Goal: Task Accomplishment & Management: Use online tool/utility

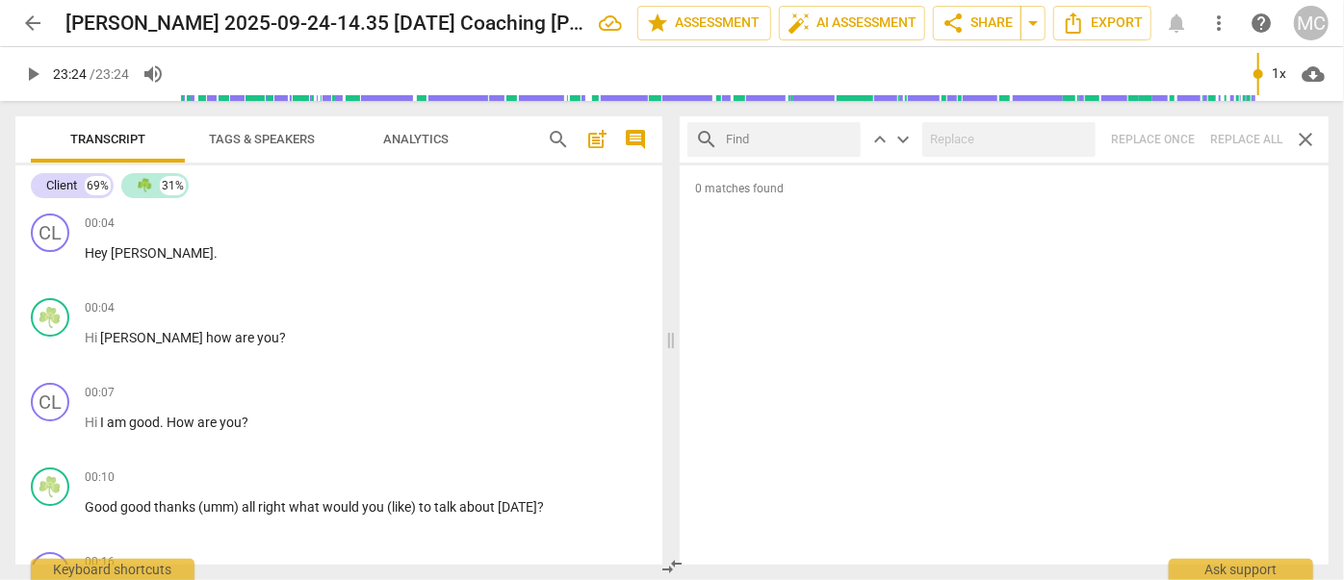
scroll to position [8459, 0]
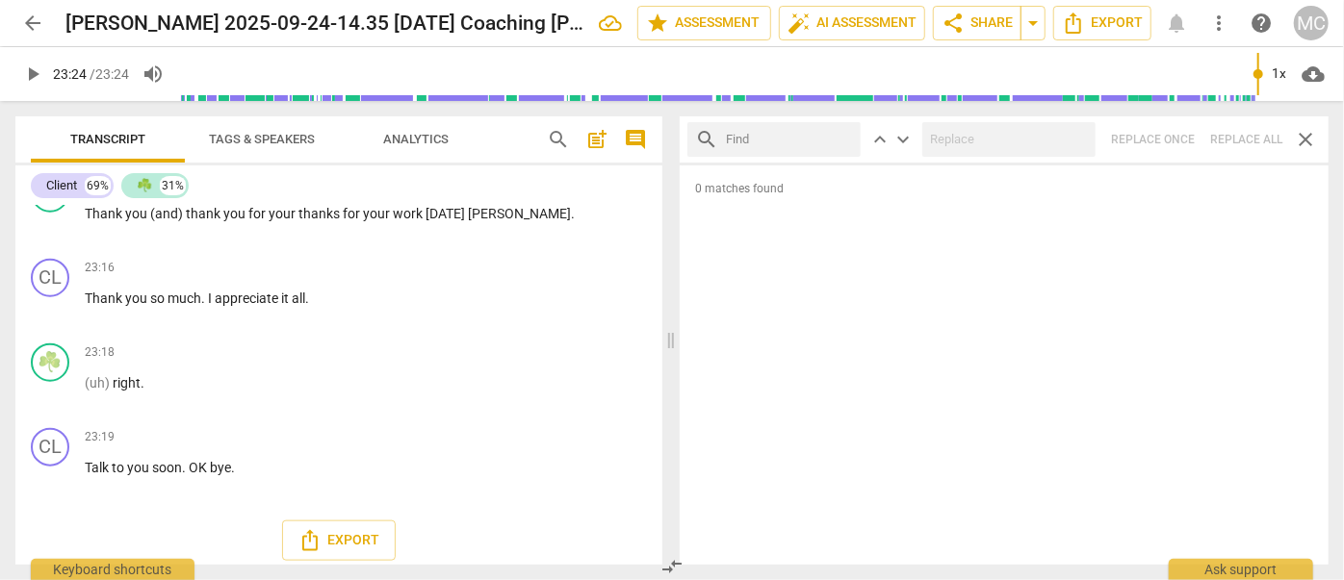
click at [23, 28] on span "arrow_back" at bounding box center [32, 23] width 23 height 23
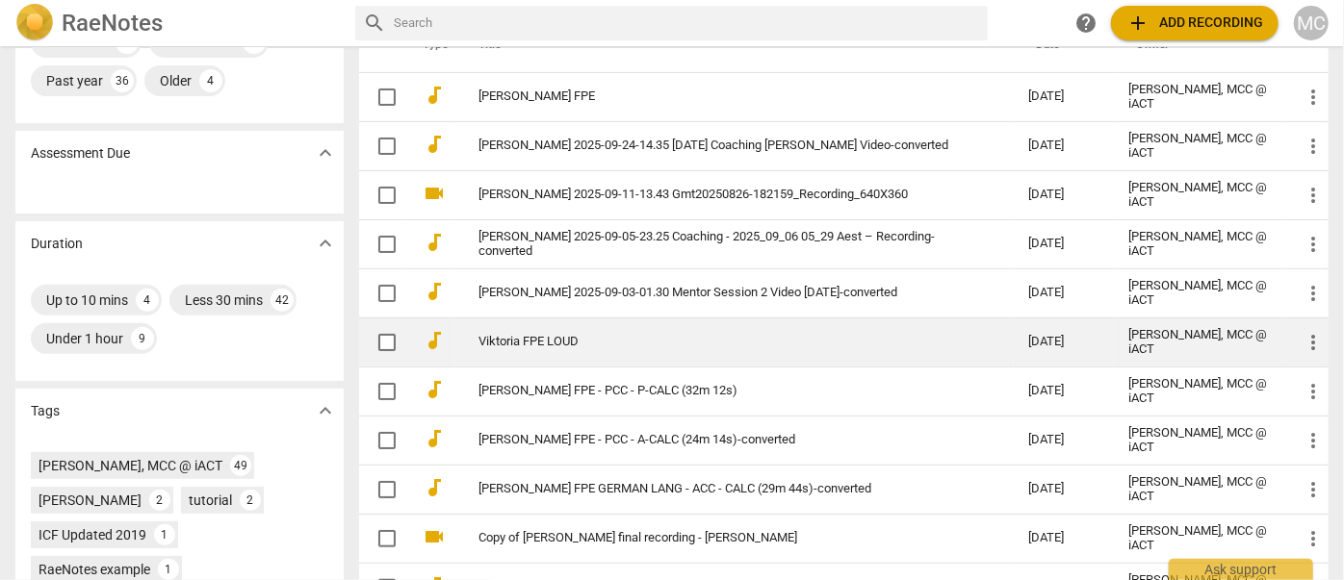
scroll to position [437, 0]
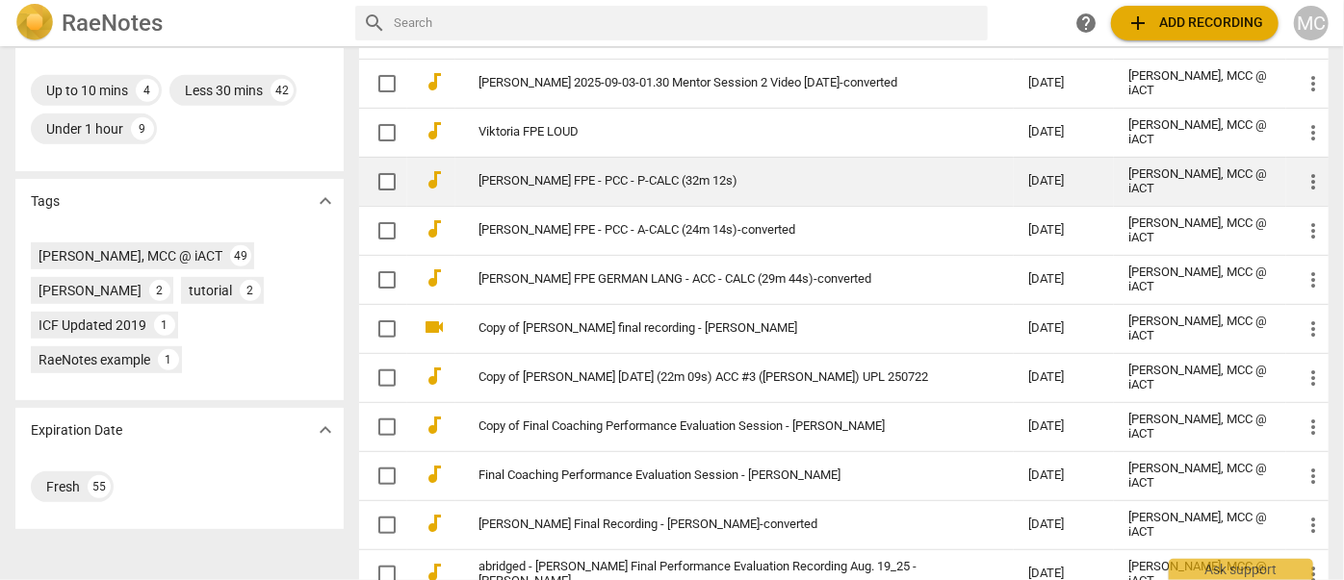
click at [541, 179] on link "[PERSON_NAME] FPE - PCC - P-CALC (32m 12s)" at bounding box center [718, 181] width 481 height 14
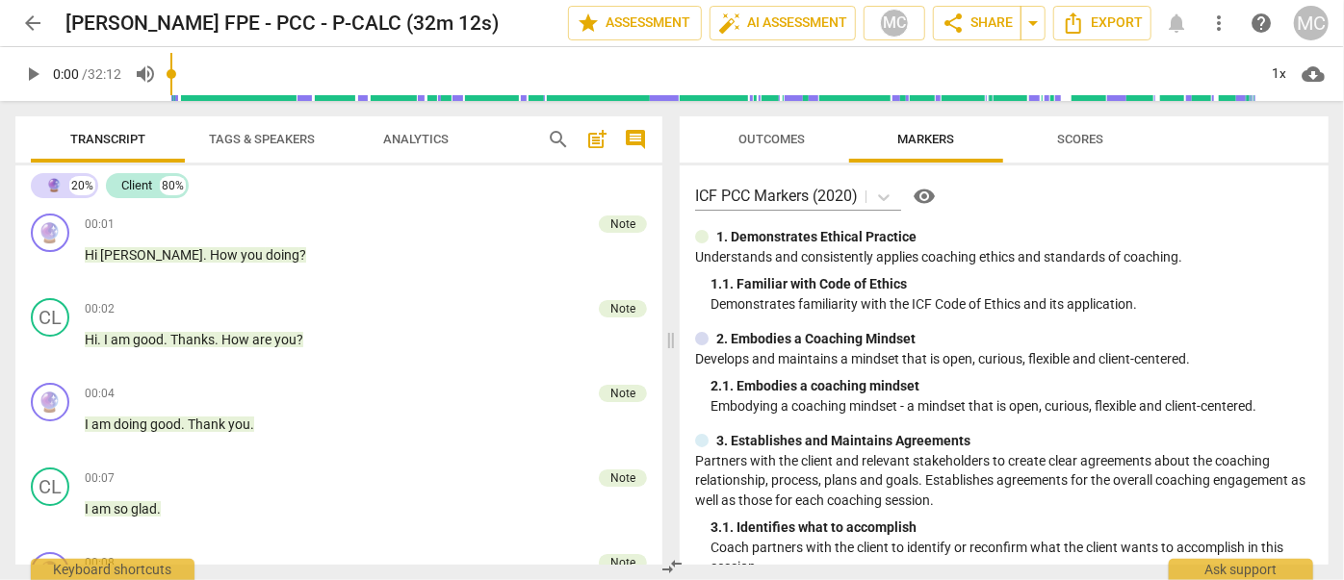
click at [806, 148] on span "Outcomes" at bounding box center [772, 140] width 113 height 26
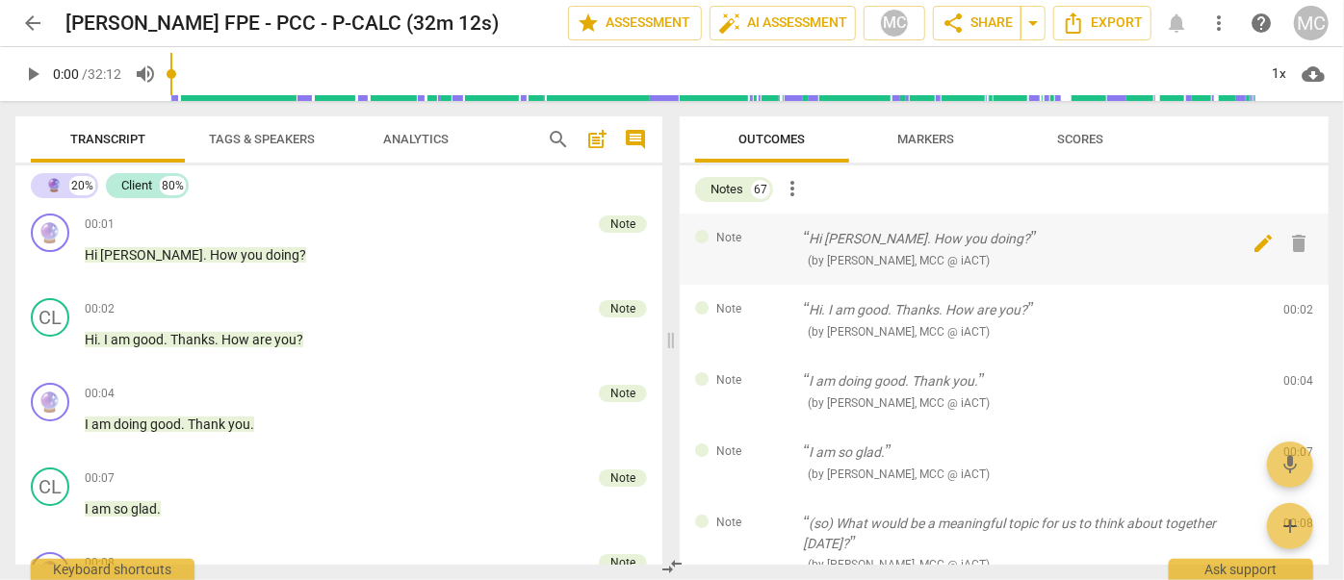
click at [1294, 241] on span "delete" at bounding box center [1299, 243] width 23 height 23
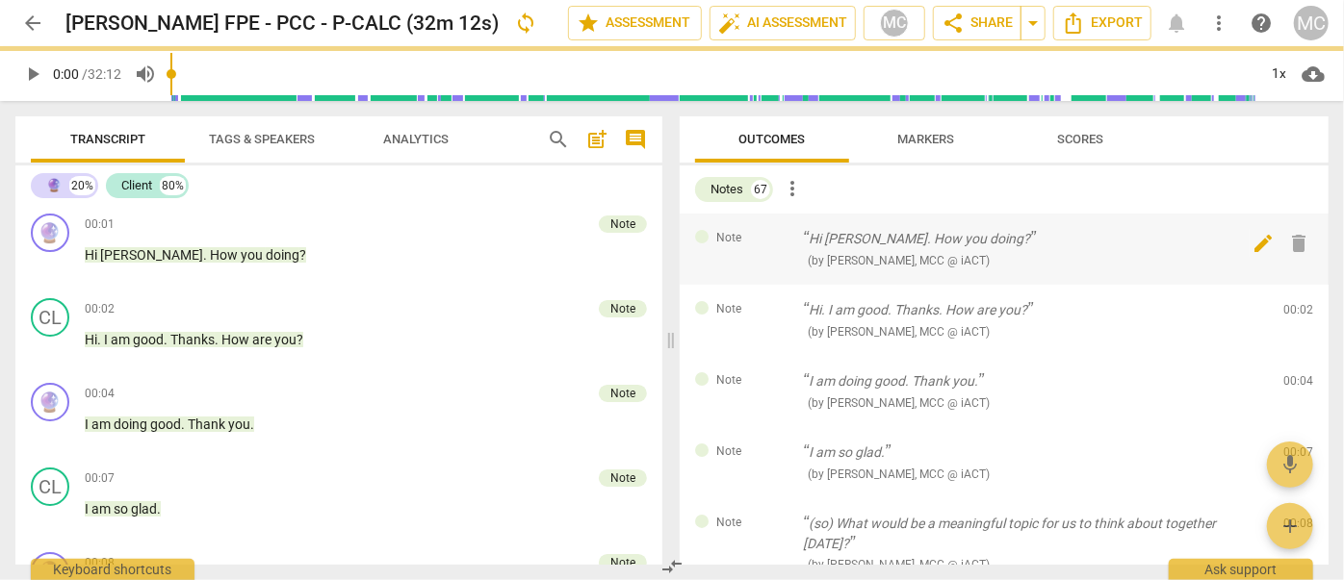
click at [1294, 241] on span "delete" at bounding box center [1299, 243] width 23 height 23
click at [1294, 285] on div "Note Hi. I am good. Thanks. How are you? ( by [PERSON_NAME], MCC @ iACT ) 00:02…" at bounding box center [1004, 320] width 649 height 71
click at [1294, 303] on span "delete" at bounding box center [1299, 314] width 23 height 23
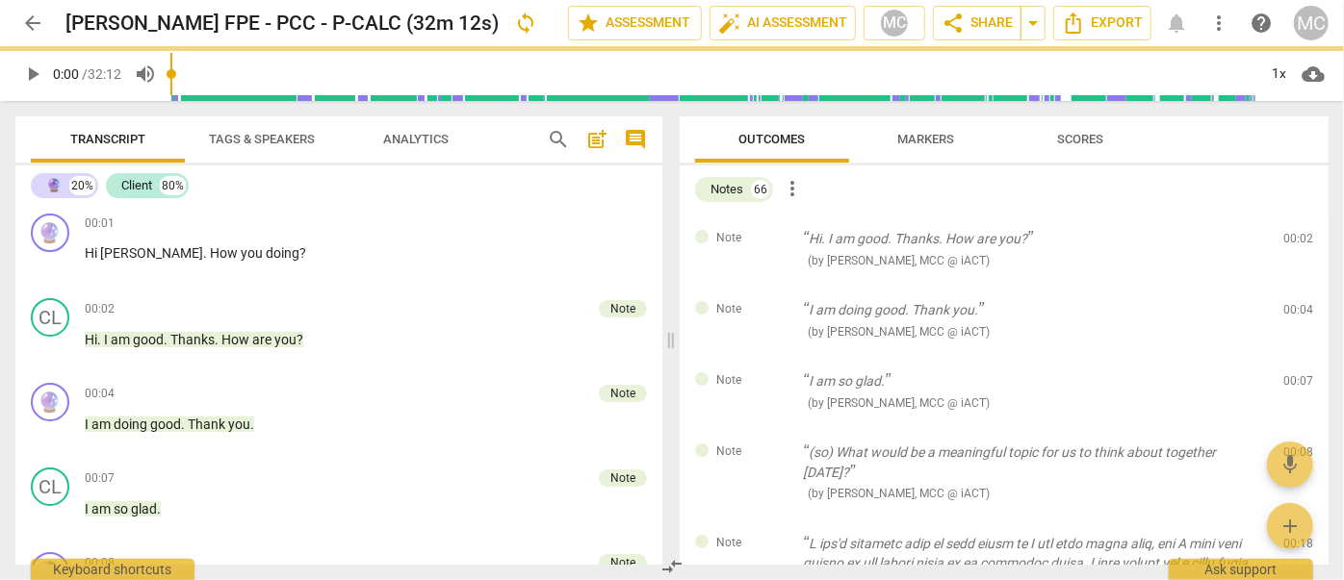
click at [1294, 241] on span "delete" at bounding box center [1299, 243] width 23 height 23
click at [1294, 285] on div "Note I am doing good. Thank you. ( by [PERSON_NAME], MCC @ iACT ) 00:04 edit de…" at bounding box center [1004, 320] width 649 height 71
click at [1294, 303] on span "delete" at bounding box center [1299, 314] width 23 height 23
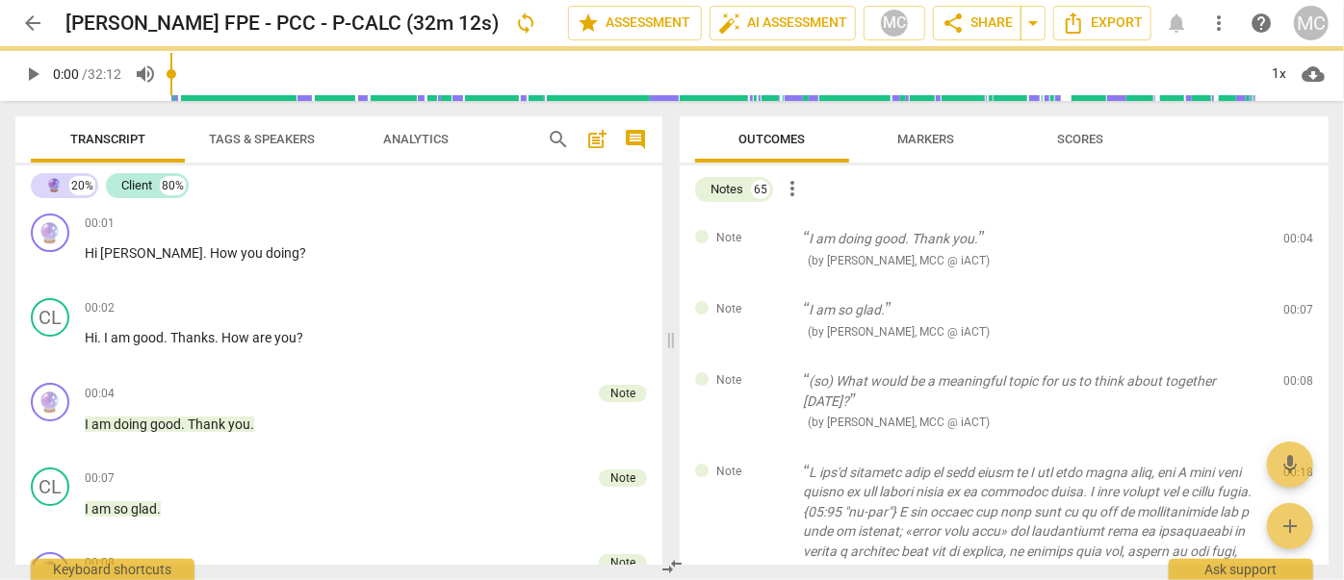
click at [1294, 241] on span "delete" at bounding box center [1299, 243] width 23 height 23
click at [1294, 285] on div "Note I am so glad. ( by [PERSON_NAME], MCC @ iACT ) 00:07 edit delete" at bounding box center [1004, 320] width 649 height 71
click at [1294, 303] on span "delete" at bounding box center [1299, 314] width 23 height 23
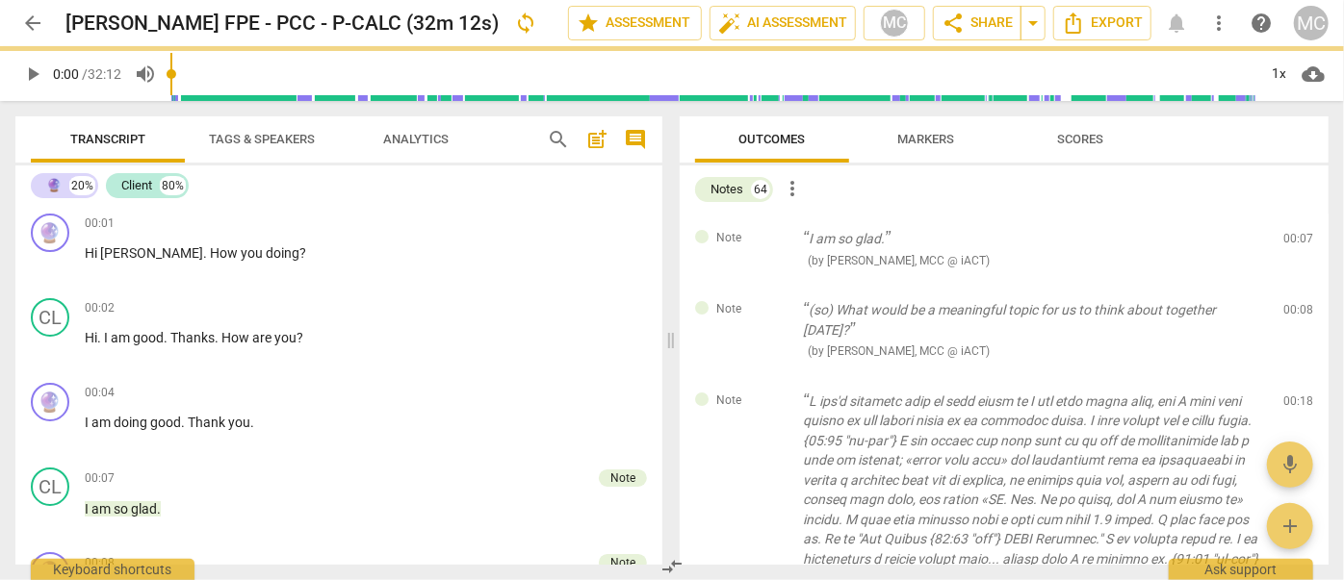
click at [1294, 241] on span "delete" at bounding box center [1299, 243] width 23 height 23
click at [1294, 285] on div "Note (so) What would be a meaningful topic for us to think about together [DATE…" at bounding box center [1004, 330] width 649 height 91
click at [1294, 303] on span "delete" at bounding box center [1299, 314] width 23 height 23
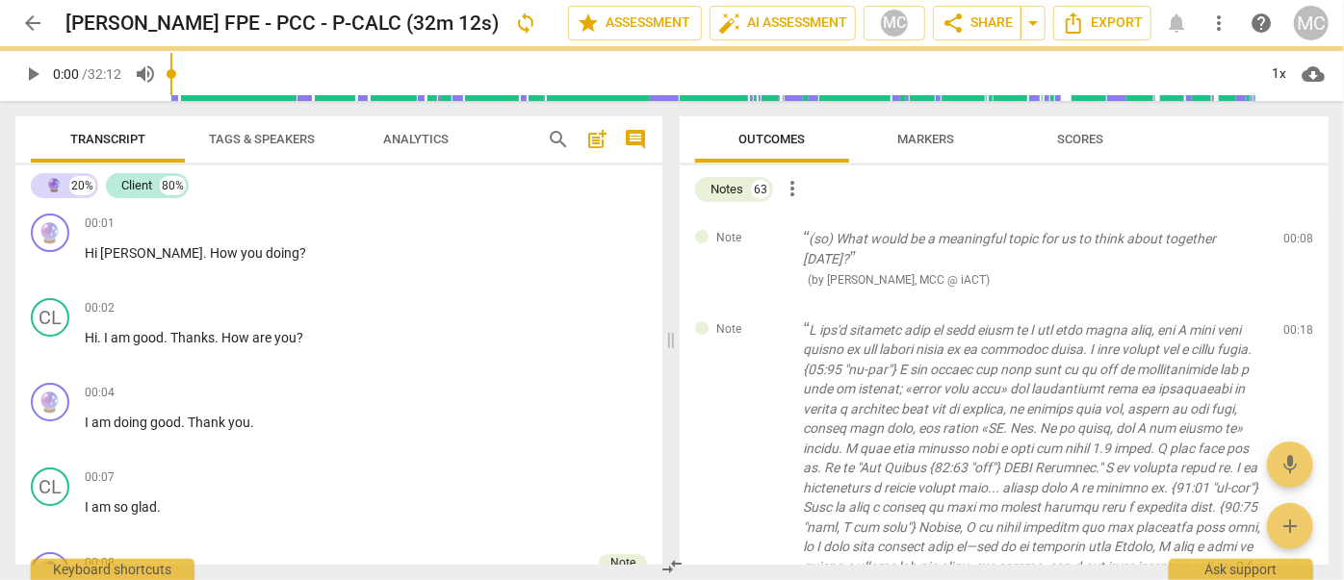
click at [1294, 241] on span "delete" at bounding box center [1299, 243] width 23 height 23
click at [1294, 322] on span "delete" at bounding box center [1299, 333] width 23 height 23
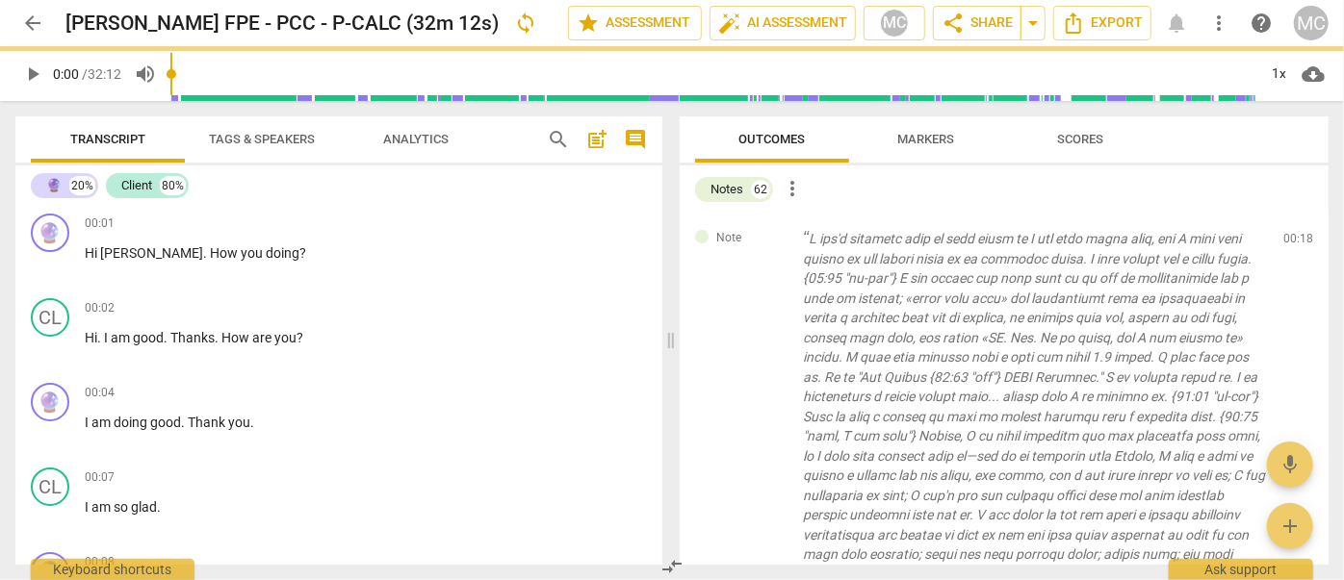
click at [1294, 241] on span "delete" at bounding box center [1299, 243] width 23 height 23
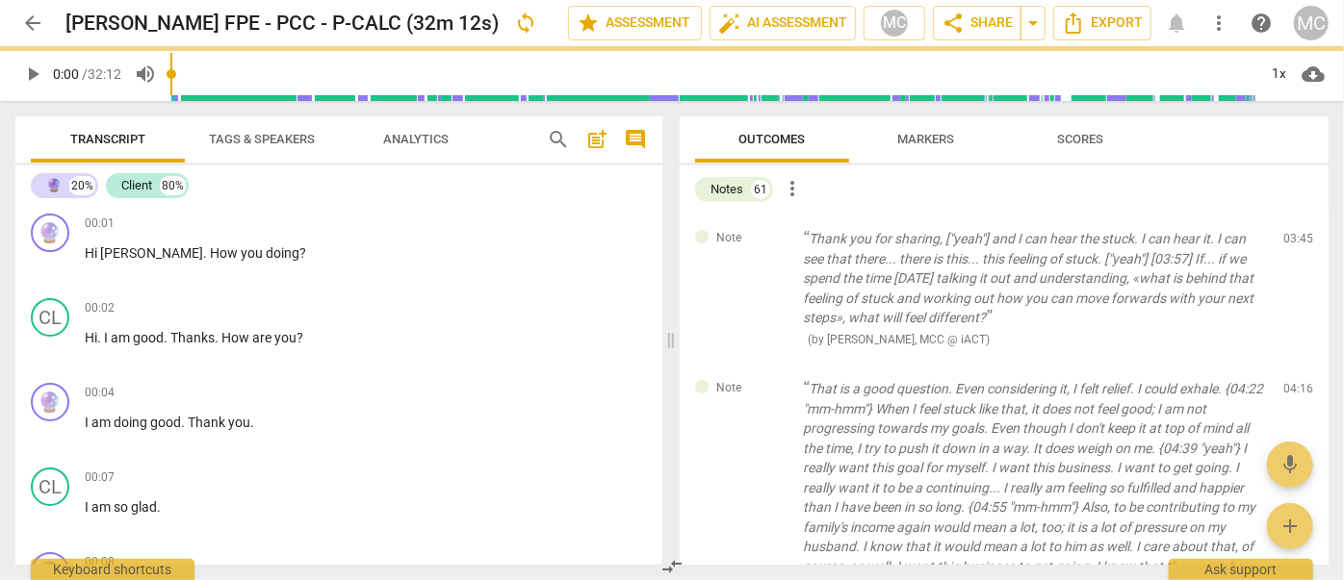
click at [1294, 241] on span "delete" at bounding box center [1299, 243] width 23 height 23
click at [1294, 364] on div "Note That is a good question. Even considering it, I felt relief. I could exhal…" at bounding box center [1004, 518] width 649 height 308
click at [1294, 382] on span "delete" at bounding box center [1299, 393] width 23 height 23
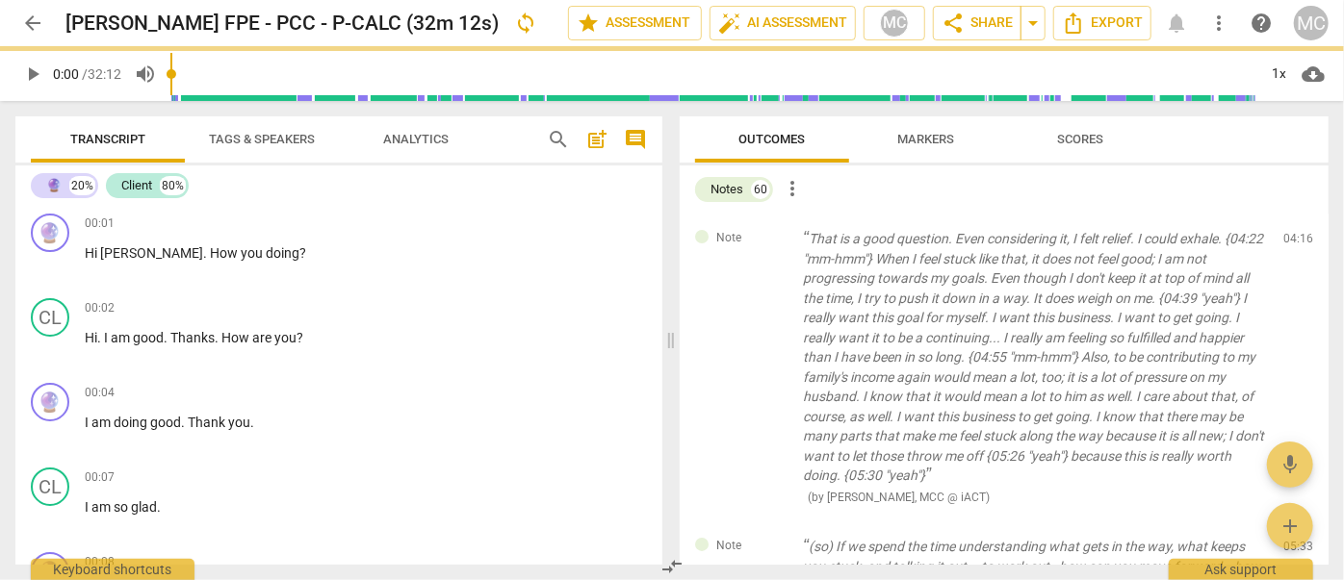
click at [1294, 241] on span "delete" at bounding box center [1299, 243] width 23 height 23
click at [1294, 522] on div "Note (so) If we spend the time understanding what gets in the way, what keeps y…" at bounding box center [1004, 587] width 649 height 131
click at [1294, 540] on span "delete" at bounding box center [1299, 551] width 23 height 23
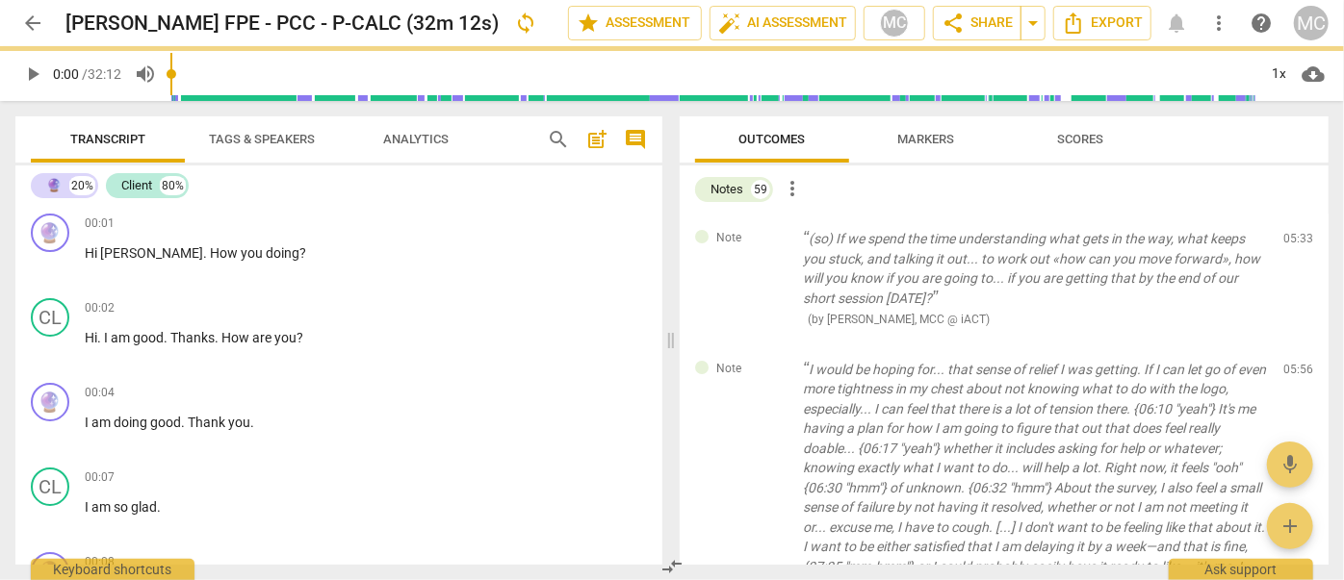
click at [1294, 241] on span "delete" at bounding box center [1299, 243] width 23 height 23
click at [1294, 345] on div "Note I would be hoping for... that sense of relief I was getting. If I can let …" at bounding box center [1004, 499] width 649 height 308
click at [1294, 362] on span "delete" at bounding box center [1299, 373] width 23 height 23
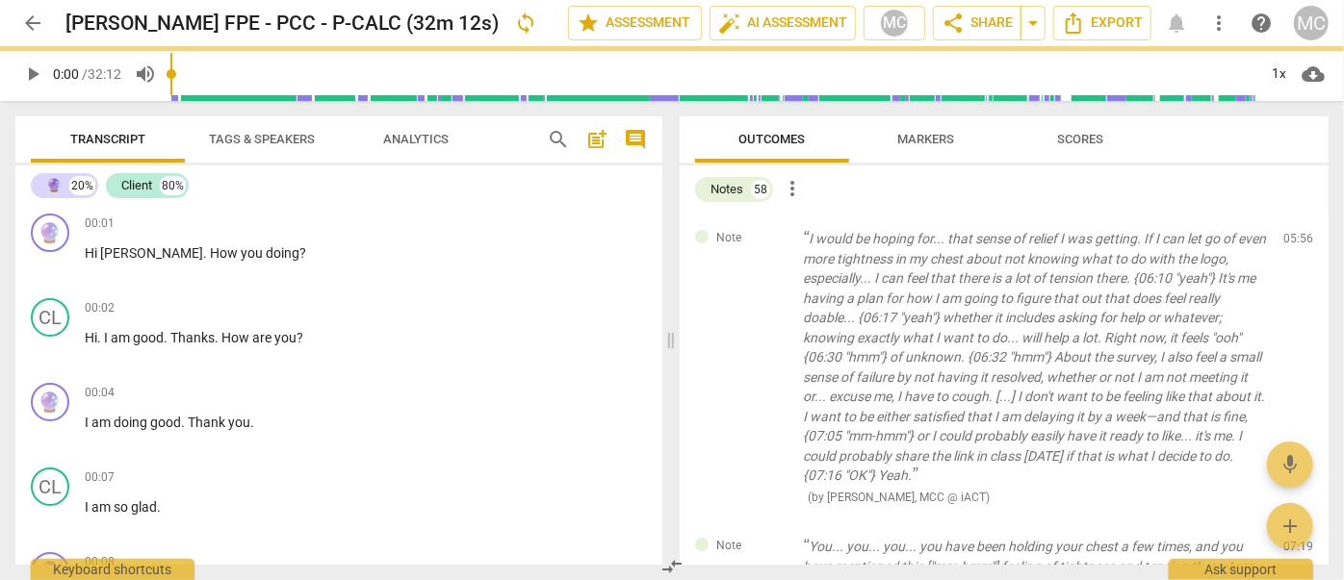
click at [1294, 241] on span "delete" at bounding box center [1299, 243] width 23 height 23
click at [1294, 522] on div "Note You... you... you... you have been holding your chest a few times, and you…" at bounding box center [1004, 587] width 649 height 131
click at [1294, 540] on span "delete" at bounding box center [1299, 551] width 23 height 23
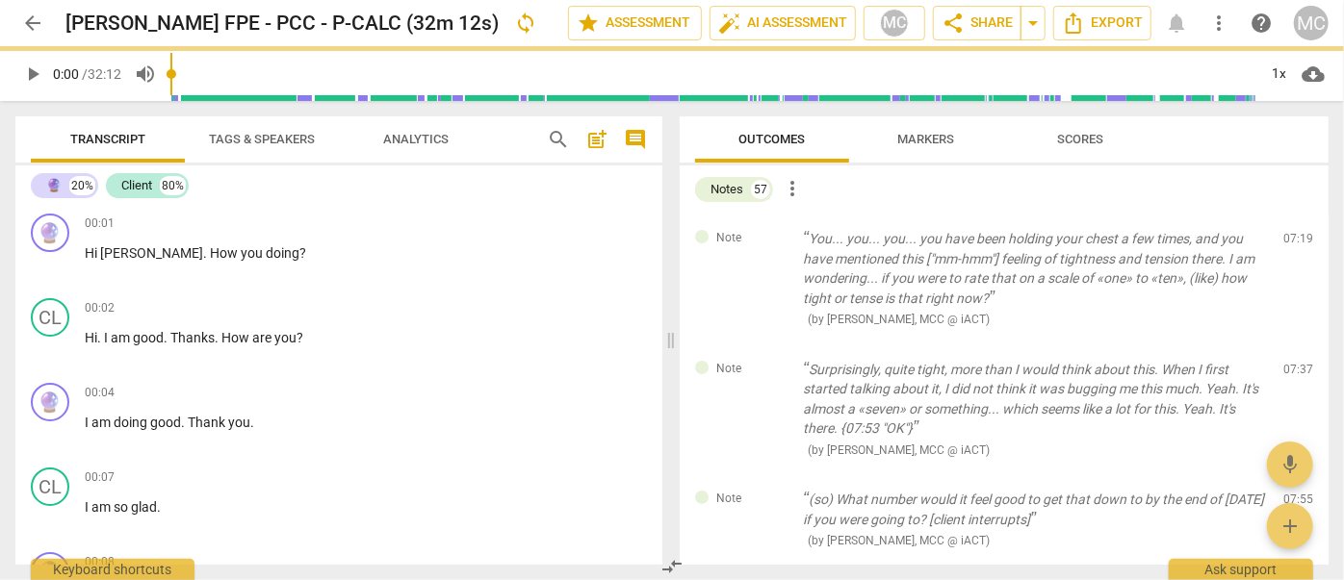
click at [1294, 241] on span "delete" at bounding box center [1299, 243] width 23 height 23
click at [1294, 345] on div "Note Surprisingly, quite tight, more than I would think about this. When I firs…" at bounding box center [1004, 410] width 649 height 131
click at [1294, 362] on span "delete" at bounding box center [1299, 373] width 23 height 23
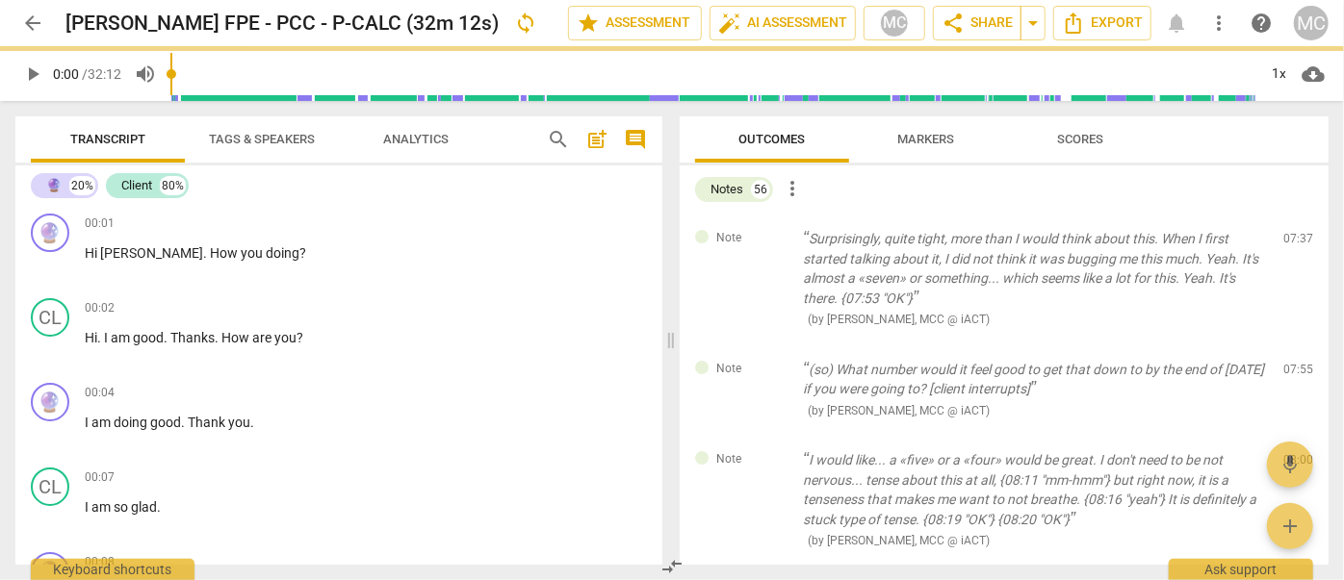
click at [1294, 241] on span "delete" at bounding box center [1299, 243] width 23 height 23
click at [1294, 345] on div "Note (so) What number would it feel good to get that down to by the end of [DAT…" at bounding box center [1004, 390] width 649 height 91
click at [1294, 362] on span "delete" at bounding box center [1299, 373] width 23 height 23
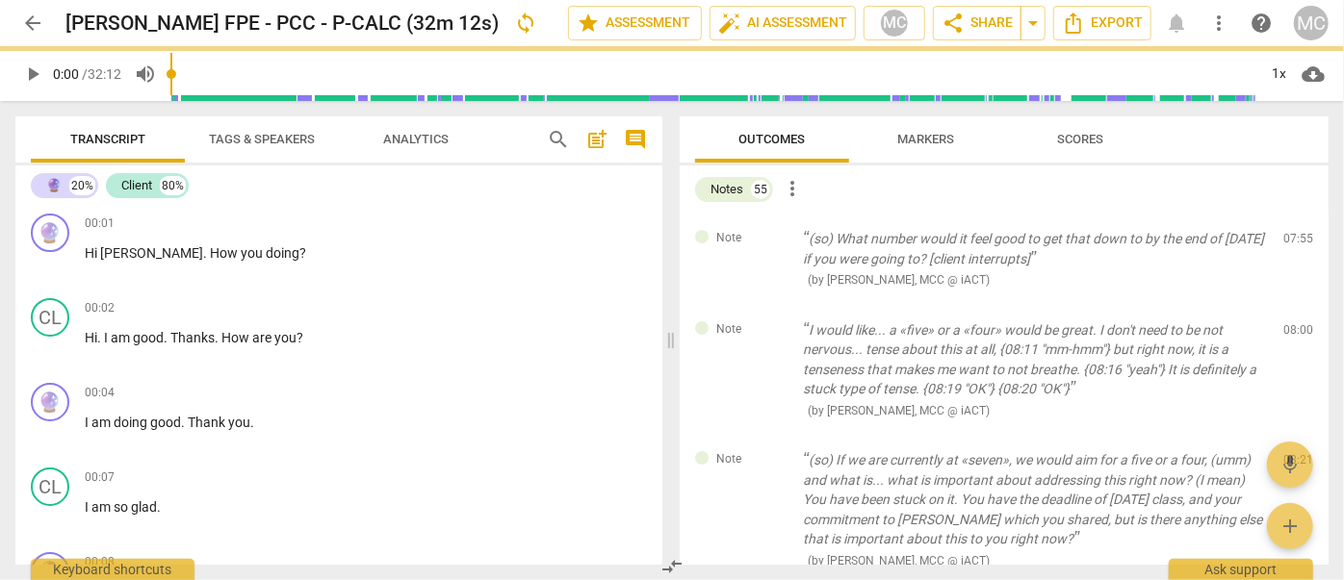
click at [1294, 241] on span "delete" at bounding box center [1299, 243] width 23 height 23
click at [1294, 305] on div "Note I would like... a «five» or a «four» would be great. I don't need to be no…" at bounding box center [1004, 370] width 649 height 131
click at [1294, 322] on span "delete" at bounding box center [1299, 333] width 23 height 23
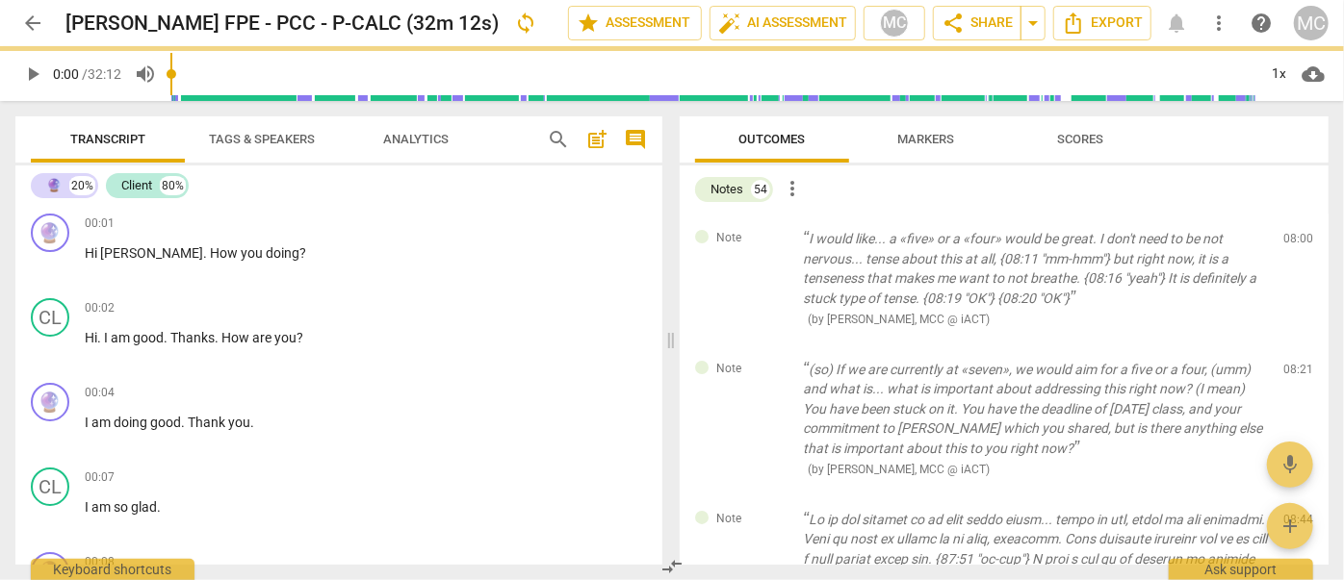
click at [1294, 241] on span "delete" at bounding box center [1299, 243] width 23 height 23
click at [1294, 345] on div "Note (so) If we are currently at «seven», we would aim for a five or a four, (u…" at bounding box center [1004, 420] width 649 height 150
click at [1294, 362] on span "delete" at bounding box center [1299, 373] width 23 height 23
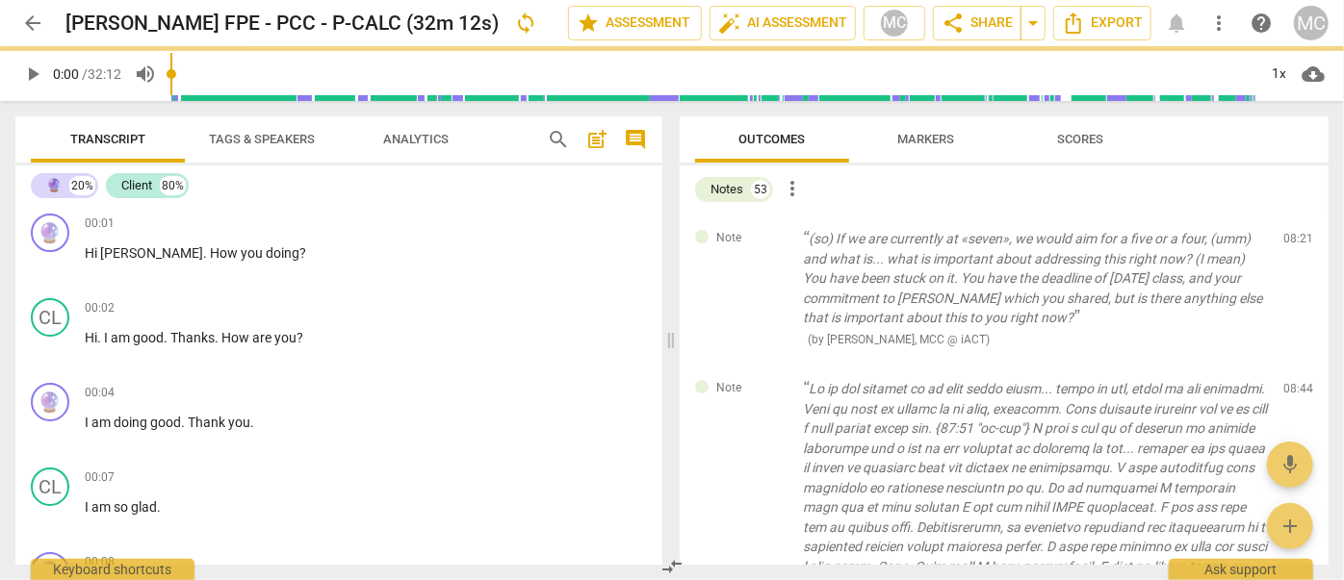
click at [1294, 241] on span "delete" at bounding box center [1299, 243] width 23 height 23
click at [1294, 364] on div "Note ( by [PERSON_NAME], MCC @ iACT ) 08:44 edit delete" at bounding box center [1004, 548] width 649 height 368
click at [1294, 382] on span "delete" at bounding box center [1299, 393] width 23 height 23
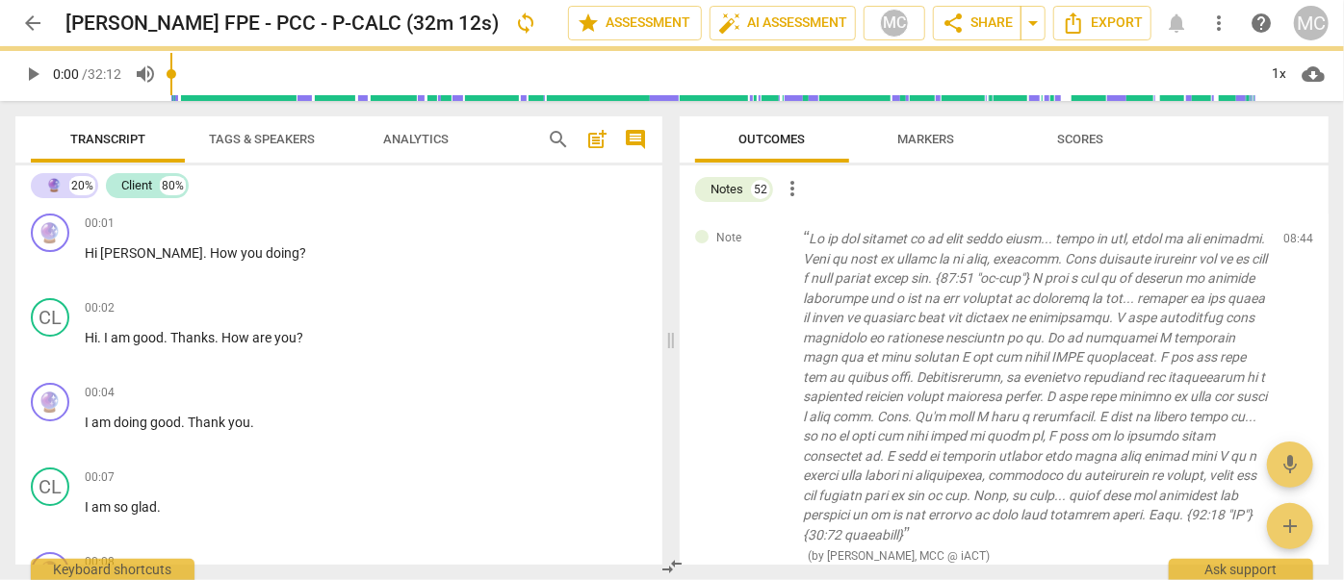
click at [1294, 241] on span "delete" at bounding box center [1299, 243] width 23 height 23
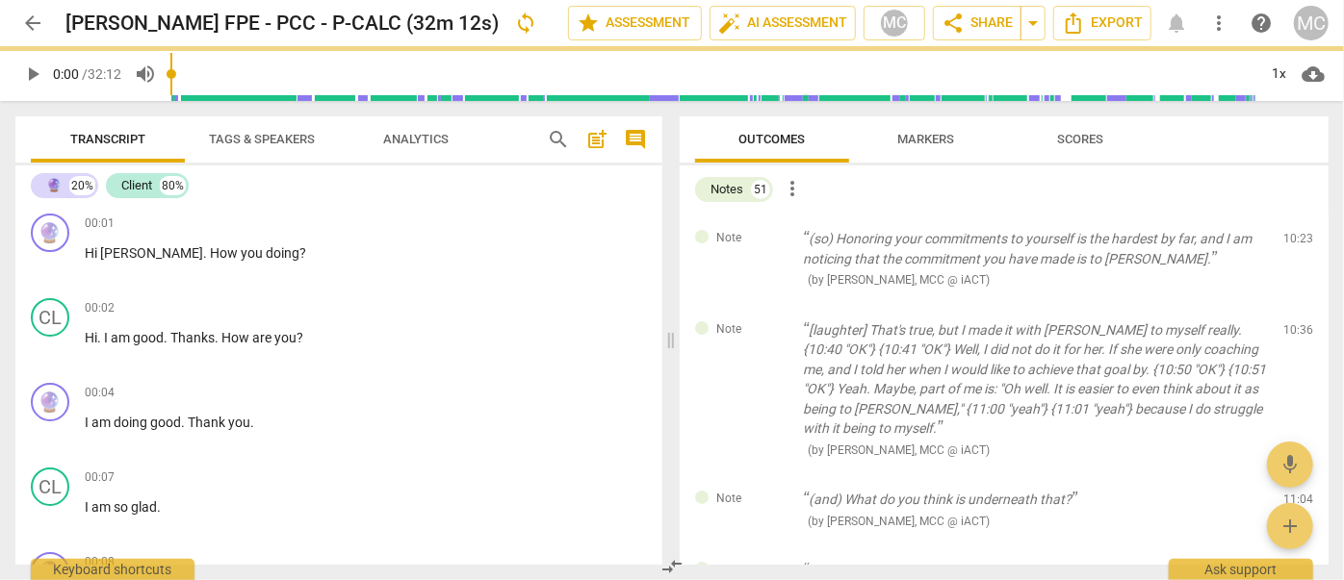
click at [1294, 241] on span "delete" at bounding box center [1299, 243] width 23 height 23
click at [1294, 305] on div "Note [laughter] That's true, but I made it with [PERSON_NAME] to myself really.…" at bounding box center [1004, 390] width 649 height 170
click at [1294, 322] on span "delete" at bounding box center [1299, 333] width 23 height 23
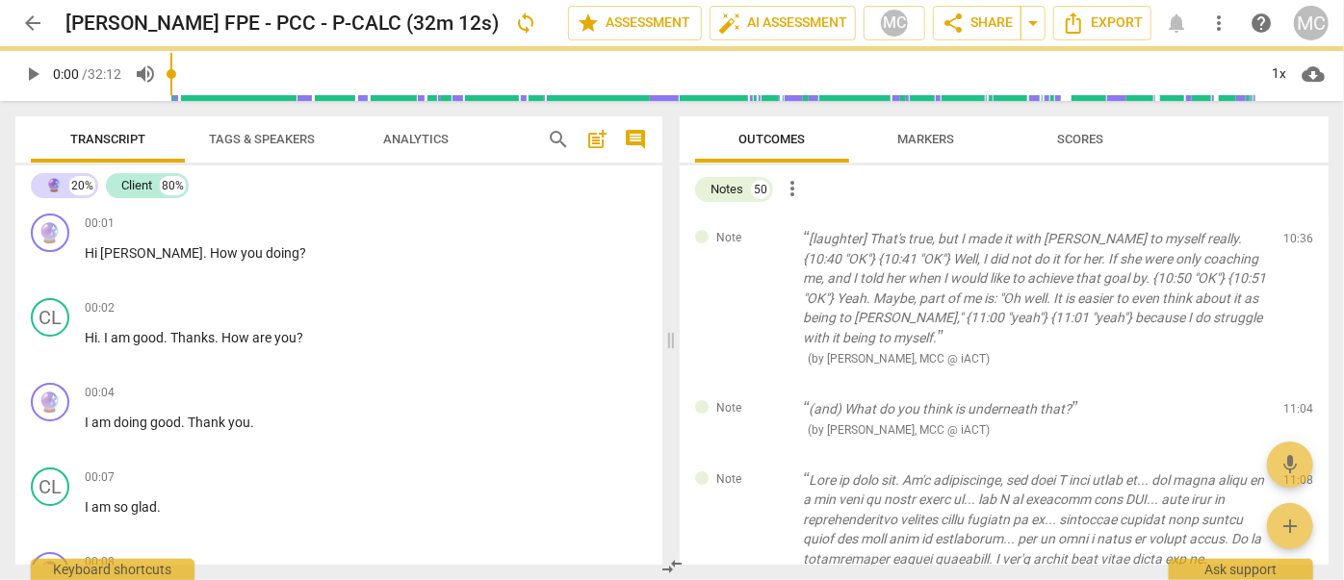
click at [1294, 241] on span "delete" at bounding box center [1299, 243] width 23 height 23
click at [1294, 384] on div "Note (and) What do you think is underneath that? ( by [PERSON_NAME], MCC @ iACT…" at bounding box center [1004, 419] width 649 height 71
click at [1294, 401] on span "delete" at bounding box center [1299, 412] width 23 height 23
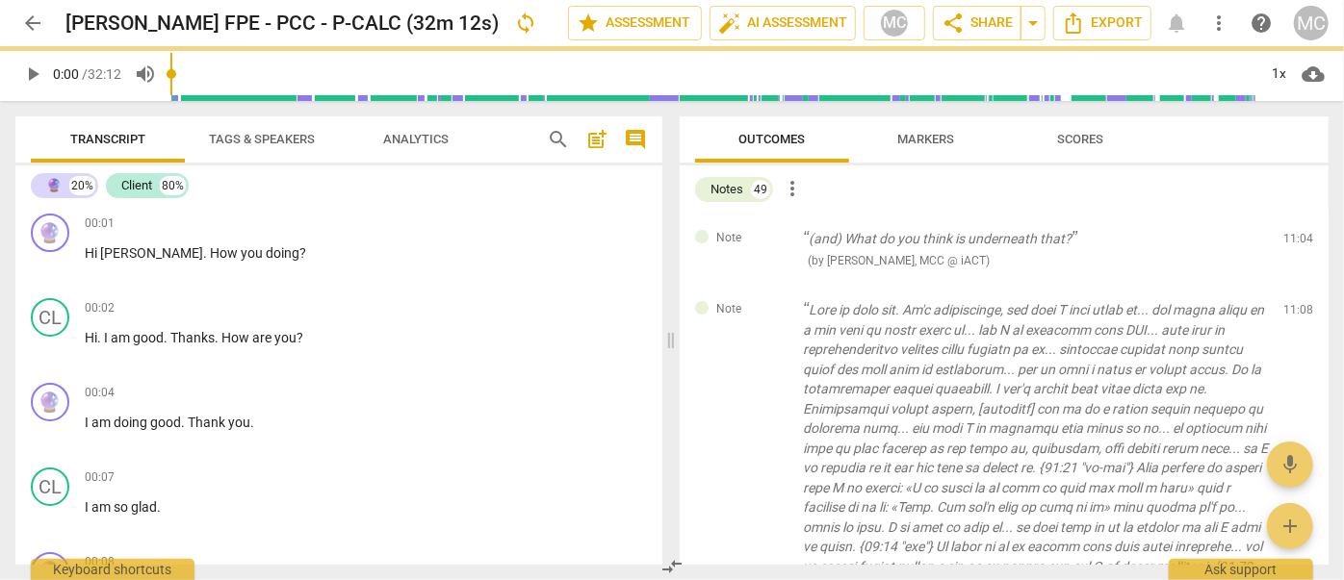
click at [1294, 241] on span "delete" at bounding box center [1299, 243] width 23 height 23
click at [1294, 285] on div "Note ( by [PERSON_NAME], MCC @ iACT ) 11:08 edit delete" at bounding box center [1004, 577] width 649 height 584
click at [1294, 303] on span "delete" at bounding box center [1299, 314] width 23 height 23
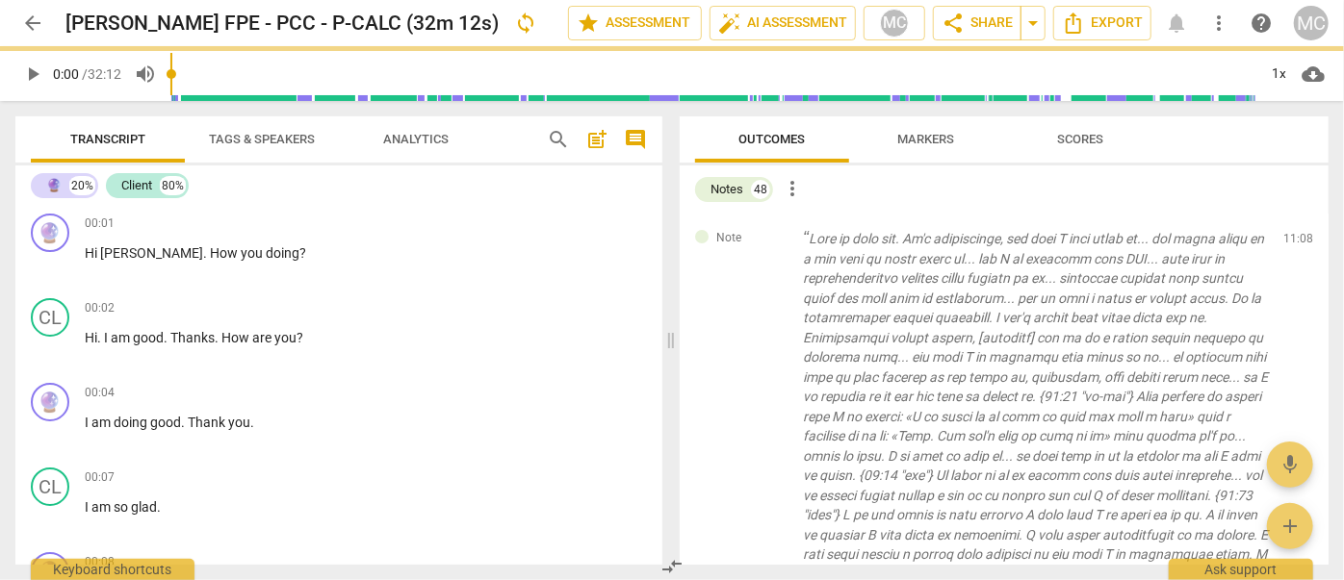
click at [1294, 241] on span "delete" at bounding box center [1299, 243] width 23 height 23
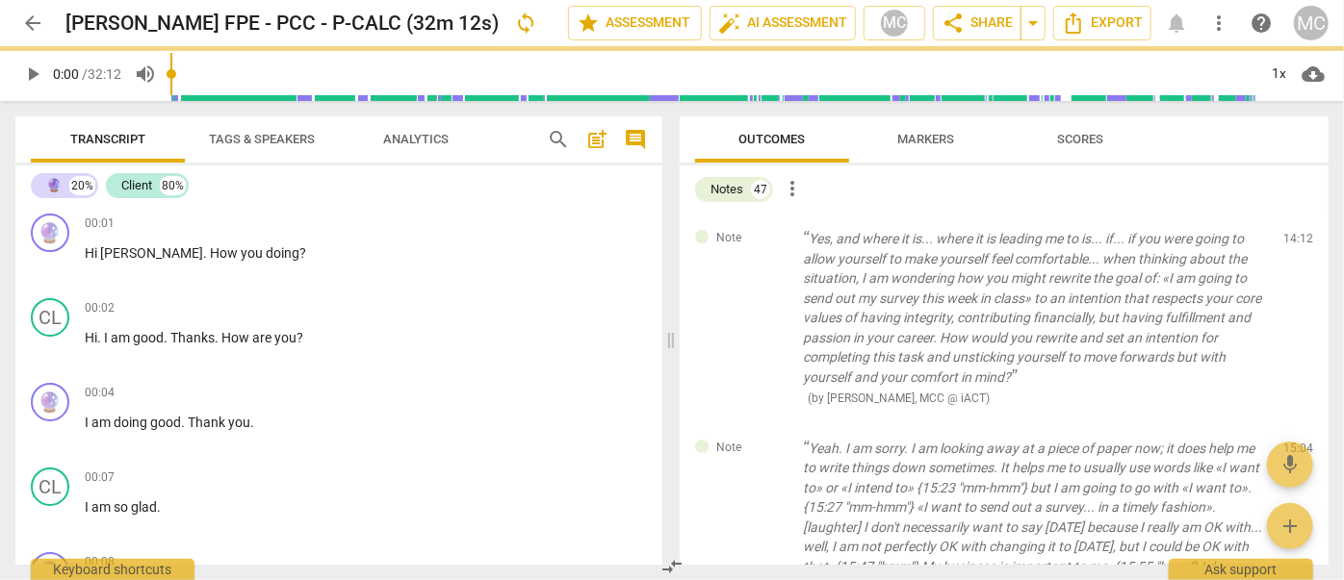
click at [1294, 241] on span "delete" at bounding box center [1299, 243] width 23 height 23
click at [1294, 423] on div "Note Yeah. I am sorry. I am looking away at a piece of paper now; it does help …" at bounding box center [1004, 557] width 649 height 269
click at [1294, 441] on span "delete" at bounding box center [1299, 452] width 23 height 23
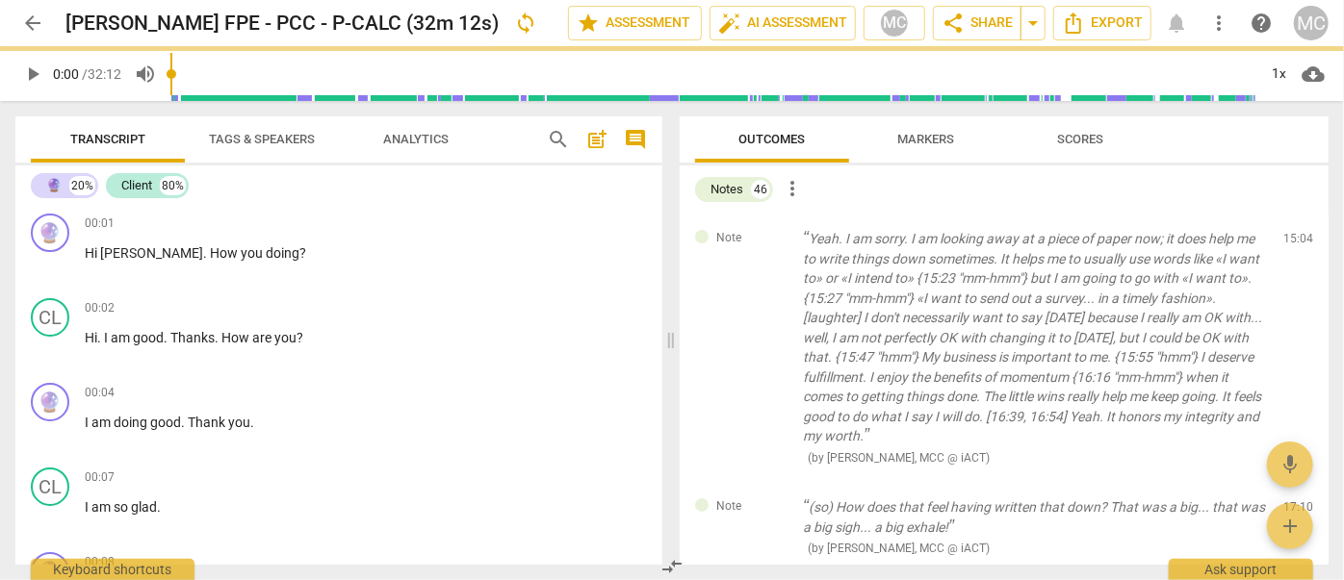
click at [1294, 241] on span "delete" at bounding box center [1299, 243] width 23 height 23
click at [1294, 482] on div "Note (so) How does that feel having written that down? That was a big... that w…" at bounding box center [1004, 527] width 649 height 91
click at [1294, 500] on span "delete" at bounding box center [1299, 511] width 23 height 23
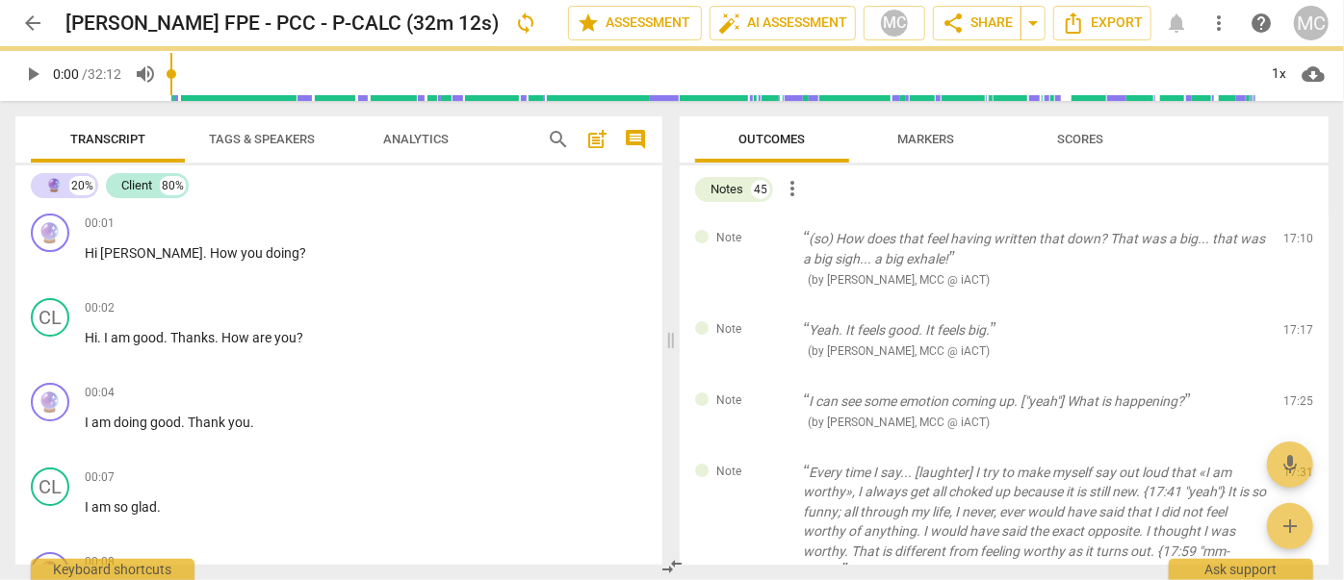
click at [1294, 241] on span "delete" at bounding box center [1299, 243] width 23 height 23
click at [1294, 305] on div "Note Yeah. It feels good. It feels big. ( by [PERSON_NAME], MCC @ iACT ) 17:17 …" at bounding box center [1004, 340] width 649 height 71
click at [1294, 322] on span "delete" at bounding box center [1299, 333] width 23 height 23
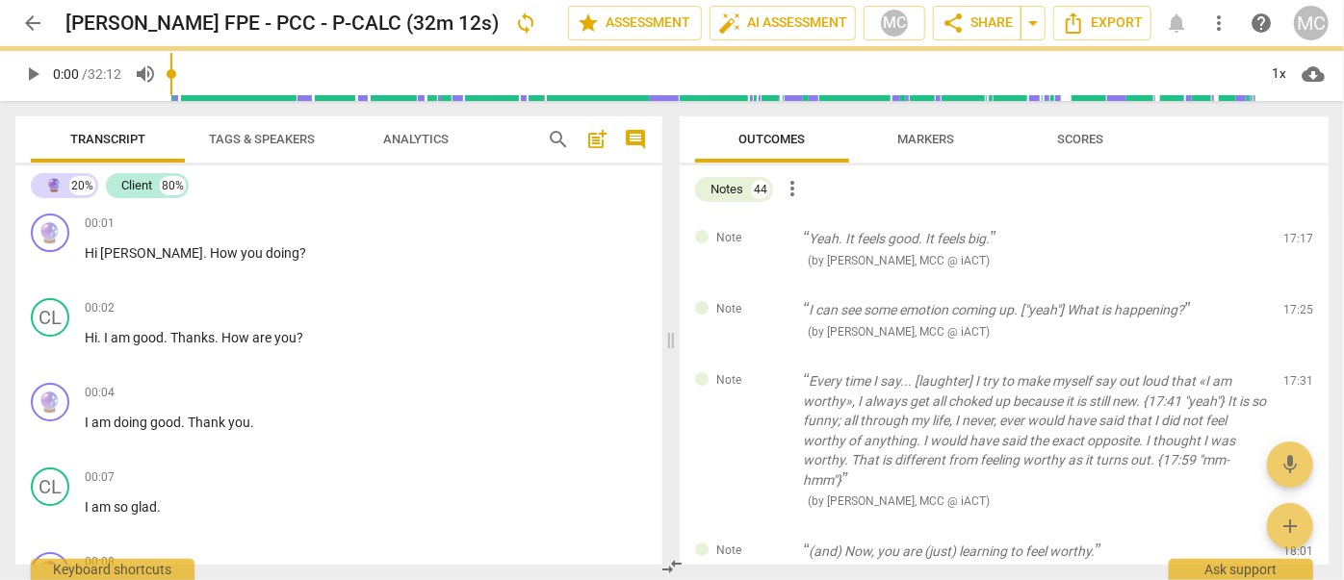
click at [1294, 241] on span "delete" at bounding box center [1299, 243] width 23 height 23
click at [1294, 285] on div "Note I can see some emotion coming up. ["yeah"] What is happening? ( by [PERSON…" at bounding box center [1004, 320] width 649 height 71
click at [1294, 303] on span "delete" at bounding box center [1299, 314] width 23 height 23
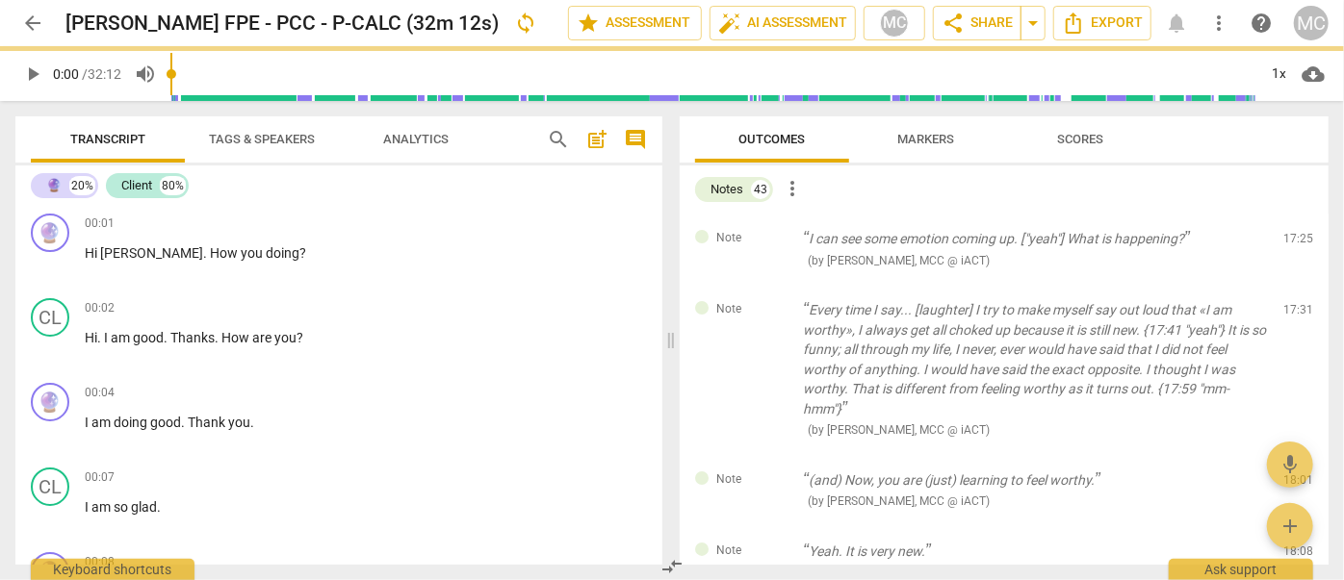
click at [1294, 241] on span "delete" at bounding box center [1299, 243] width 23 height 23
click at [1294, 285] on div "Note Every time I say... [laughter] I try to make myself say out loud that «I a…" at bounding box center [1004, 370] width 649 height 170
click at [1294, 303] on span "delete" at bounding box center [1299, 314] width 23 height 23
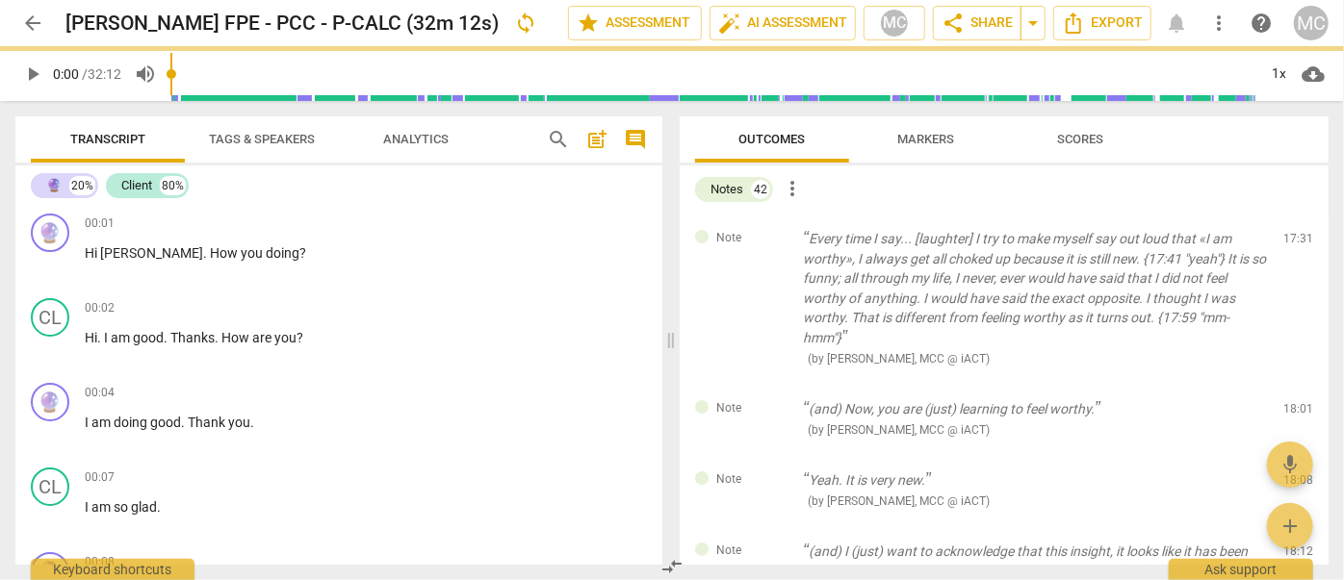
click at [1294, 241] on span "delete" at bounding box center [1299, 243] width 23 height 23
click at [1294, 384] on div "Note (and) Now, you are (just) learning to feel worthy. ( by [PERSON_NAME], MCC…" at bounding box center [1004, 419] width 649 height 71
click at [1294, 401] on span "delete" at bounding box center [1299, 412] width 23 height 23
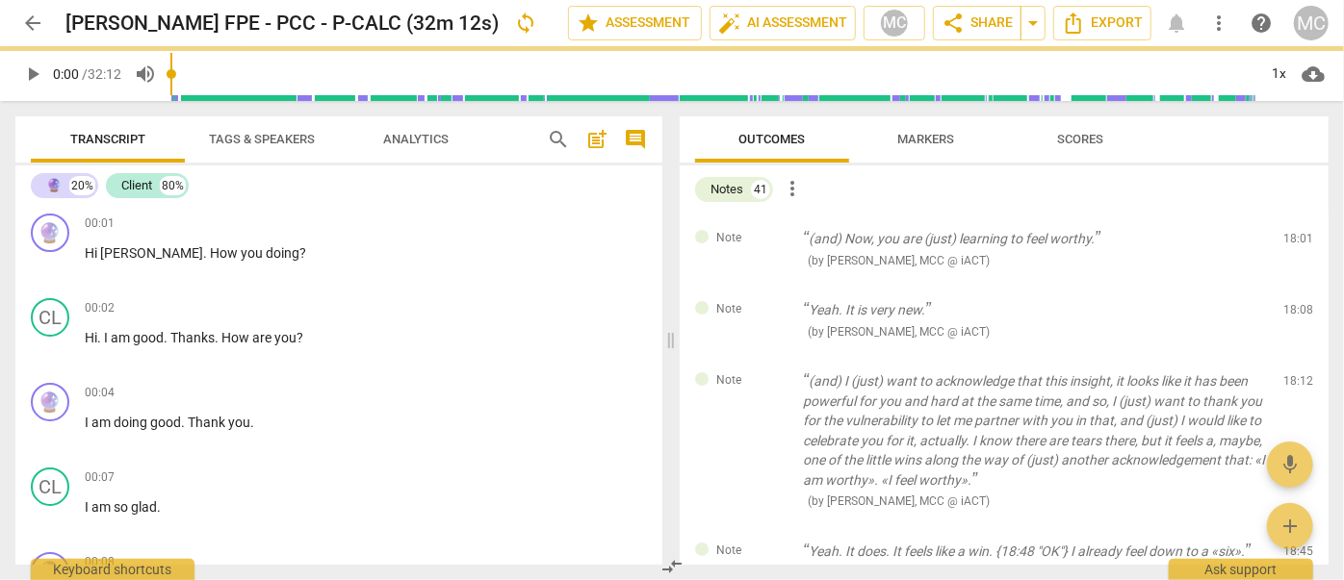
click at [1294, 241] on span "delete" at bounding box center [1299, 243] width 23 height 23
click at [1294, 285] on div "Note Yeah. It is very new. ( by [PERSON_NAME], MCC @ iACT ) 18:08 edit delete" at bounding box center [1004, 320] width 649 height 71
click at [1294, 303] on span "delete" at bounding box center [1299, 314] width 23 height 23
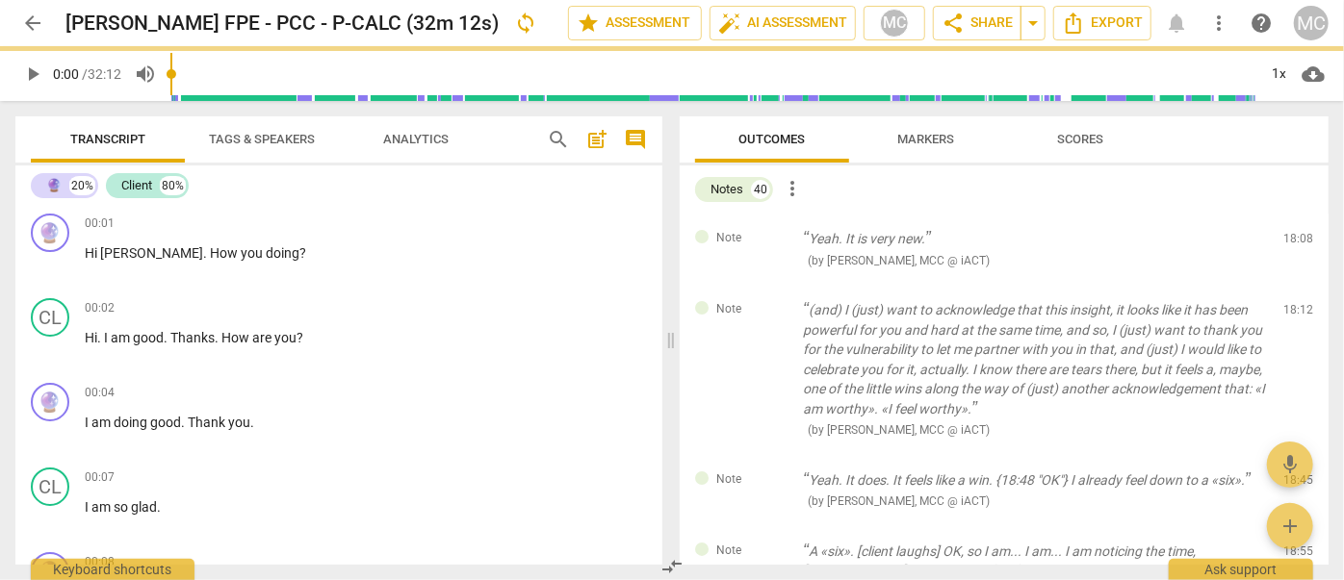
click at [1294, 241] on span "delete" at bounding box center [1299, 243] width 23 height 23
click at [1294, 285] on div "Note (and) I (just) want to acknowledge that this insight, it looks like it has…" at bounding box center [1004, 370] width 649 height 170
click at [1294, 303] on span "delete" at bounding box center [1299, 314] width 23 height 23
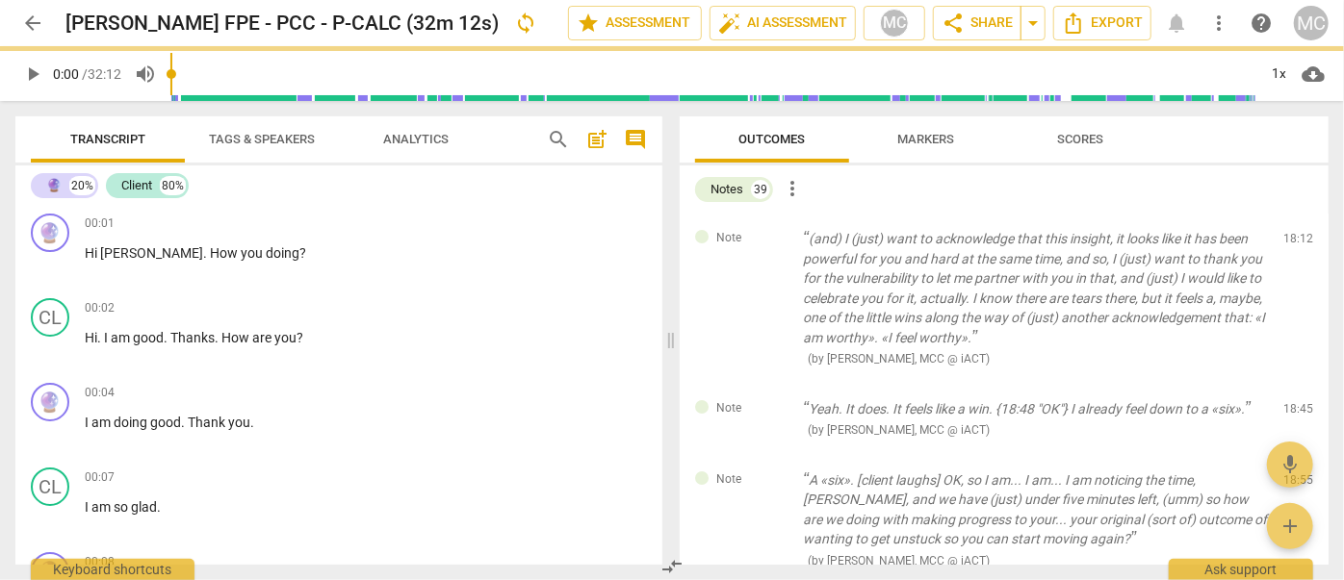
click at [1294, 241] on span "delete" at bounding box center [1299, 243] width 23 height 23
click at [1294, 384] on div "Note Yeah. It does. It feels like a win. {18:48 "OK"} I already feel down to a …" at bounding box center [1004, 419] width 649 height 71
click at [1294, 401] on span "delete" at bounding box center [1299, 412] width 23 height 23
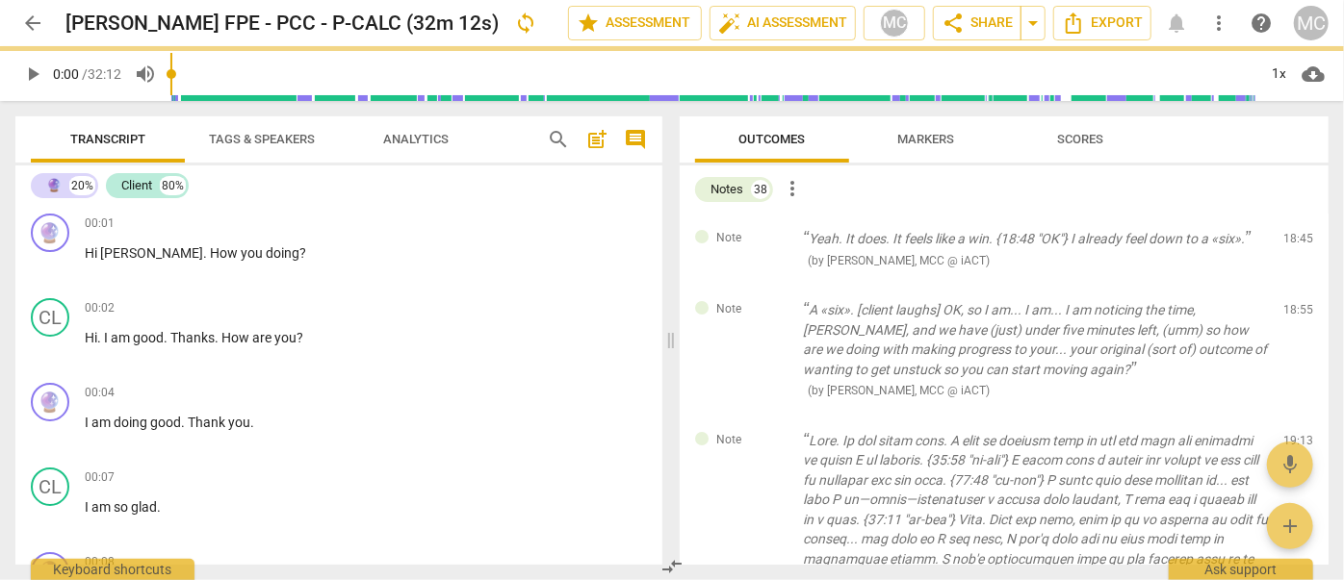
click at [1294, 241] on span "delete" at bounding box center [1299, 243] width 23 height 23
click at [1294, 285] on div "Note A «six». [client laughs] OK, so I am... I am... I am noticing the time, [P…" at bounding box center [1004, 350] width 649 height 131
click at [1294, 303] on span "delete" at bounding box center [1299, 314] width 23 height 23
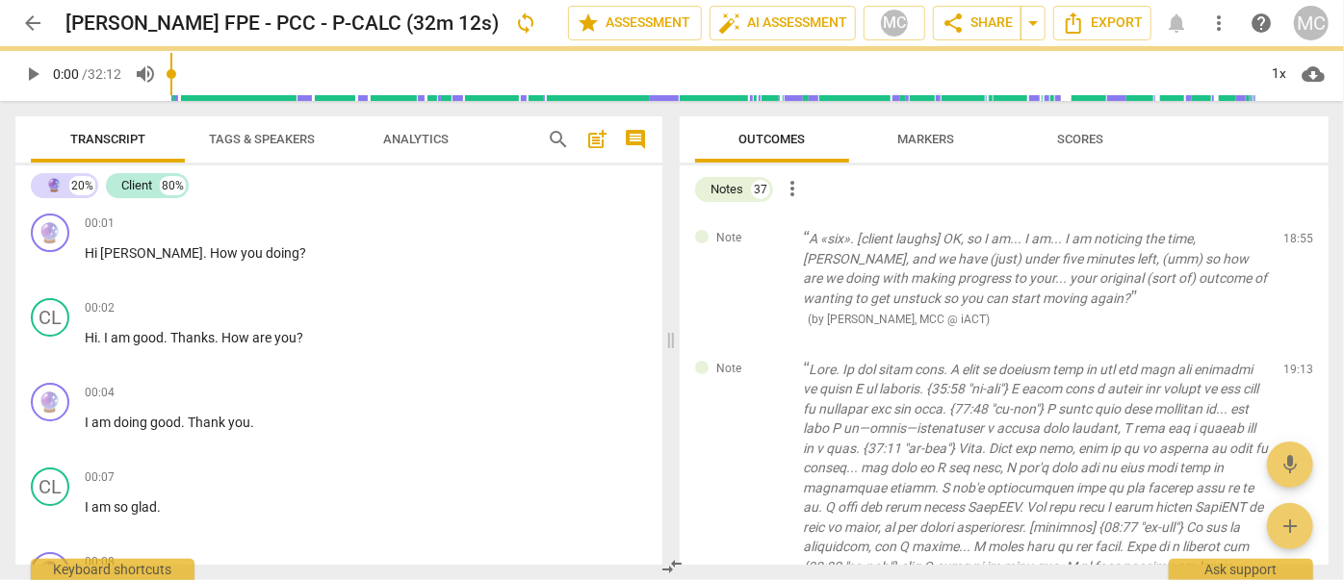
click at [1294, 241] on span "delete" at bounding box center [1299, 243] width 23 height 23
click at [1294, 345] on div "Note ( by [PERSON_NAME], MCC @ iACT ) 19:13 edit delete" at bounding box center [1004, 548] width 649 height 407
click at [1294, 362] on span "delete" at bounding box center [1299, 373] width 23 height 23
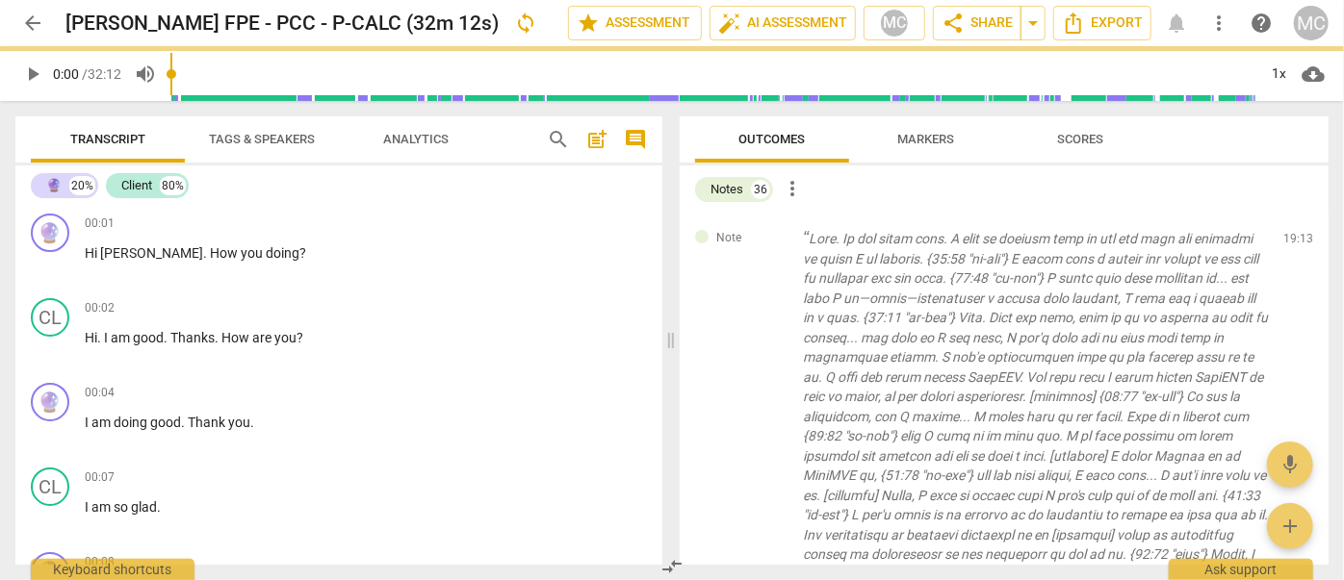
click at [1294, 241] on span "delete" at bounding box center [1299, 243] width 23 height 23
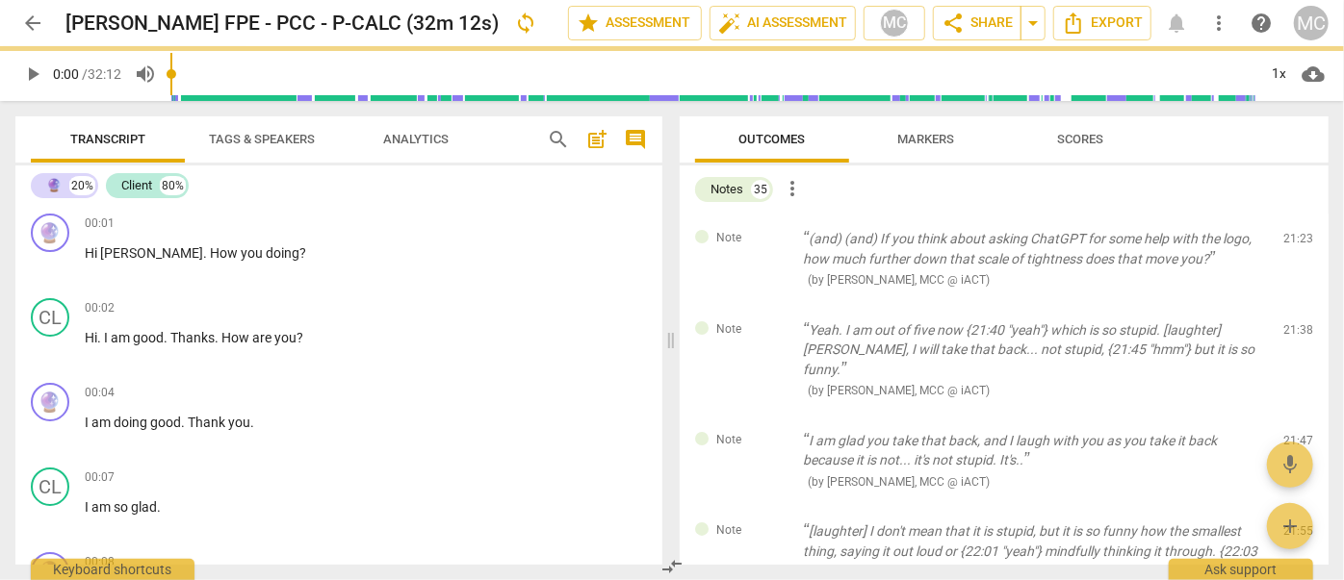
click at [1294, 241] on span "delete" at bounding box center [1299, 243] width 23 height 23
click at [1294, 305] on div "Note Yeah. I am out of five now {21:40 "yeah"} which is so stupid. [laughter] […" at bounding box center [1004, 360] width 649 height 111
click at [1294, 322] on span "delete" at bounding box center [1299, 333] width 23 height 23
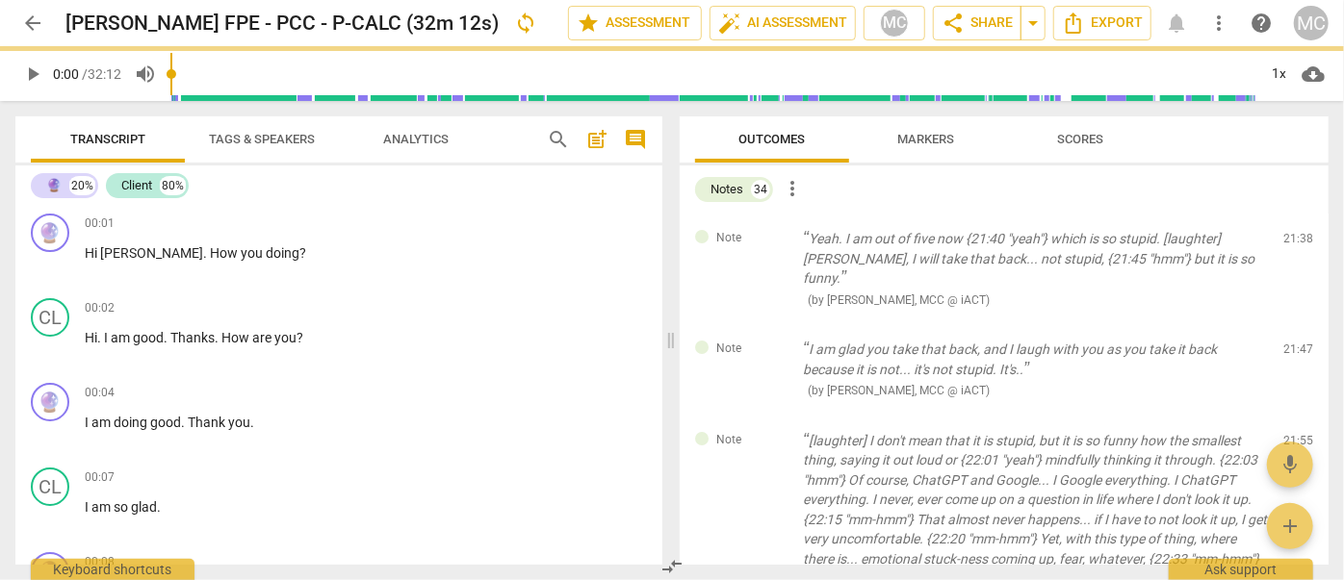
click at [1294, 241] on span "delete" at bounding box center [1299, 243] width 23 height 23
click at [1294, 324] on div "Note I am glad you take that back, and I laugh with you as you take it back bec…" at bounding box center [1004, 369] width 649 height 91
click at [1294, 343] on span "delete" at bounding box center [1299, 354] width 23 height 23
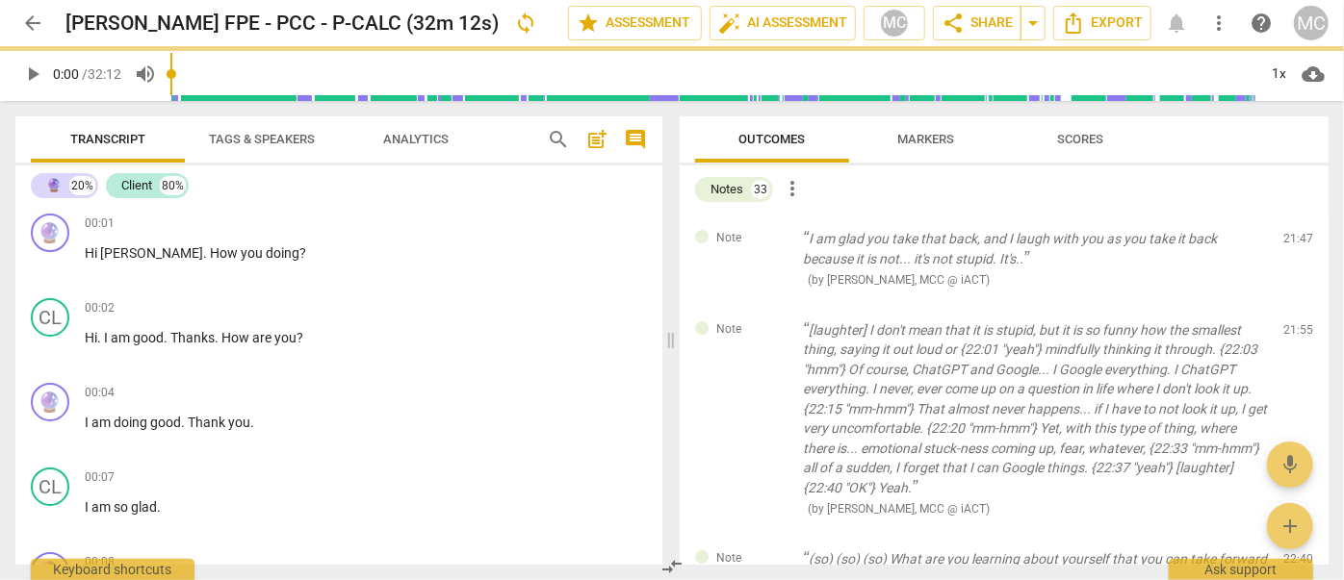
click at [1294, 241] on span "delete" at bounding box center [1299, 243] width 23 height 23
click at [1294, 305] on div "Note [laughter] I don't mean that it is stupid, but it is so funny how the smal…" at bounding box center [1004, 419] width 649 height 229
click at [1294, 322] on span "delete" at bounding box center [1299, 333] width 23 height 23
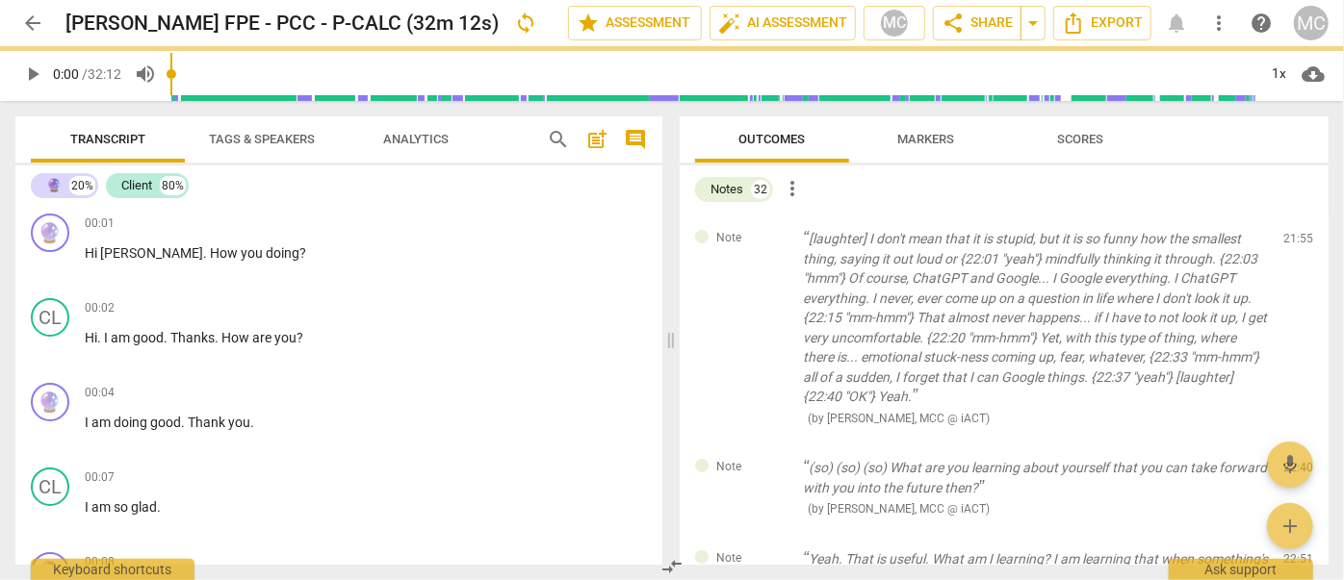
click at [1294, 241] on span "delete" at bounding box center [1299, 243] width 23 height 23
click at [1294, 443] on div "Note (so) (so) (so) What are you learning about yourself that you can take forw…" at bounding box center [1004, 488] width 649 height 91
click at [1294, 461] on span "delete" at bounding box center [1299, 472] width 23 height 23
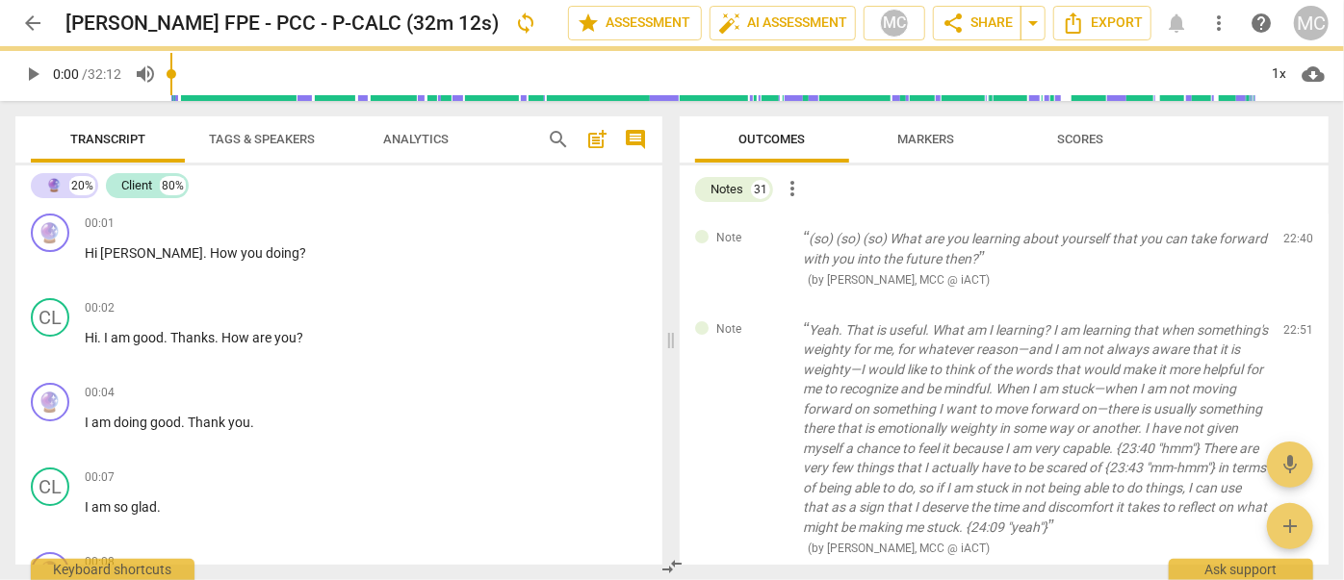
click at [1294, 241] on span "delete" at bounding box center [1299, 243] width 23 height 23
click at [1294, 305] on div "Note Yeah. That is useful. What am I learning? I am learning that when somethin…" at bounding box center [1004, 439] width 649 height 269
click at [1294, 322] on span "delete" at bounding box center [1299, 333] width 23 height 23
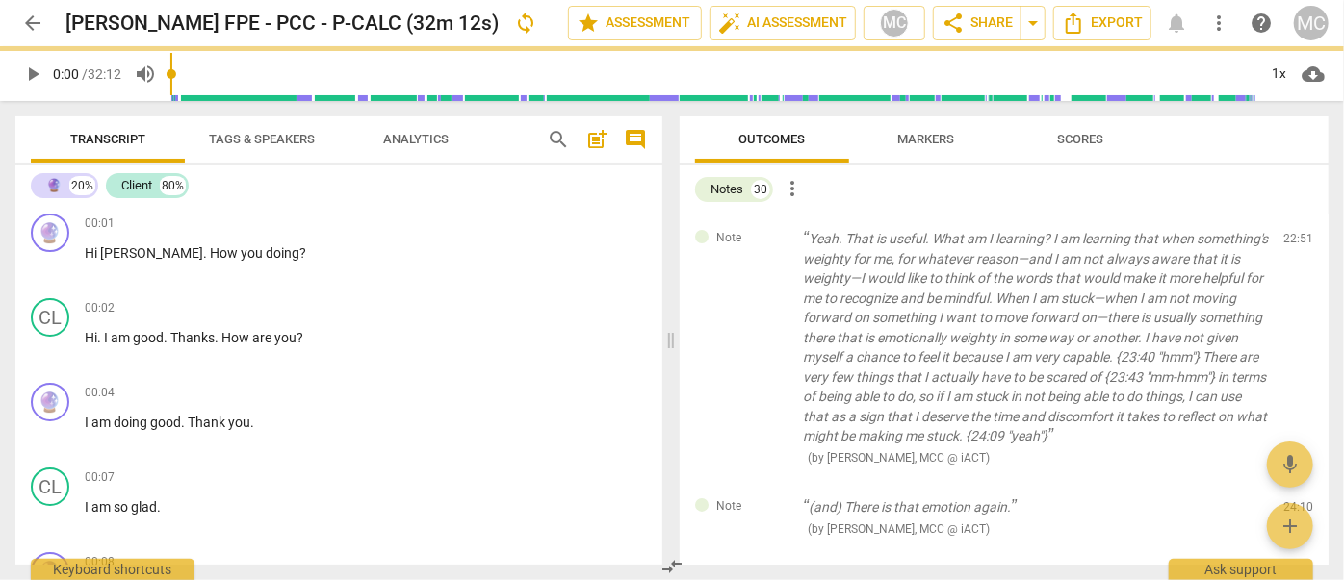
click at [1294, 241] on span "delete" at bounding box center [1299, 243] width 23 height 23
click at [1294, 482] on div "Note (and) There is that emotion again. ( by [PERSON_NAME], MCC @ iACT ) 24:10 …" at bounding box center [1004, 517] width 649 height 71
click at [1294, 500] on span "delete" at bounding box center [1299, 511] width 23 height 23
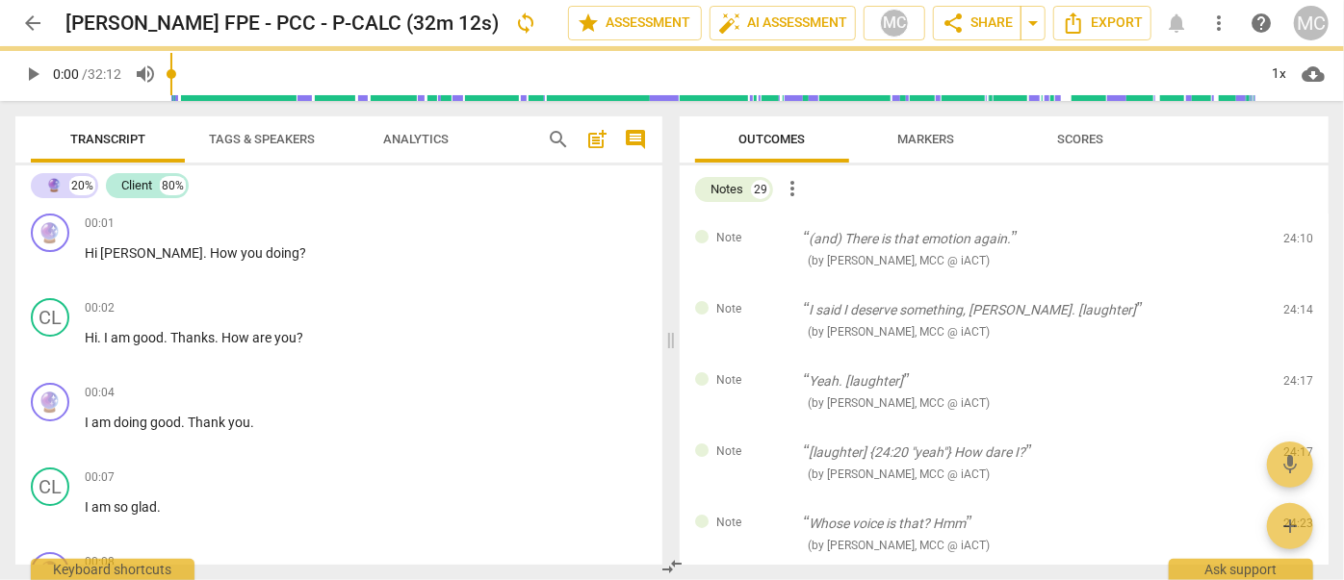
click at [1294, 241] on span "delete" at bounding box center [1299, 243] width 23 height 23
click at [1294, 285] on div "Note I said I deserve something, [PERSON_NAME]. [laughter] ( by [PERSON_NAME], …" at bounding box center [1004, 320] width 649 height 71
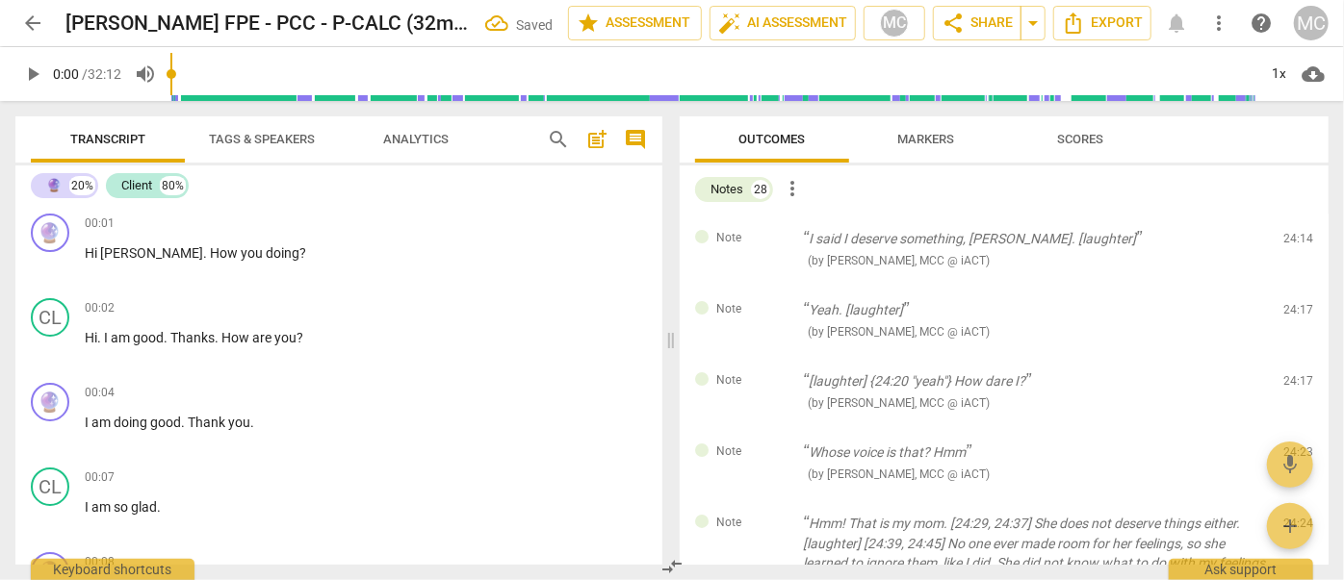
click at [1294, 241] on span "delete" at bounding box center [1299, 243] width 23 height 23
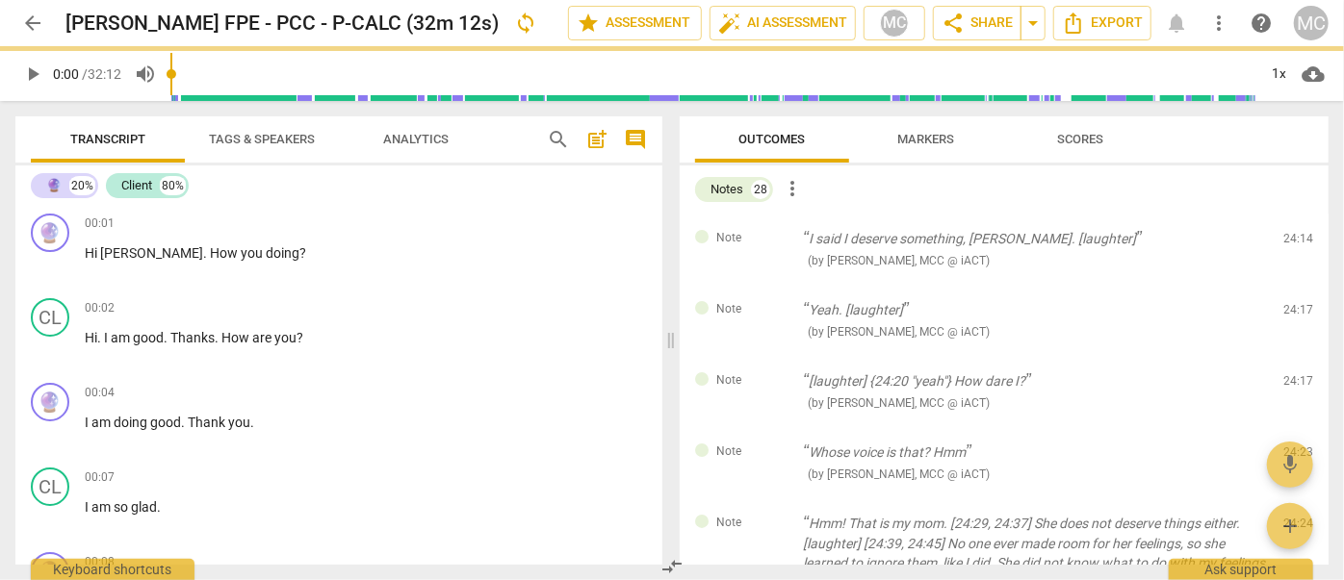
click at [1294, 241] on span "delete" at bounding box center [1299, 243] width 23 height 23
click at [1294, 285] on div "Note Yeah. [laughter] ( by [PERSON_NAME], MCC @ iACT ) 24:17 edit delete" at bounding box center [1004, 320] width 649 height 71
click at [1294, 303] on span "delete" at bounding box center [1299, 314] width 23 height 23
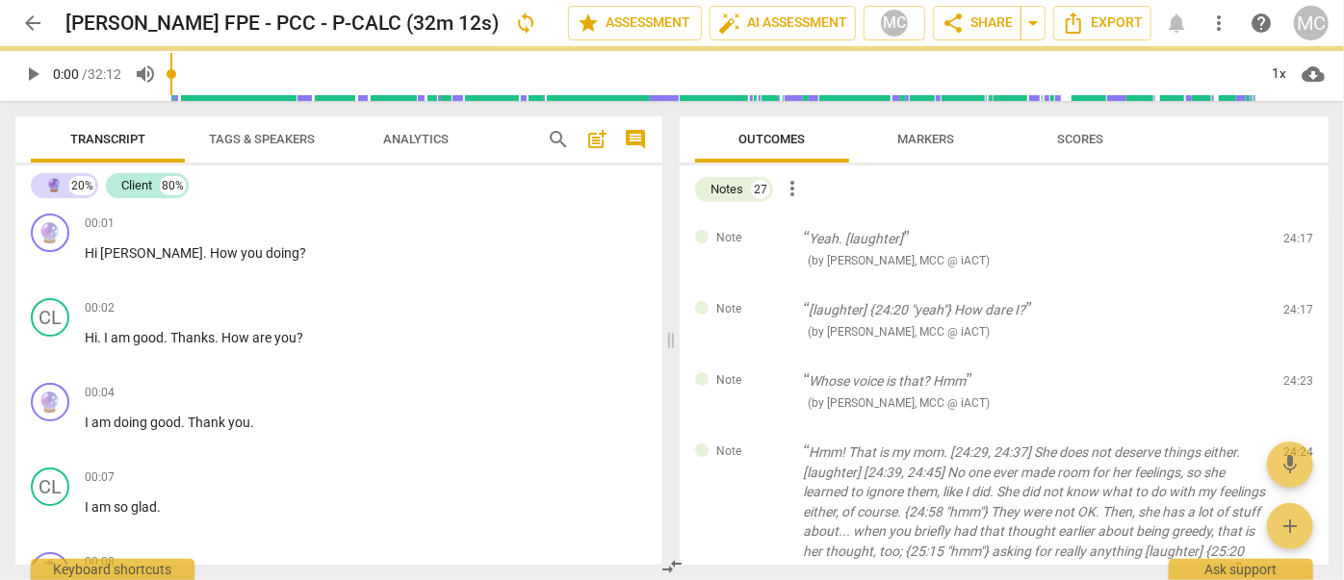
click at [1294, 241] on span "delete" at bounding box center [1299, 243] width 23 height 23
click at [1294, 285] on div "Note [laughter] {24:20 "yeah"} How dare I? ( by [PERSON_NAME], MCC @ iACT ) 24:…" at bounding box center [1004, 320] width 649 height 71
click at [1294, 303] on span "delete" at bounding box center [1299, 314] width 23 height 23
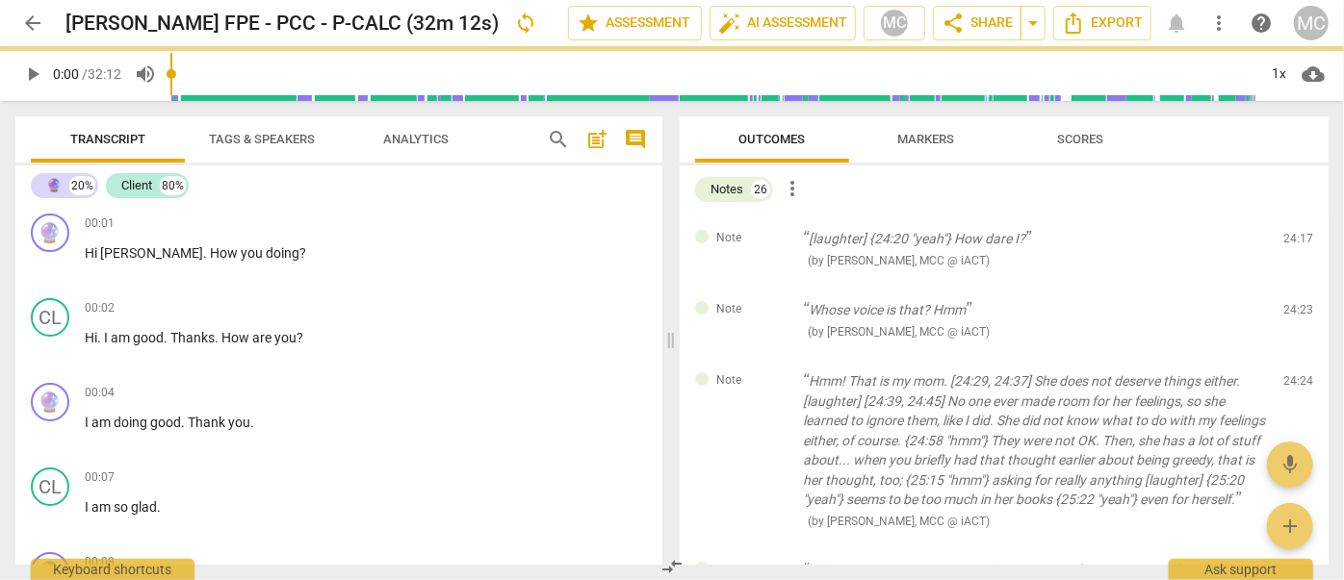
click at [1294, 241] on span "delete" at bounding box center [1299, 243] width 23 height 23
click at [1294, 285] on div "Note Whose voice is that? Hmm ( by [PERSON_NAME], MCC @ iACT ) 24:23 edit delete" at bounding box center [1004, 320] width 649 height 71
click at [1294, 303] on span "delete" at bounding box center [1299, 314] width 23 height 23
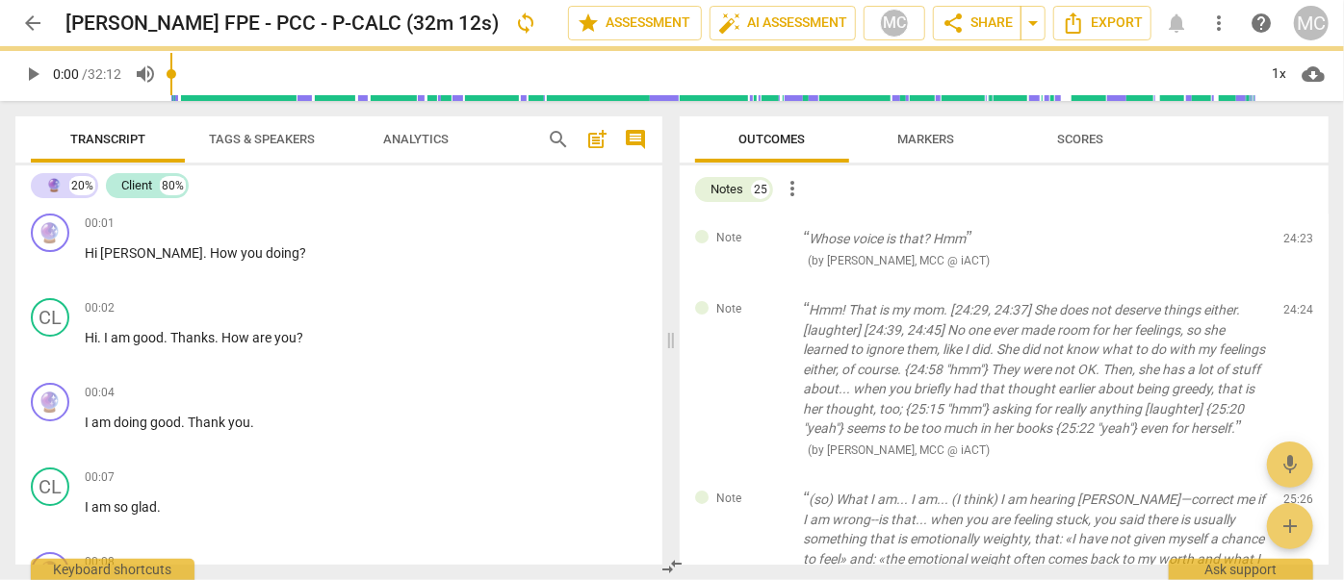
click at [1294, 241] on span "delete" at bounding box center [1299, 243] width 23 height 23
click at [1294, 285] on div "Note Hmm! That is my mom. [24:29, 24:37] She does not deserve things either. [l…" at bounding box center [1004, 380] width 649 height 190
click at [1294, 303] on span "delete" at bounding box center [1299, 314] width 23 height 23
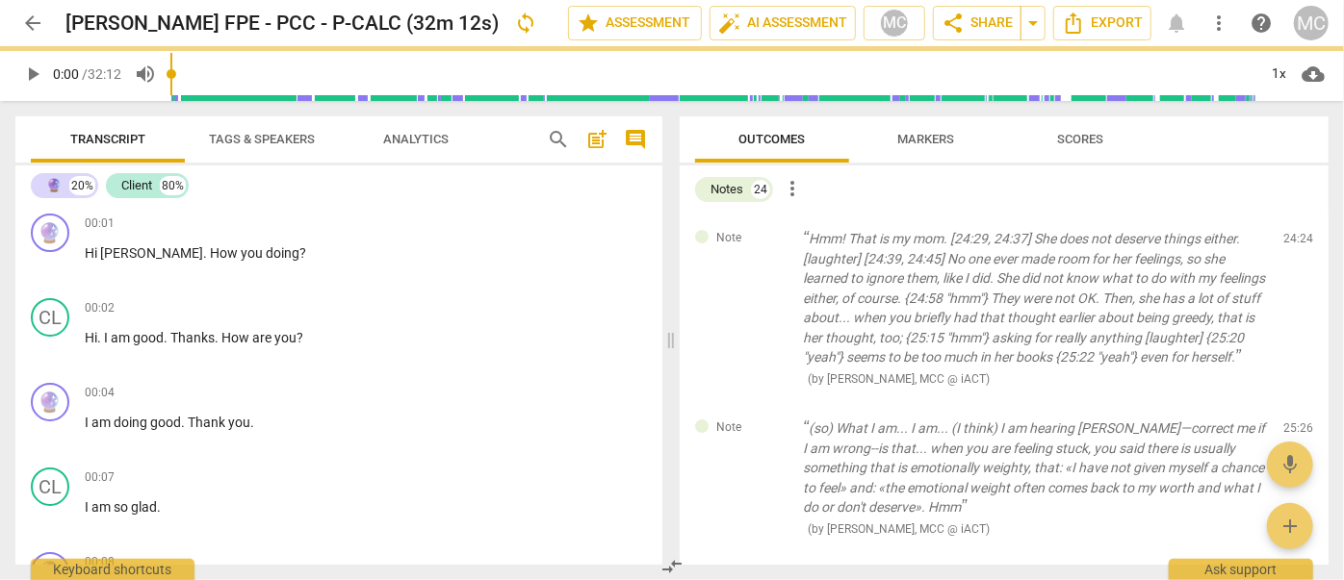
click at [1294, 241] on span "delete" at bounding box center [1299, 243] width 23 height 23
click at [1294, 403] on div "Note (so) What I am... I am... (I think) I am hearing [PERSON_NAME]—correct me …" at bounding box center [1004, 478] width 649 height 150
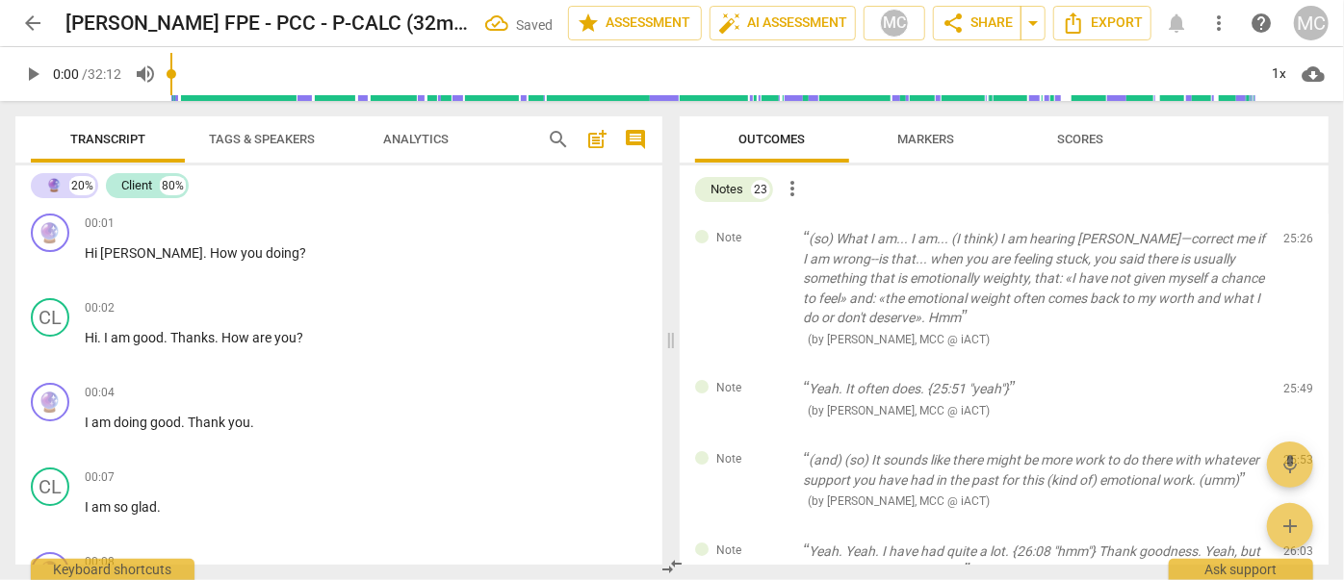
click at [1294, 241] on span "delete" at bounding box center [1299, 243] width 23 height 23
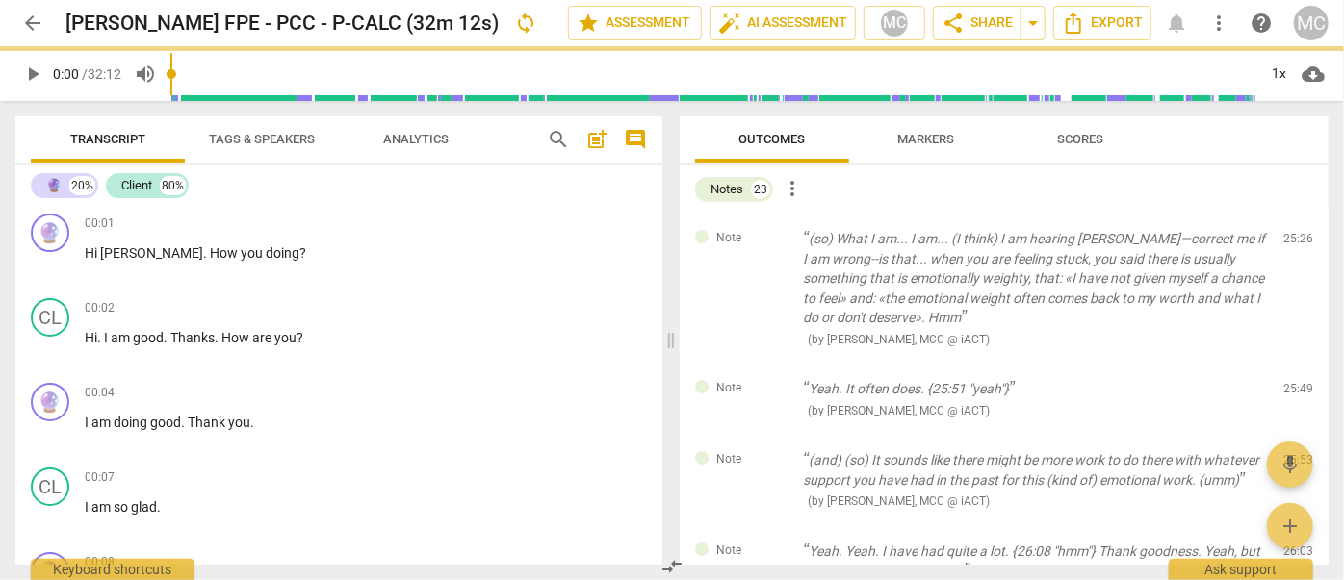
click at [1294, 241] on span "delete" at bounding box center [1299, 243] width 23 height 23
click at [1294, 364] on div "Note Yeah. It often does. {25:51 "yeah"} ( by [PERSON_NAME], MCC @ iACT ) 25:49…" at bounding box center [1004, 399] width 649 height 71
click at [1294, 382] on span "delete" at bounding box center [1299, 393] width 23 height 23
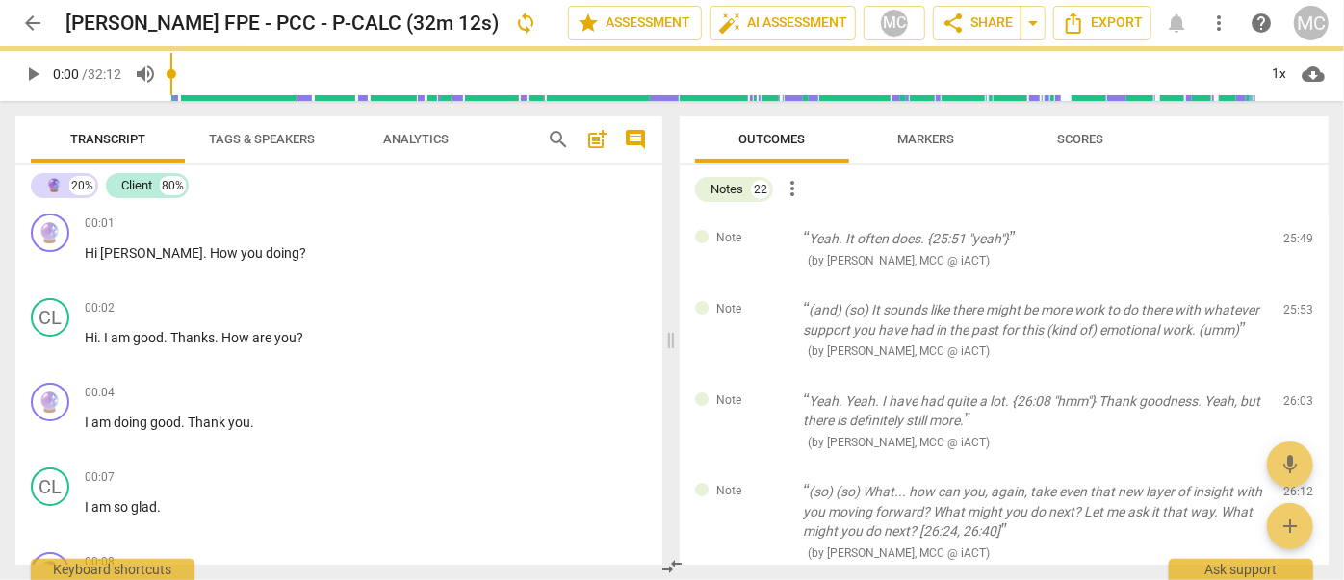
click at [1294, 241] on span "delete" at bounding box center [1299, 243] width 23 height 23
click at [1294, 285] on div "Note (and) (so) It sounds like there might be more work to do there with whatev…" at bounding box center [1004, 330] width 649 height 91
click at [1294, 303] on span "delete" at bounding box center [1299, 314] width 23 height 23
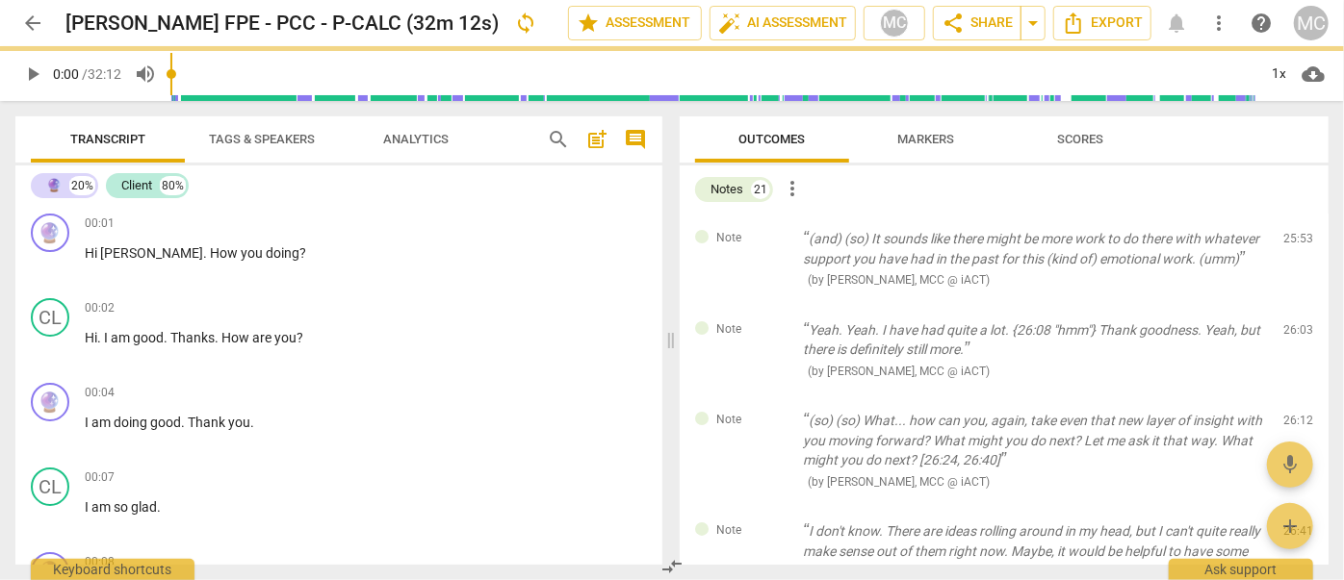
click at [1294, 241] on span "delete" at bounding box center [1299, 243] width 23 height 23
click at [1294, 305] on div "Note Yeah. Yeah. I have had quite a lot. {26:08 "hmm"} Thank goodness. Yeah, bu…" at bounding box center [1004, 350] width 649 height 91
click at [1294, 322] on span "delete" at bounding box center [1299, 333] width 23 height 23
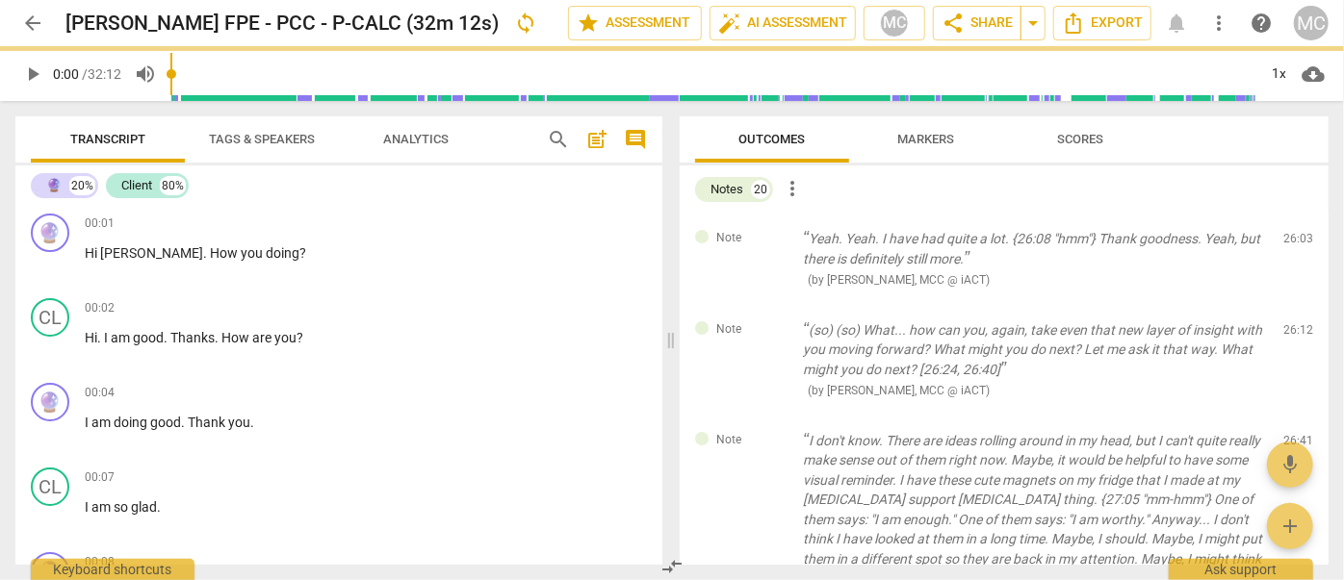
click at [1294, 241] on span "delete" at bounding box center [1299, 243] width 23 height 23
click at [1294, 305] on div "Note (so) (so) What... how can you, again, take even that new layer of insight …" at bounding box center [1004, 360] width 649 height 111
click at [1294, 322] on span "delete" at bounding box center [1299, 333] width 23 height 23
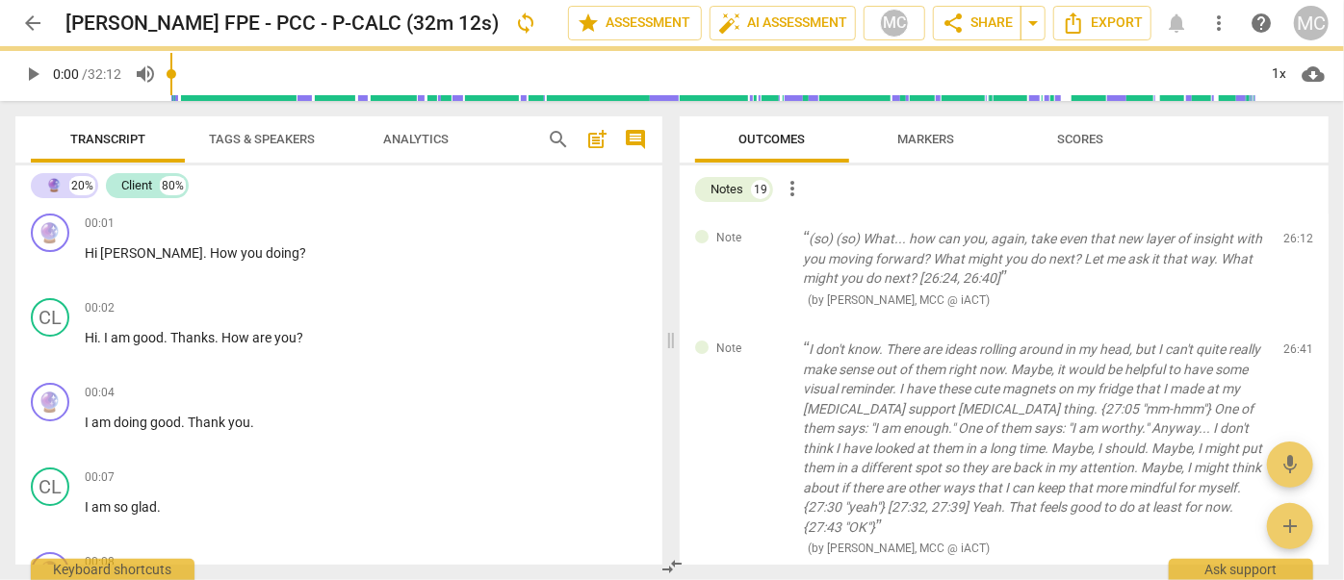
click at [1294, 241] on span "delete" at bounding box center [1299, 243] width 23 height 23
click at [1294, 324] on div "Note I don't know. There are ideas rolling around in my head, but I can't quite…" at bounding box center [1004, 448] width 649 height 249
click at [1294, 343] on span "delete" at bounding box center [1299, 354] width 23 height 23
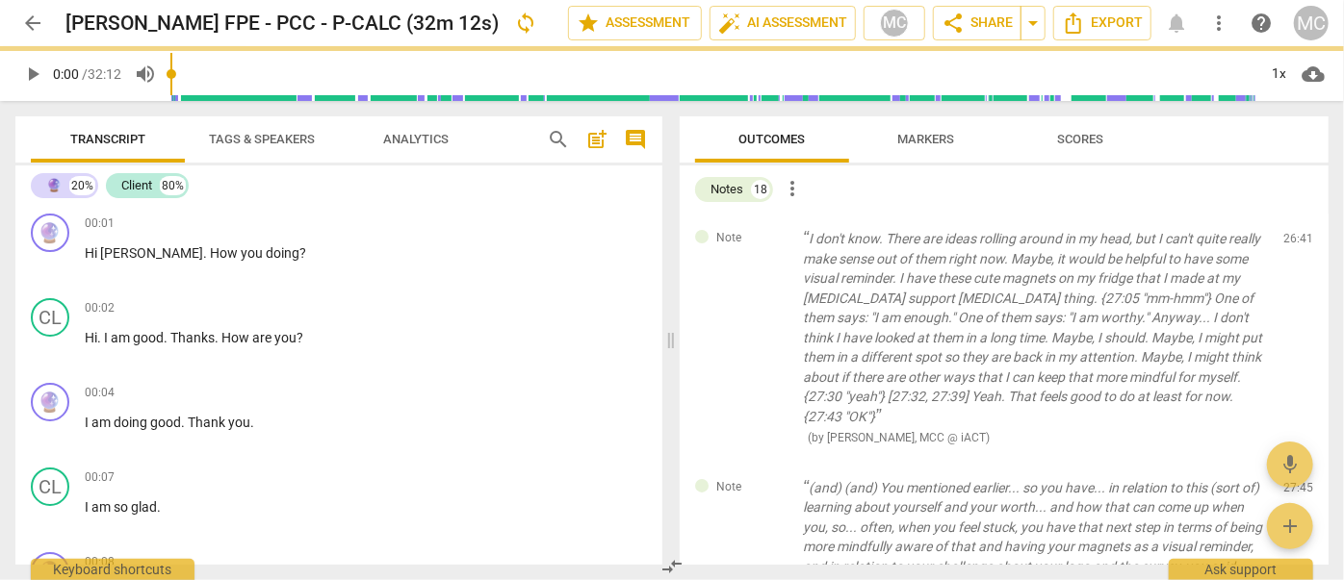
click at [1294, 241] on span "delete" at bounding box center [1299, 243] width 23 height 23
click at [1294, 463] on div "Note (and) (and) You mentioned earlier... so you have... in relation to this (s…" at bounding box center [1004, 558] width 649 height 190
click at [1294, 480] on span "delete" at bounding box center [1299, 491] width 23 height 23
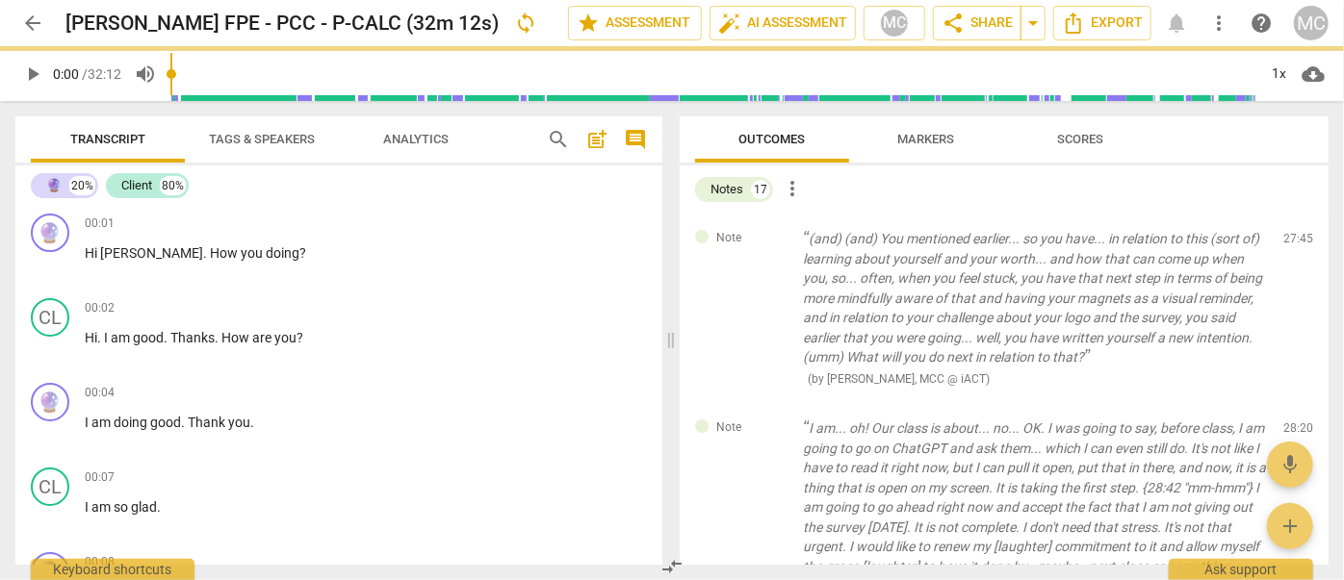
click at [1294, 241] on span "delete" at bounding box center [1299, 243] width 23 height 23
click at [1294, 403] on div "Note I am... oh! Our class is about... no... OK. I was going to say, before cla…" at bounding box center [1004, 517] width 649 height 229
click at [1294, 422] on span "delete" at bounding box center [1299, 433] width 23 height 23
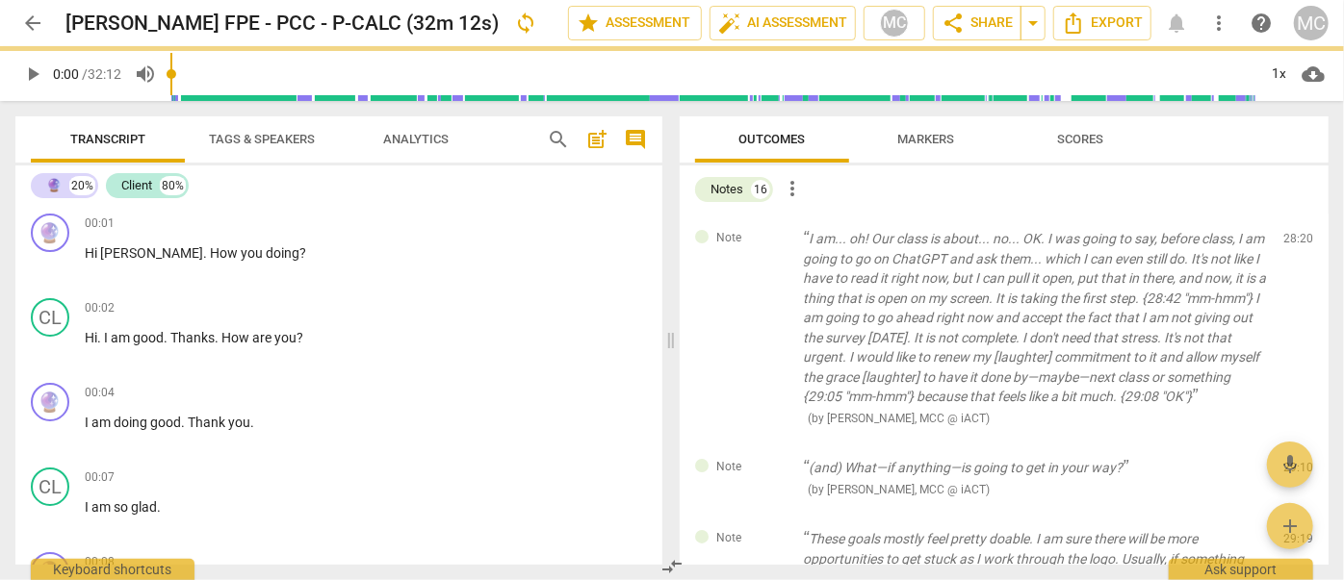
click at [1294, 241] on span "delete" at bounding box center [1299, 243] width 23 height 23
click at [1294, 443] on div "Note (and) What—if anything—is going to get in your way? ( by [PERSON_NAME], MC…" at bounding box center [1004, 478] width 649 height 71
click at [1294, 461] on span "delete" at bounding box center [1299, 472] width 23 height 23
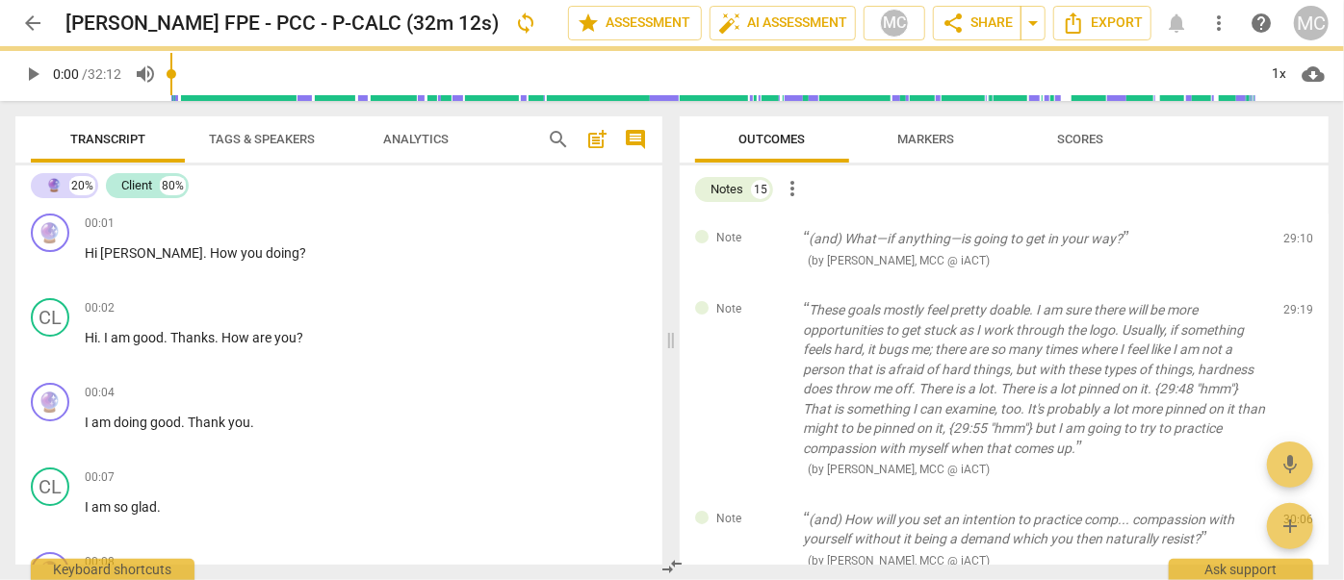
click at [1294, 241] on span "delete" at bounding box center [1299, 243] width 23 height 23
click at [1294, 285] on div "Note These goals mostly feel pretty doable. I am sure there will be more opport…" at bounding box center [1004, 390] width 649 height 210
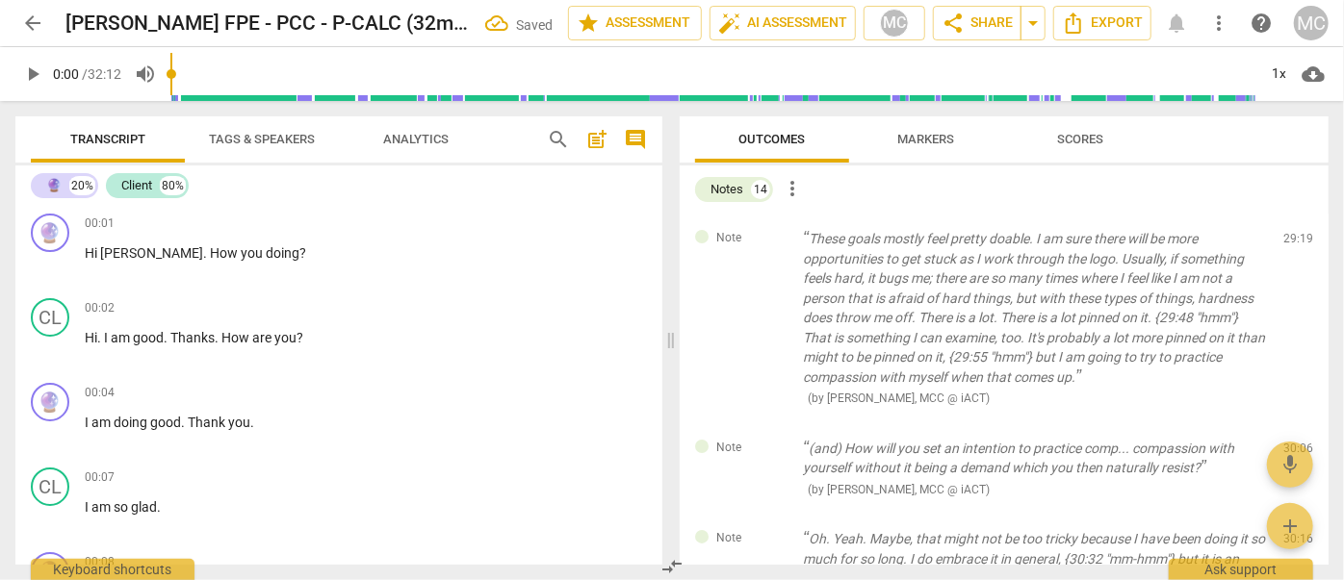
click at [1294, 241] on span "delete" at bounding box center [1299, 243] width 23 height 23
click at [1294, 423] on div "Note (and) How will you set an intention to practice comp... compassion with yo…" at bounding box center [1004, 468] width 649 height 91
click at [1294, 441] on span "delete" at bounding box center [1299, 452] width 23 height 23
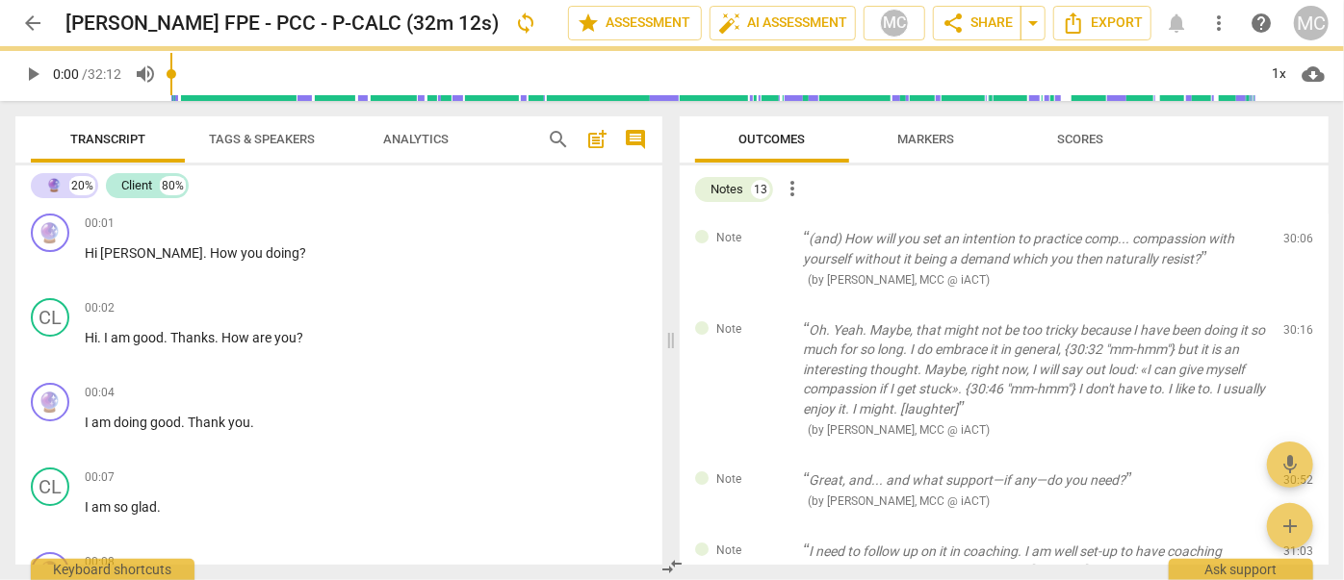
click at [1294, 241] on span "delete" at bounding box center [1299, 243] width 23 height 23
click at [1294, 305] on div "Note Oh. Yeah. Maybe, that might not be too tricky because I have been doing it…" at bounding box center [1004, 380] width 649 height 150
click at [1294, 322] on span "delete" at bounding box center [1299, 333] width 23 height 23
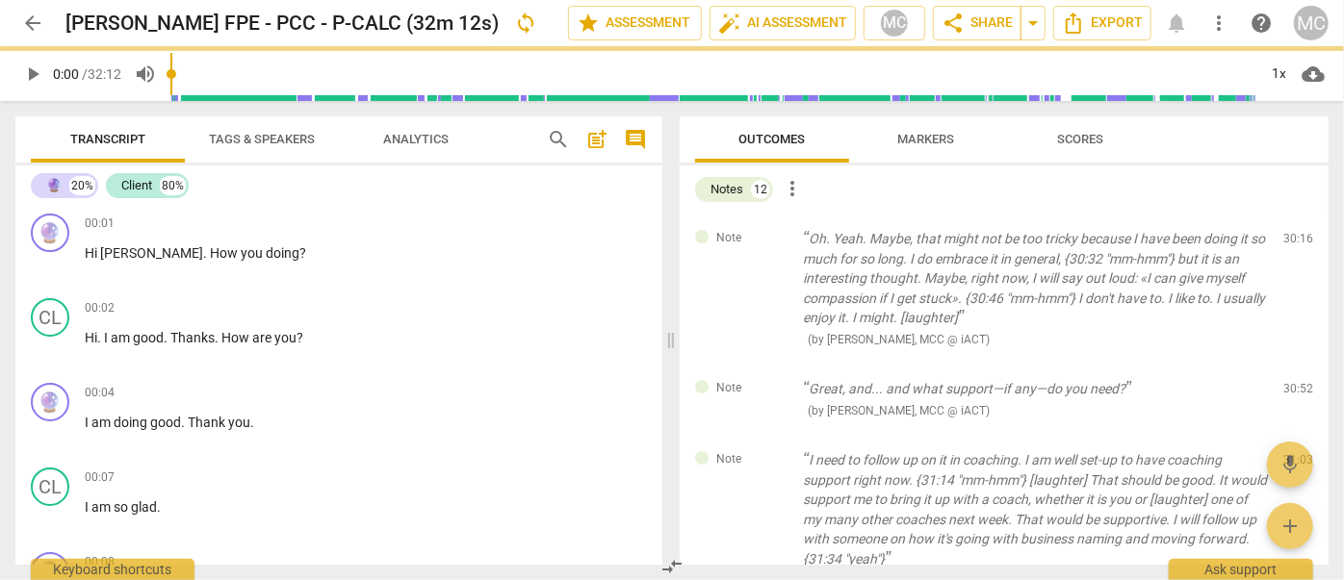
click at [1294, 241] on span "delete" at bounding box center [1299, 243] width 23 height 23
click at [1294, 364] on div "Note Great, and... and what support—if any—do you need? ( by [PERSON_NAME], MCC…" at bounding box center [1004, 399] width 649 height 71
click at [1294, 382] on span "delete" at bounding box center [1299, 393] width 23 height 23
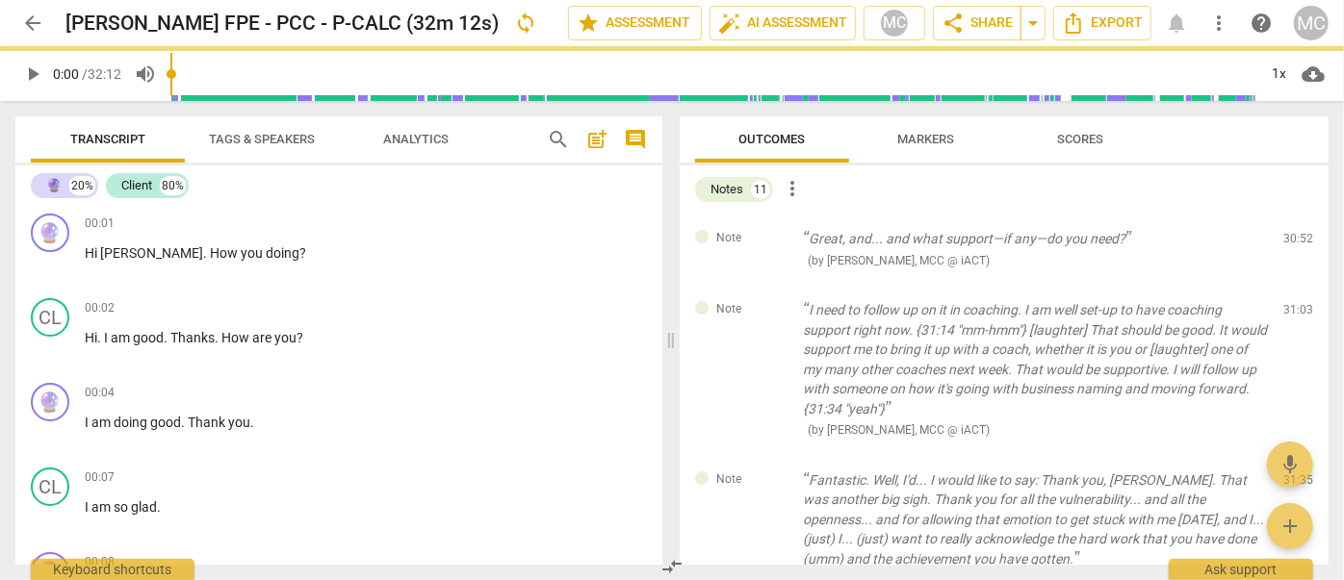
click at [1294, 241] on span "delete" at bounding box center [1299, 243] width 23 height 23
click at [1294, 285] on div "Note I need to follow up on it in coaching. I am well set-up to have coaching s…" at bounding box center [1004, 370] width 649 height 170
click at [1294, 303] on span "delete" at bounding box center [1299, 314] width 23 height 23
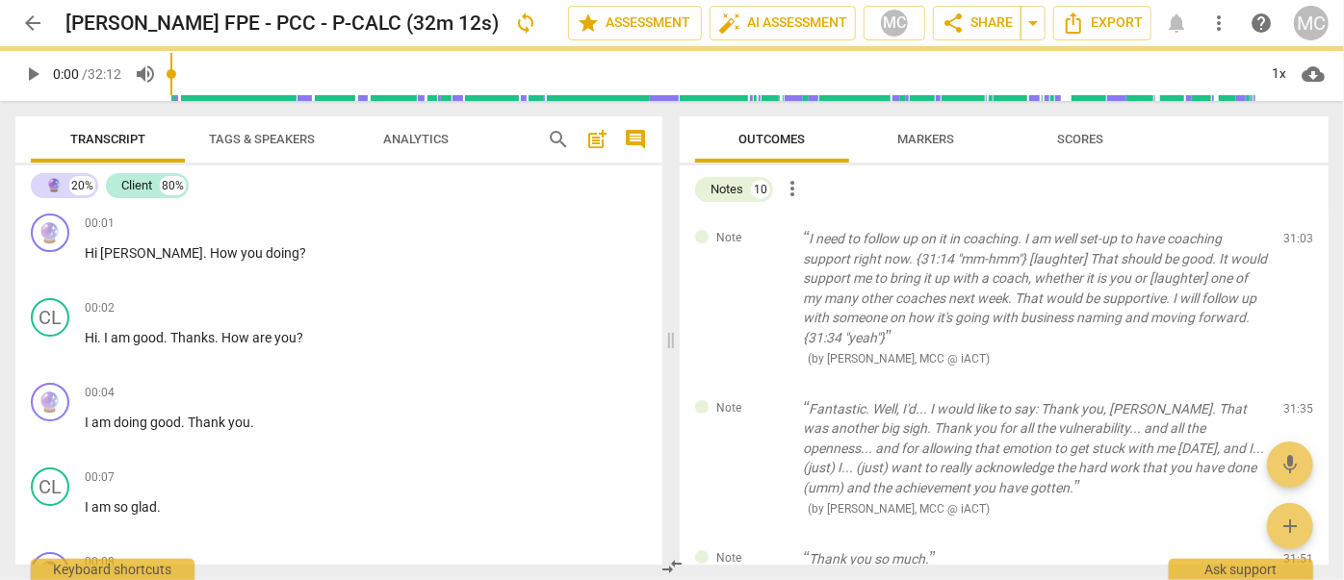
click at [1294, 241] on span "delete" at bounding box center [1299, 243] width 23 height 23
click at [1294, 384] on div "Note Fantastic. Well, I'd... I would like to say: Thank you, [PERSON_NAME]. Tha…" at bounding box center [1004, 459] width 649 height 150
click at [1294, 401] on span "delete" at bounding box center [1299, 412] width 23 height 23
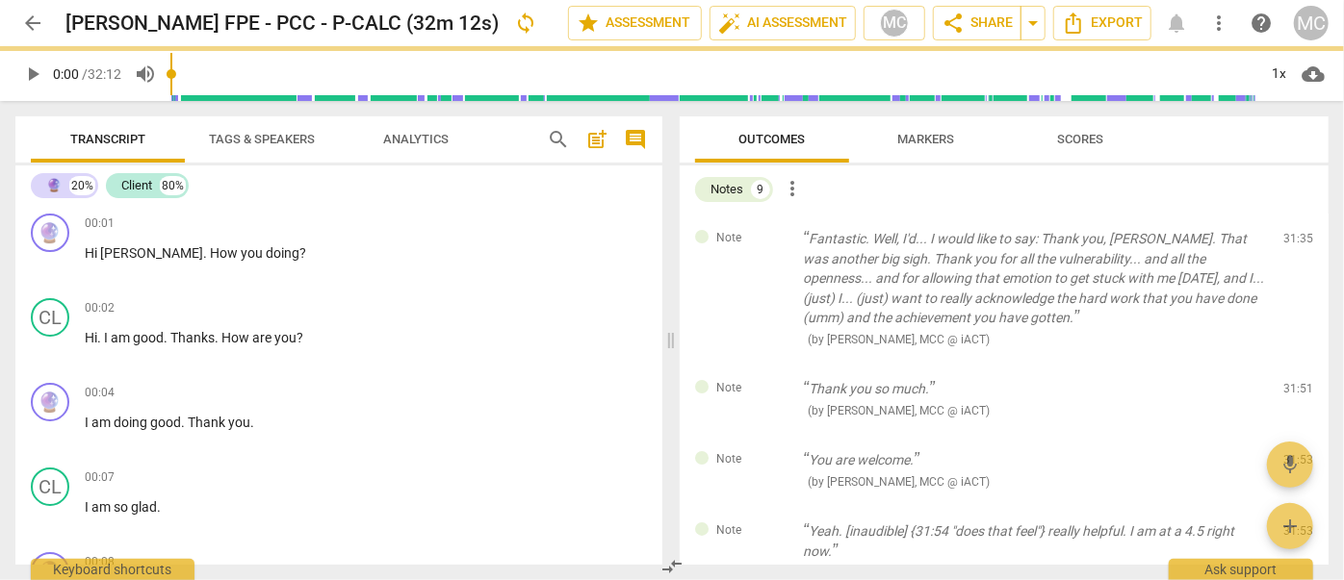
click at [1294, 241] on span "delete" at bounding box center [1299, 243] width 23 height 23
click at [1294, 364] on div "Note Thank you so much. ( by [PERSON_NAME], MCC @ iACT ) 31:51 edit delete" at bounding box center [1004, 399] width 649 height 71
click at [1294, 382] on span "delete" at bounding box center [1299, 393] width 23 height 23
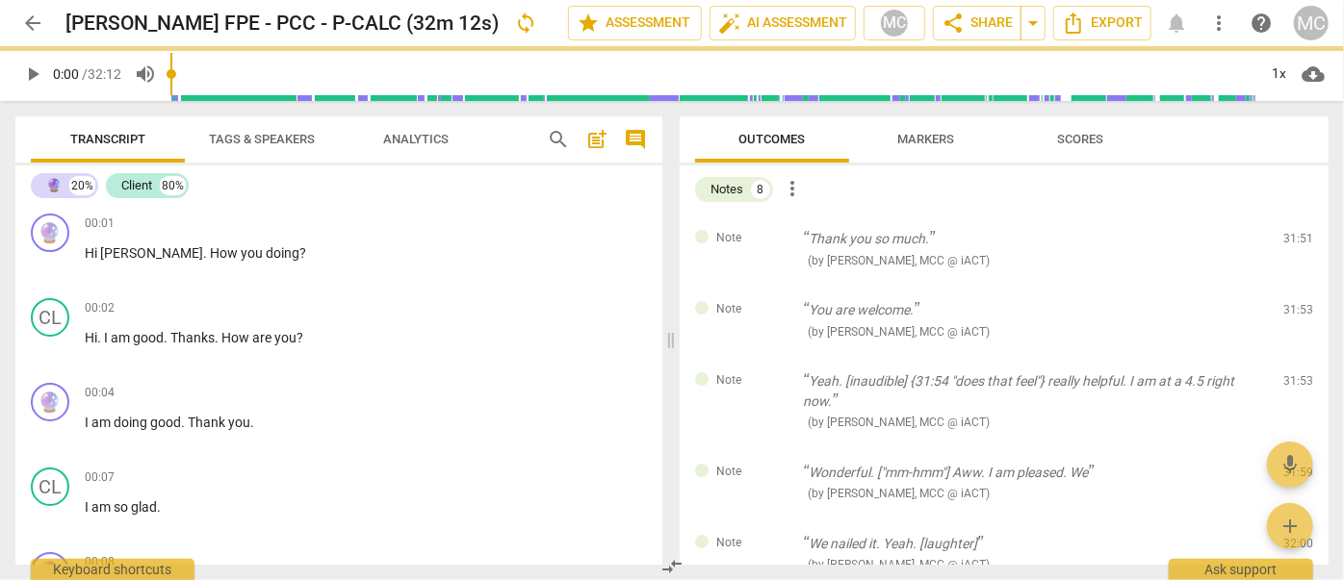
click at [1294, 241] on span "delete" at bounding box center [1299, 243] width 23 height 23
click at [1294, 285] on div "Note You are welcome. ( by [PERSON_NAME], MCC @ iACT ) 31:53 edit delete" at bounding box center [1004, 320] width 649 height 71
click at [1294, 303] on span "delete" at bounding box center [1299, 314] width 23 height 23
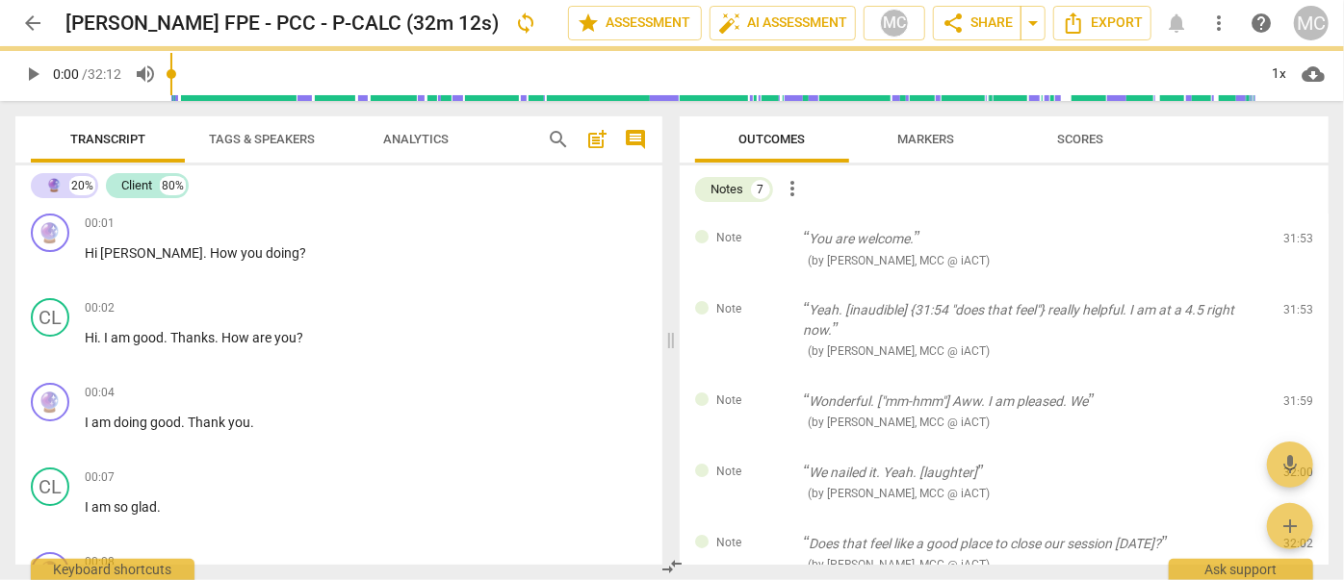
click at [1294, 241] on span "delete" at bounding box center [1299, 243] width 23 height 23
click at [1294, 285] on div "Note Yeah. [inaudible] {31:54 "does that feel"} really helpful. I am at a 4.5 r…" at bounding box center [1004, 330] width 649 height 91
click at [1294, 303] on span "delete" at bounding box center [1299, 314] width 23 height 23
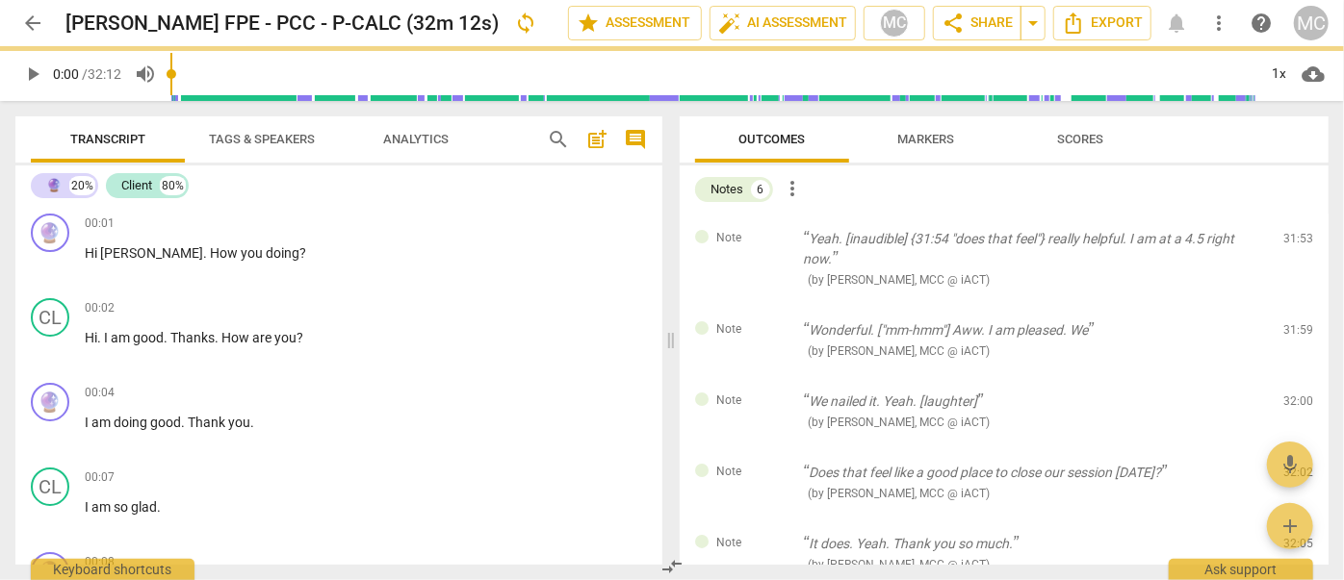
click at [1294, 241] on span "delete" at bounding box center [1299, 243] width 23 height 23
click at [1294, 305] on div "Note Wonderful. ["mm-hmm"] Aww. I am pleased. We ( by [PERSON_NAME], MCC @ iACT…" at bounding box center [1004, 340] width 649 height 71
click at [1294, 322] on span "delete" at bounding box center [1299, 333] width 23 height 23
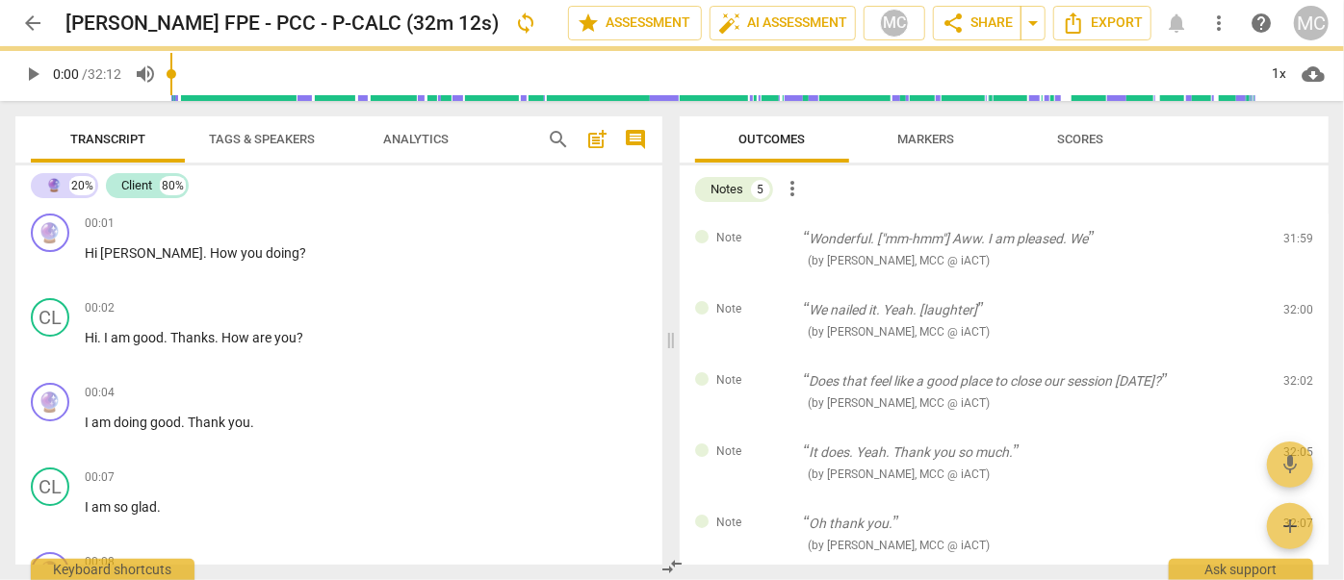
click at [1294, 241] on span "delete" at bounding box center [1299, 243] width 23 height 23
click at [1294, 285] on div "Note We nailed it. Yeah. [laughter] ( by [PERSON_NAME], MCC @ iACT ) 32:00 edit…" at bounding box center [1004, 320] width 649 height 71
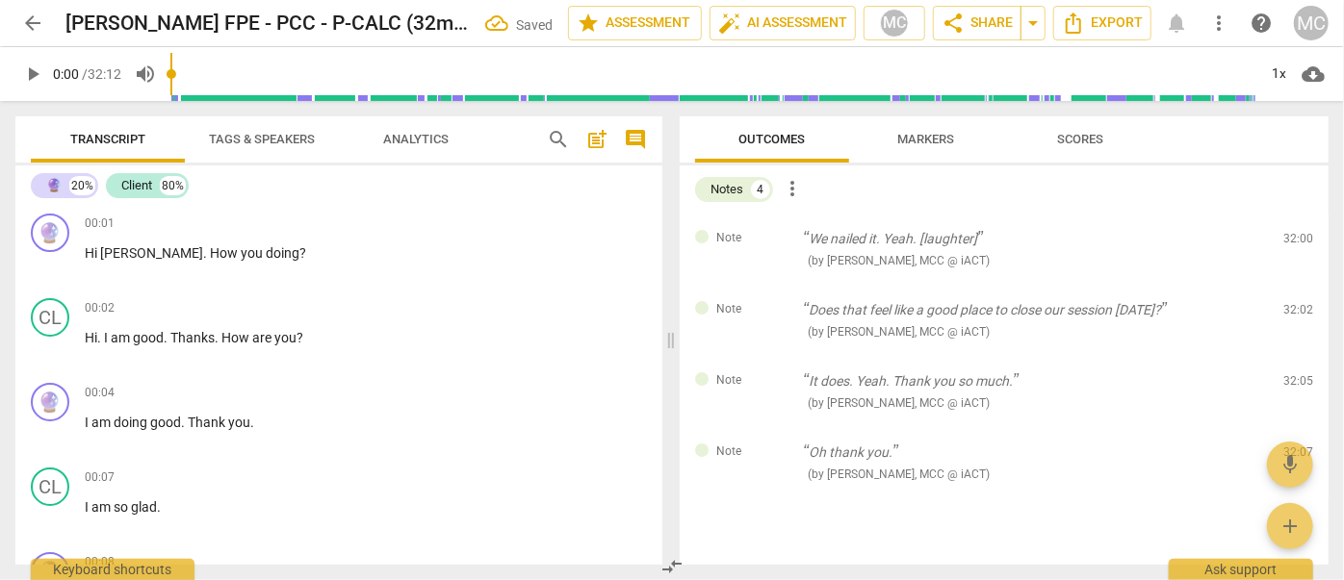
click at [1294, 241] on span "delete" at bounding box center [1299, 243] width 23 height 23
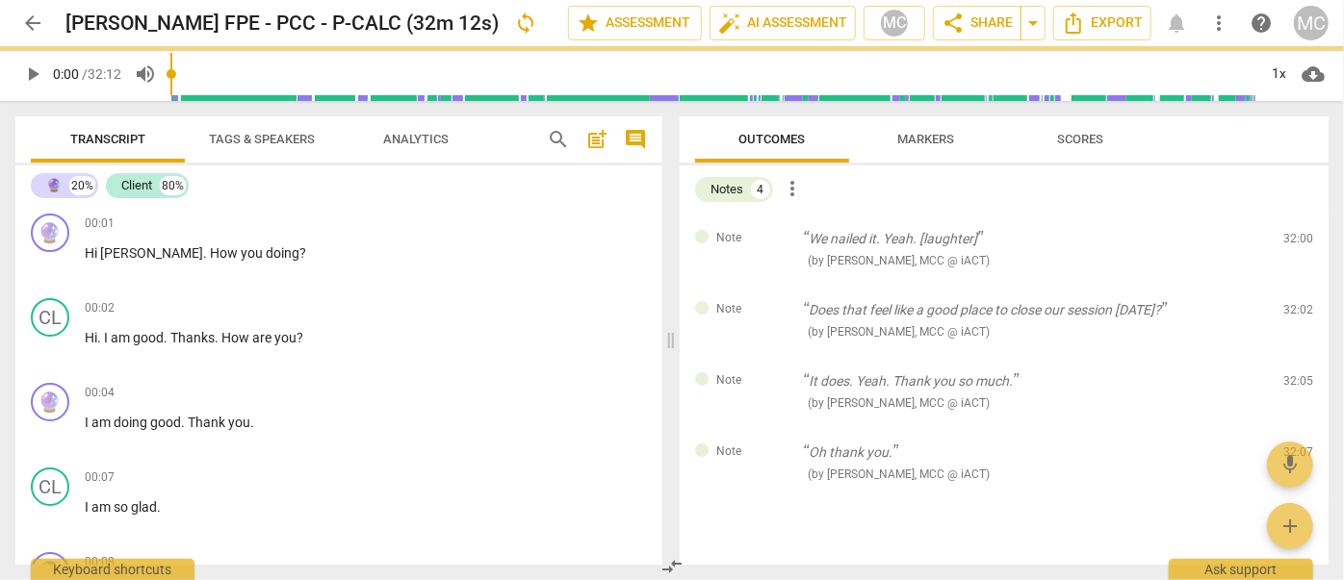
click at [1294, 241] on span "delete" at bounding box center [1299, 243] width 23 height 23
click at [1294, 285] on div "Note Does that feel like a good place to close our session [DATE]? ( by [PERSON…" at bounding box center [1004, 320] width 649 height 71
click at [1294, 303] on span "delete" at bounding box center [1299, 314] width 23 height 23
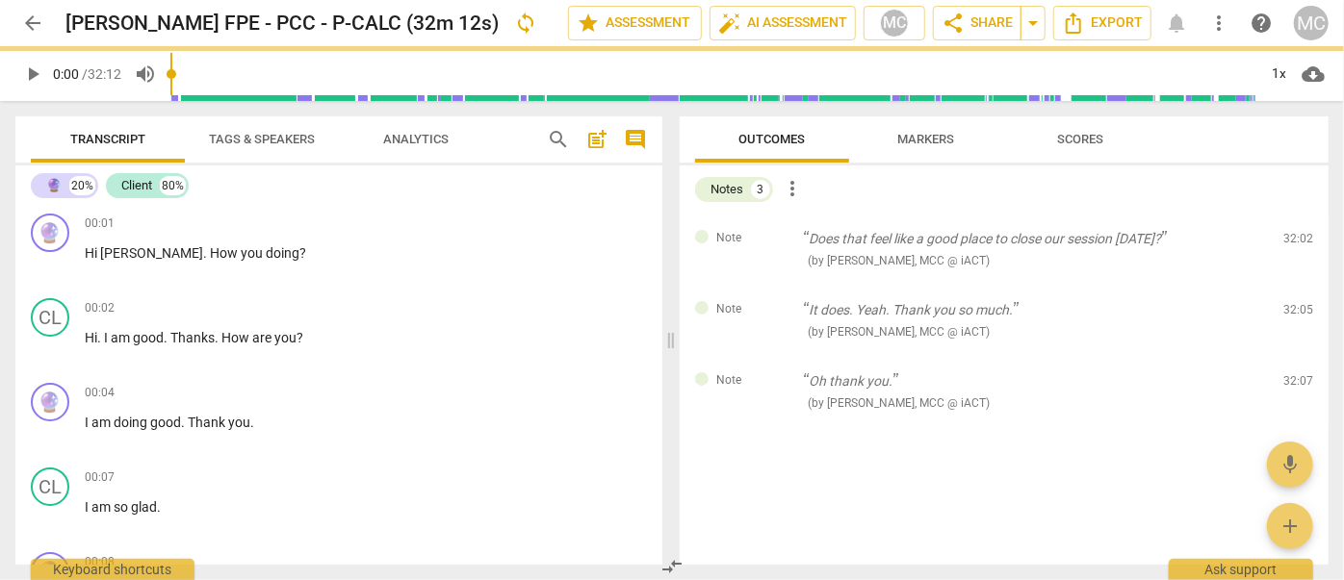
click at [1294, 241] on span "delete" at bounding box center [1299, 243] width 23 height 23
click at [1294, 285] on div "Note It does. Yeah. Thank you so much. ( by [PERSON_NAME], MCC @ iACT ) 32:05 e…" at bounding box center [1004, 320] width 649 height 71
click at [1294, 303] on span "delete" at bounding box center [1299, 314] width 23 height 23
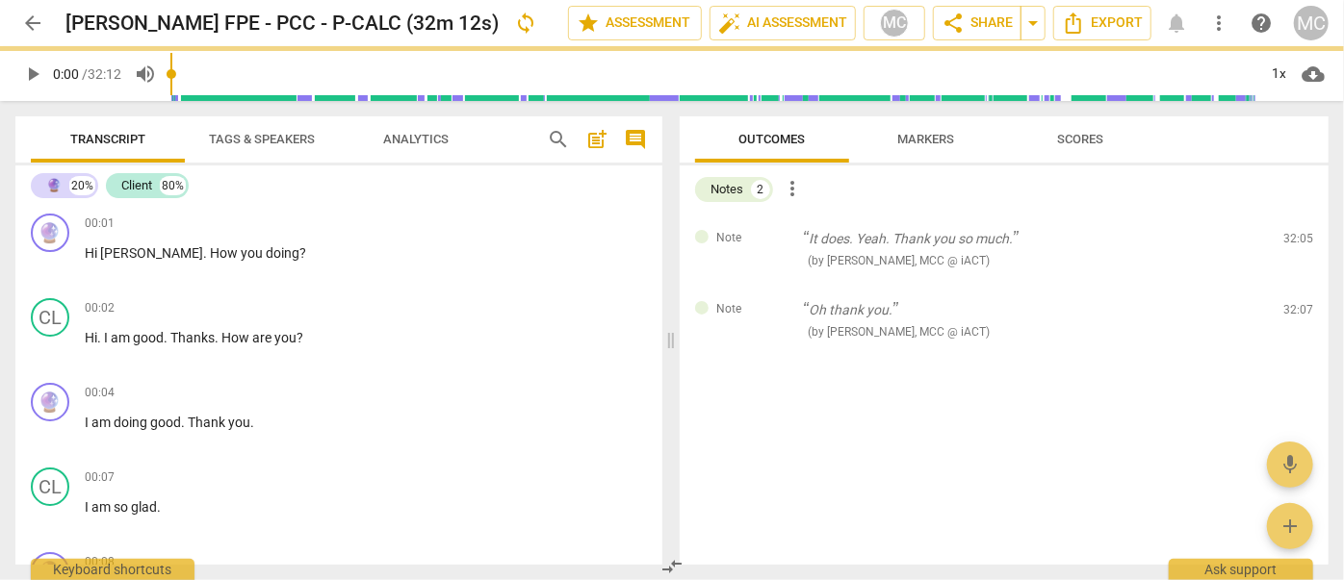
click at [1294, 241] on span "delete" at bounding box center [1299, 243] width 23 height 23
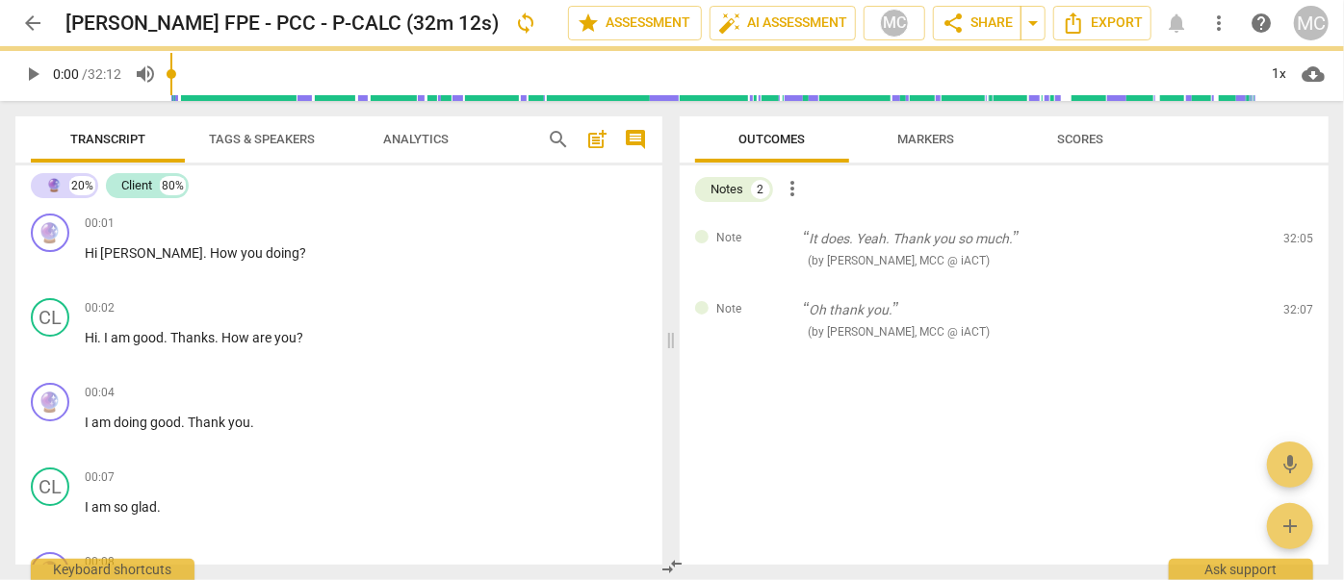
click at [1294, 241] on span "delete" at bounding box center [1299, 243] width 23 height 23
click at [1294, 285] on div "Note Oh thank you. ( by [PERSON_NAME], MCC @ iACT ) 32:07 edit delete" at bounding box center [1004, 320] width 649 height 71
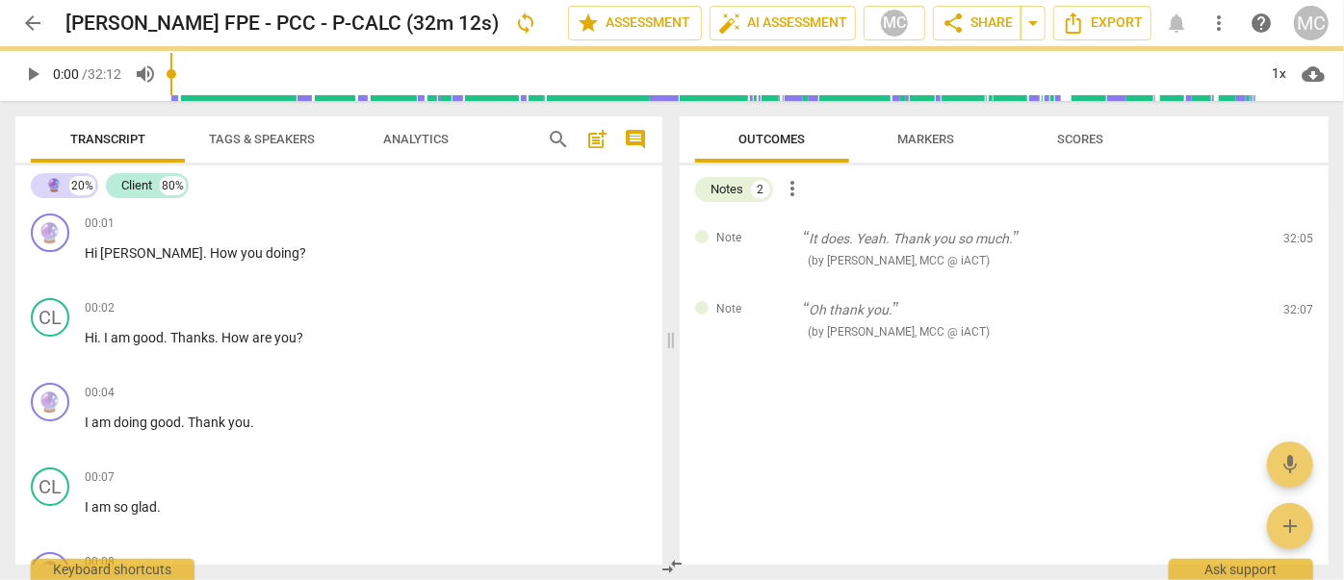
click at [1294, 303] on span "delete" at bounding box center [1299, 314] width 23 height 23
click at [1294, 241] on span "delete" at bounding box center [1299, 243] width 23 height 23
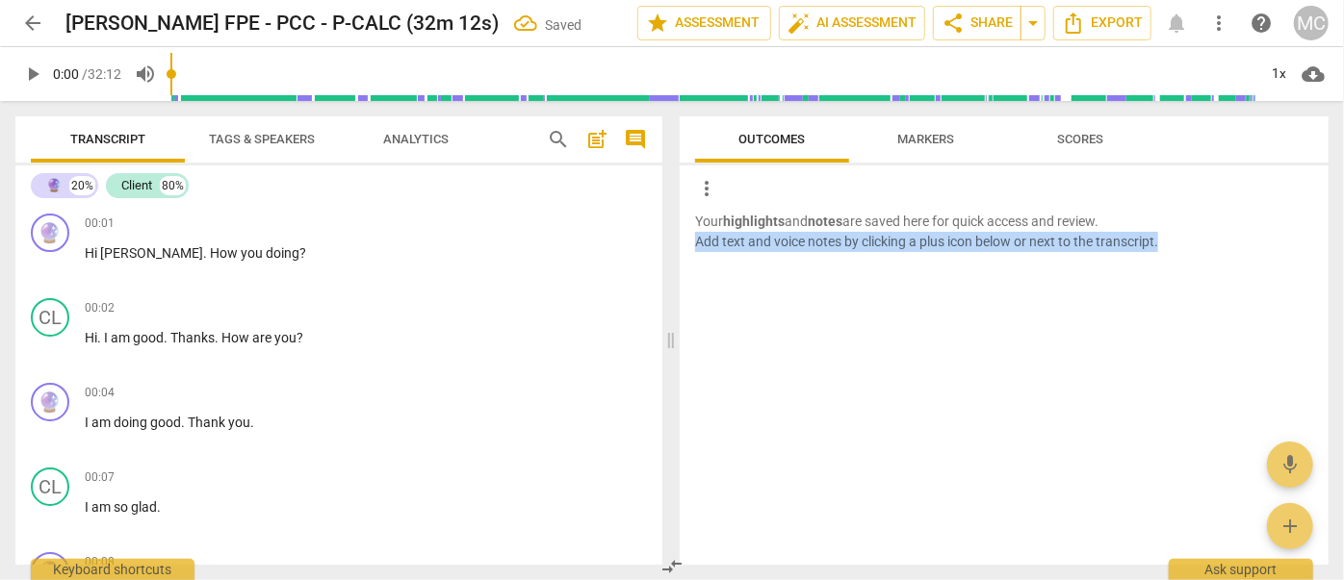
click at [1294, 241] on p "Your highlights and notes are saved here for quick access and review. Add text …" at bounding box center [1004, 231] width 618 height 39
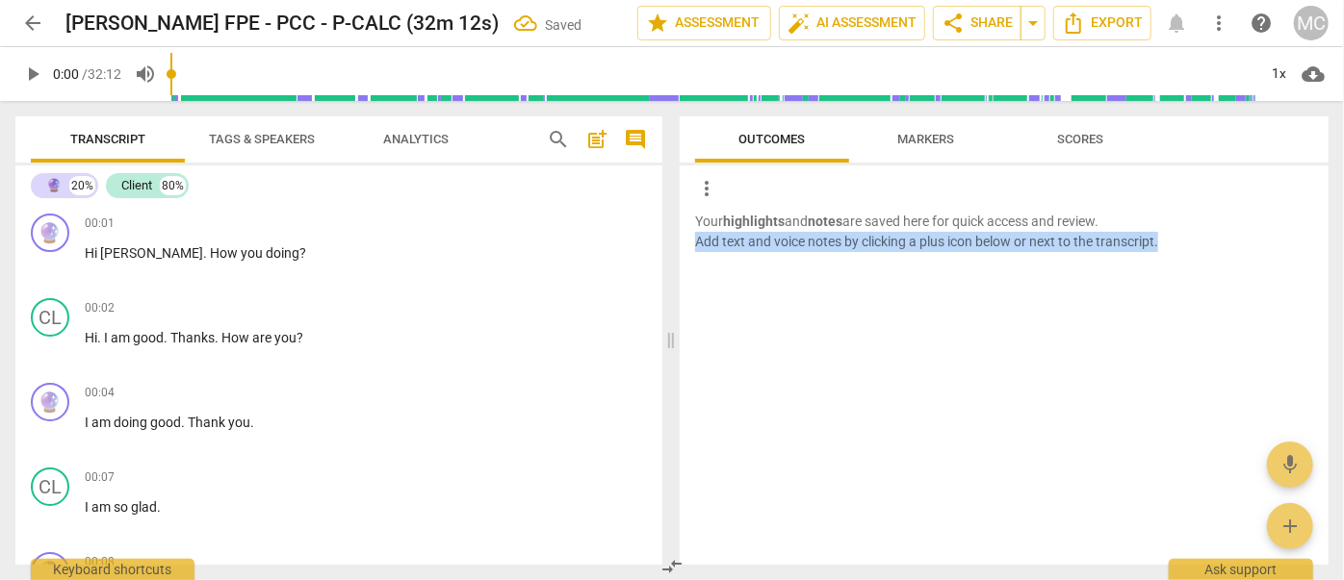
click at [1294, 241] on p "Your highlights and notes are saved here for quick access and review. Add text …" at bounding box center [1004, 231] width 618 height 39
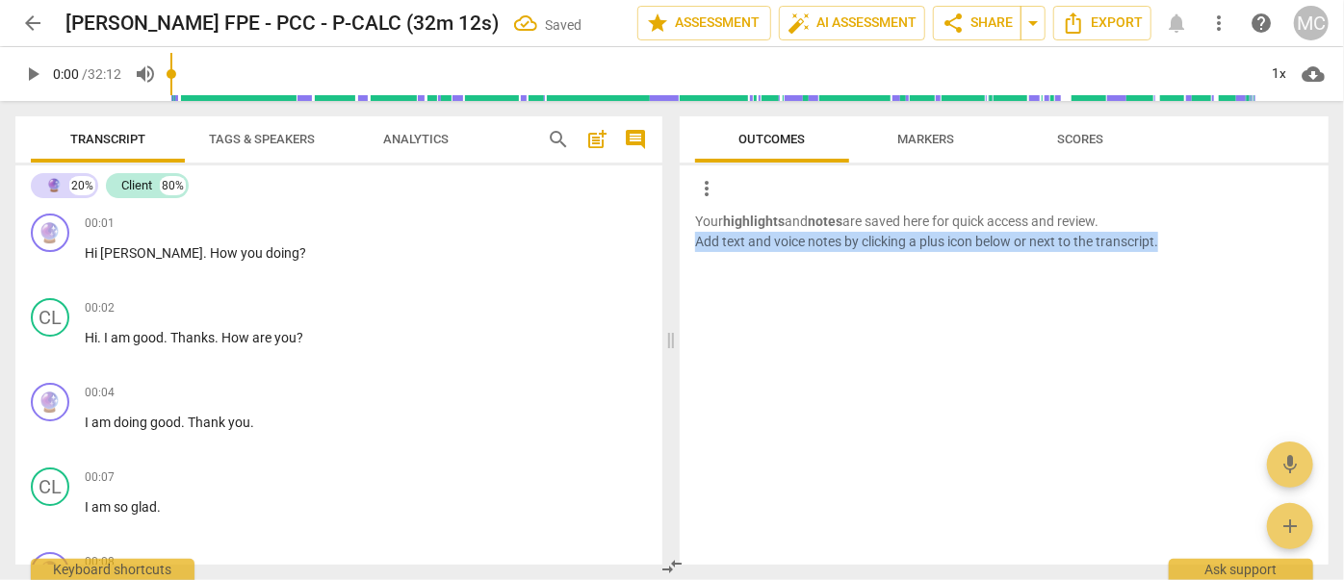
click at [1294, 241] on p "Your highlights and notes are saved here for quick access and review. Add text …" at bounding box center [1004, 231] width 618 height 39
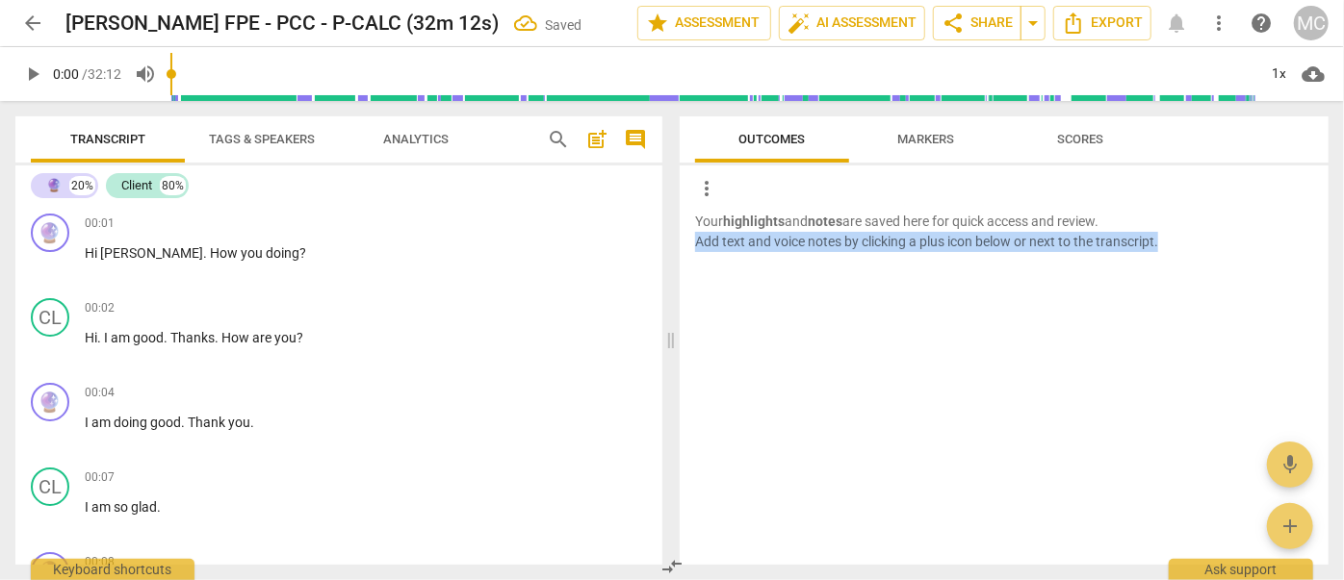
click at [1294, 241] on p "Your highlights and notes are saved here for quick access and review. Add text …" at bounding box center [1004, 231] width 618 height 39
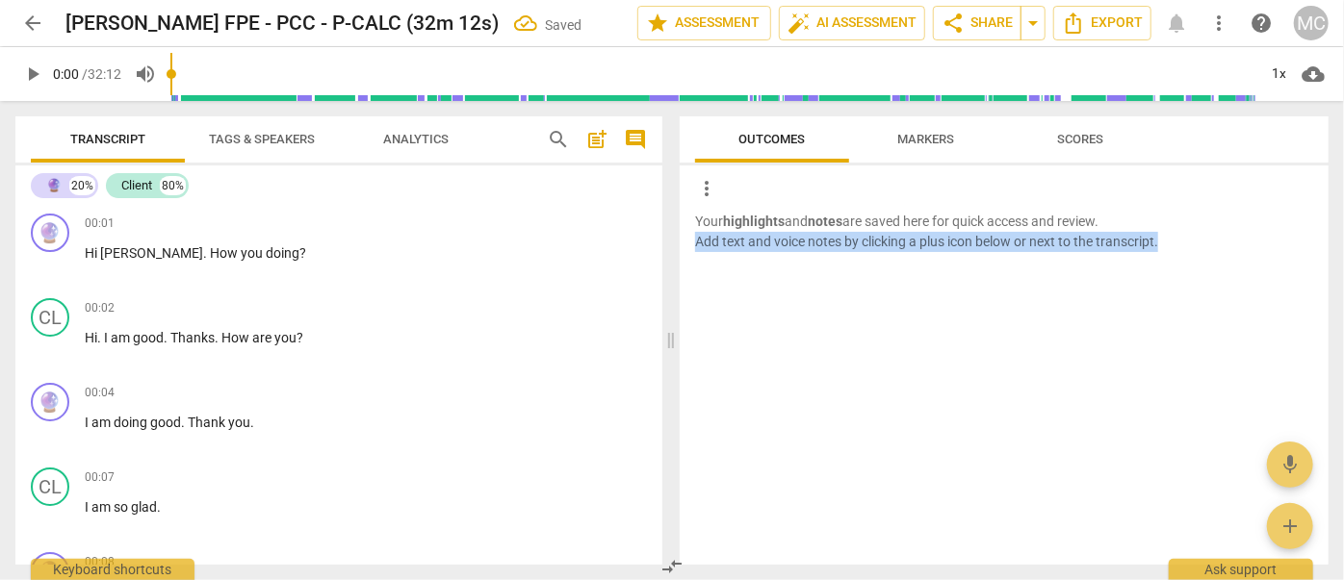
click at [1294, 241] on p "Your highlights and notes are saved here for quick access and review. Add text …" at bounding box center [1004, 231] width 618 height 39
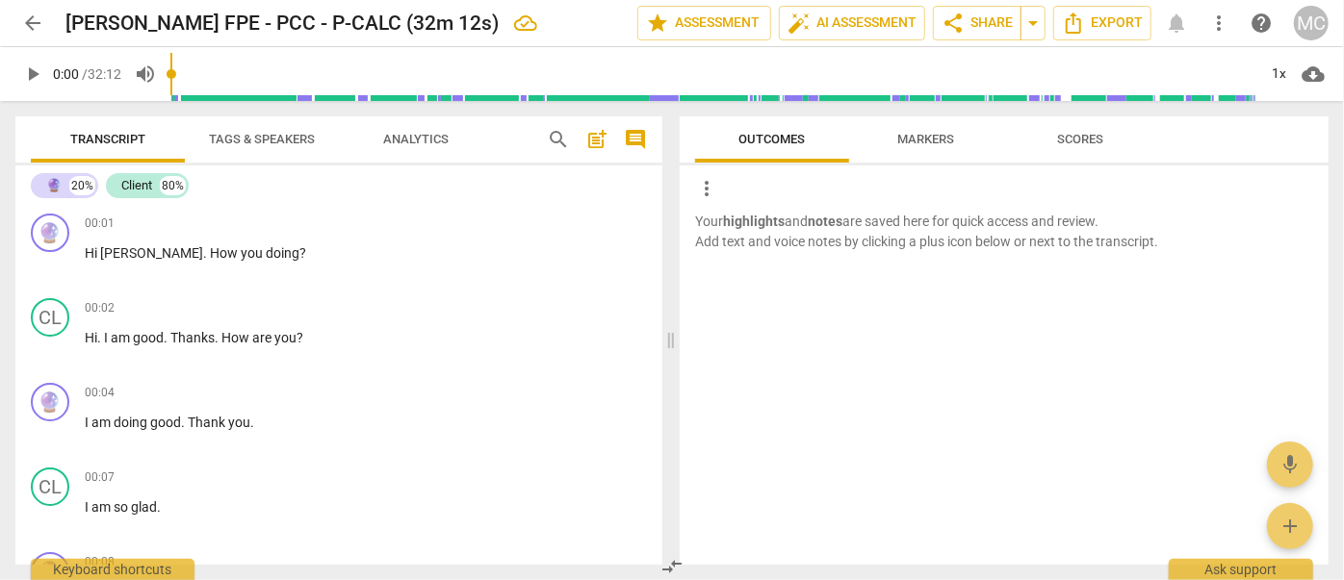
click at [813, 297] on div at bounding box center [1004, 316] width 649 height 63
click at [241, 125] on button "Tags & Speakers" at bounding box center [262, 139] width 154 height 46
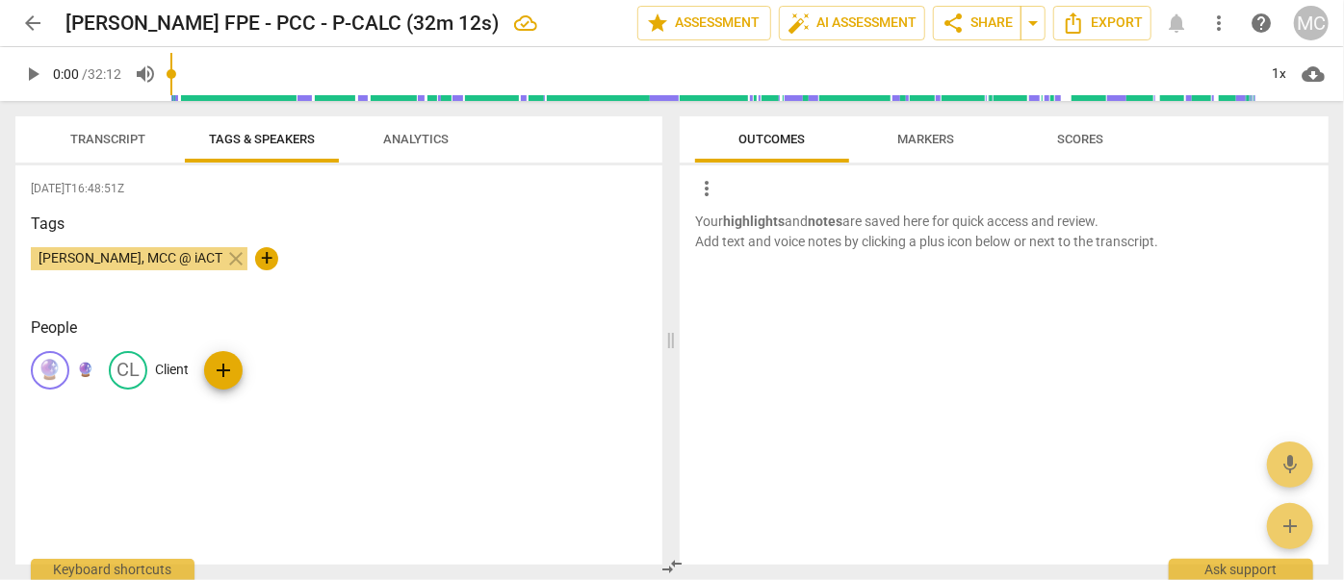
click at [92, 368] on p "🔮" at bounding box center [85, 370] width 16 height 20
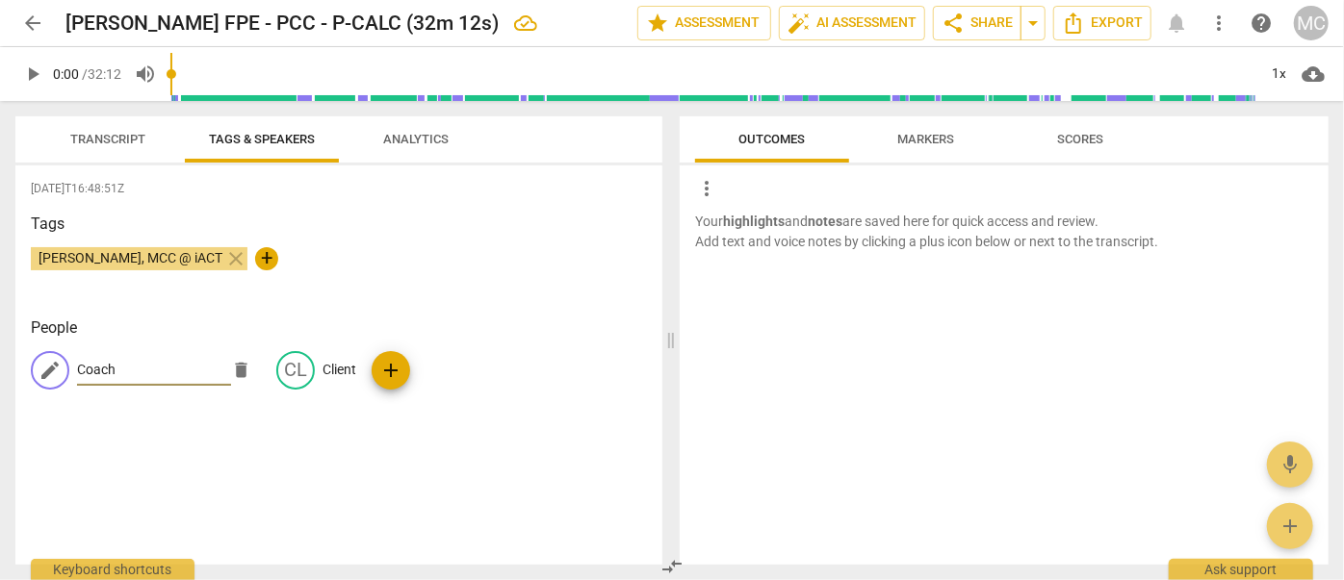
type input "Coach"
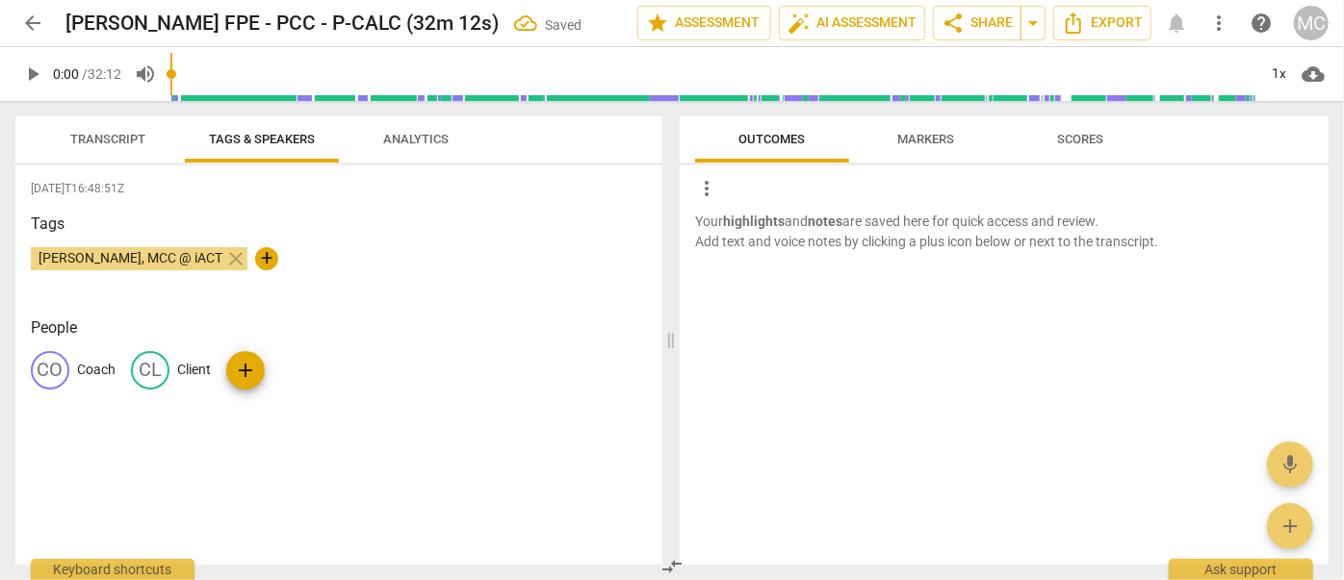
click at [135, 125] on button "Transcript" at bounding box center [108, 139] width 154 height 46
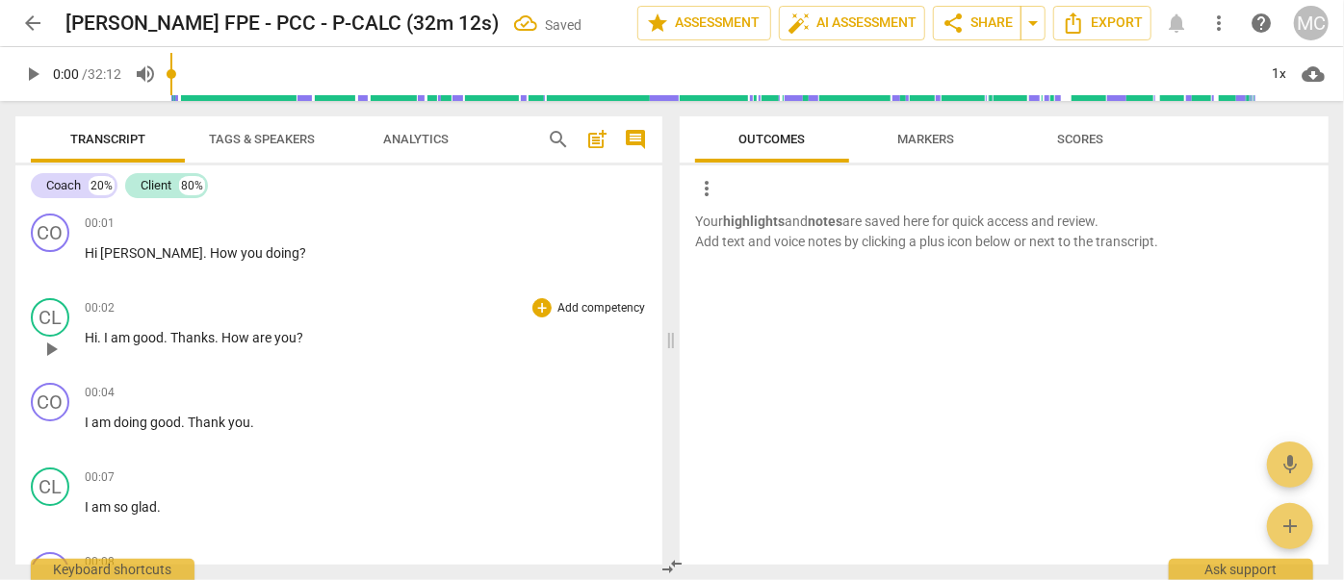
scroll to position [305, 0]
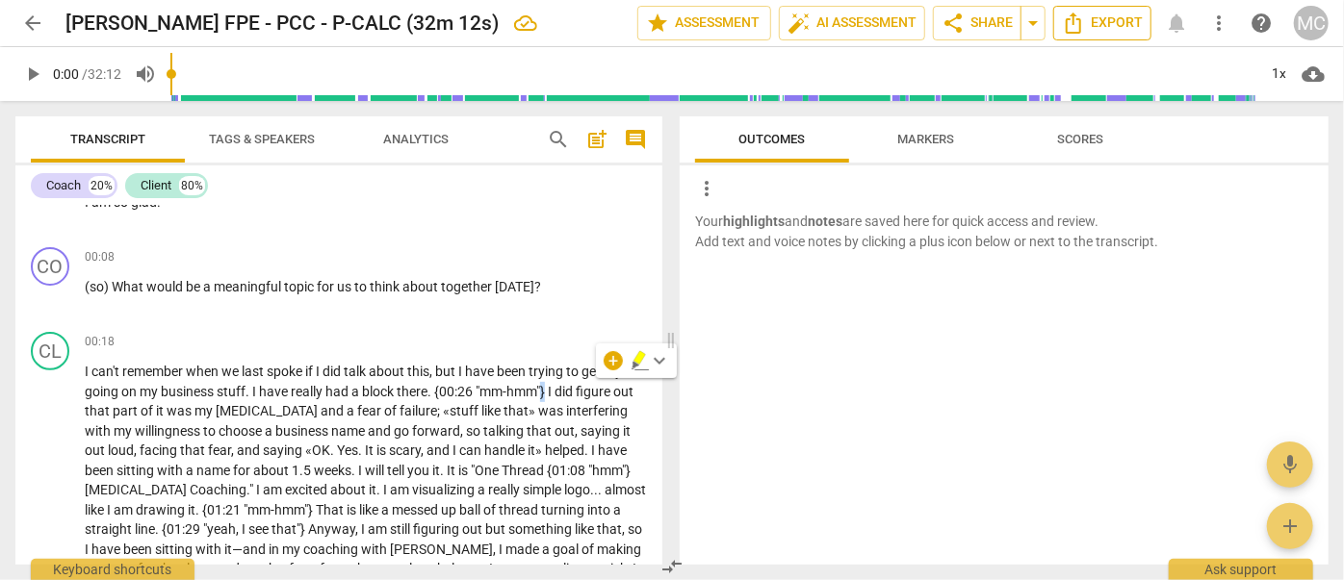
click at [1093, 24] on span "Export" at bounding box center [1102, 23] width 81 height 23
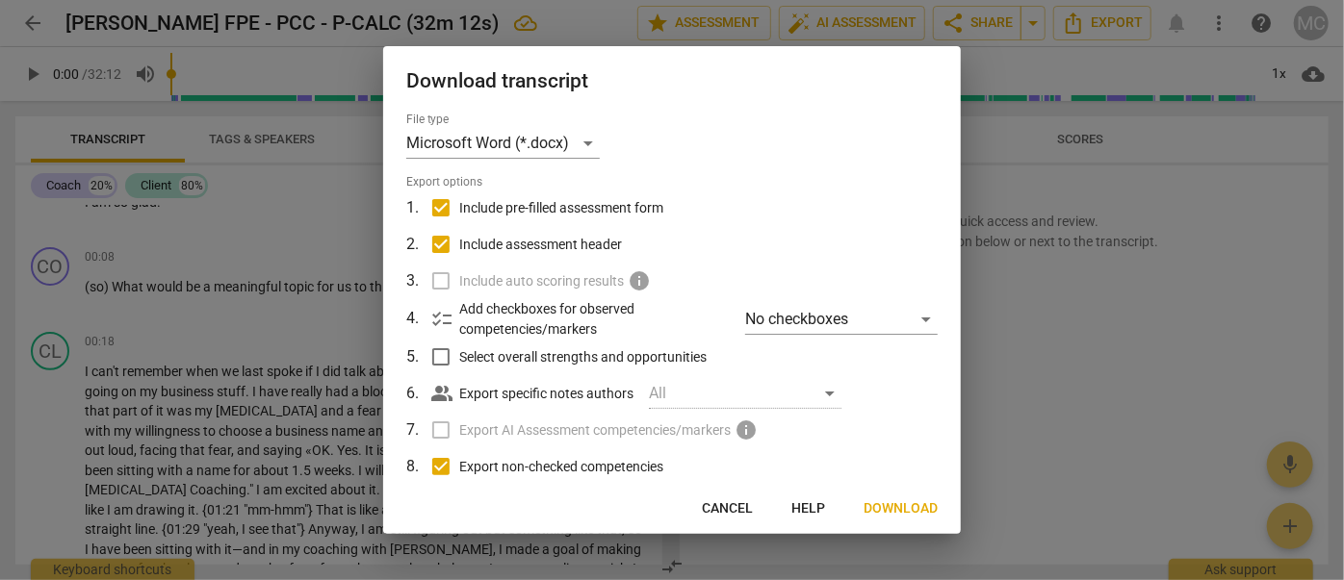
click at [903, 508] on span "Download" at bounding box center [900, 509] width 74 height 19
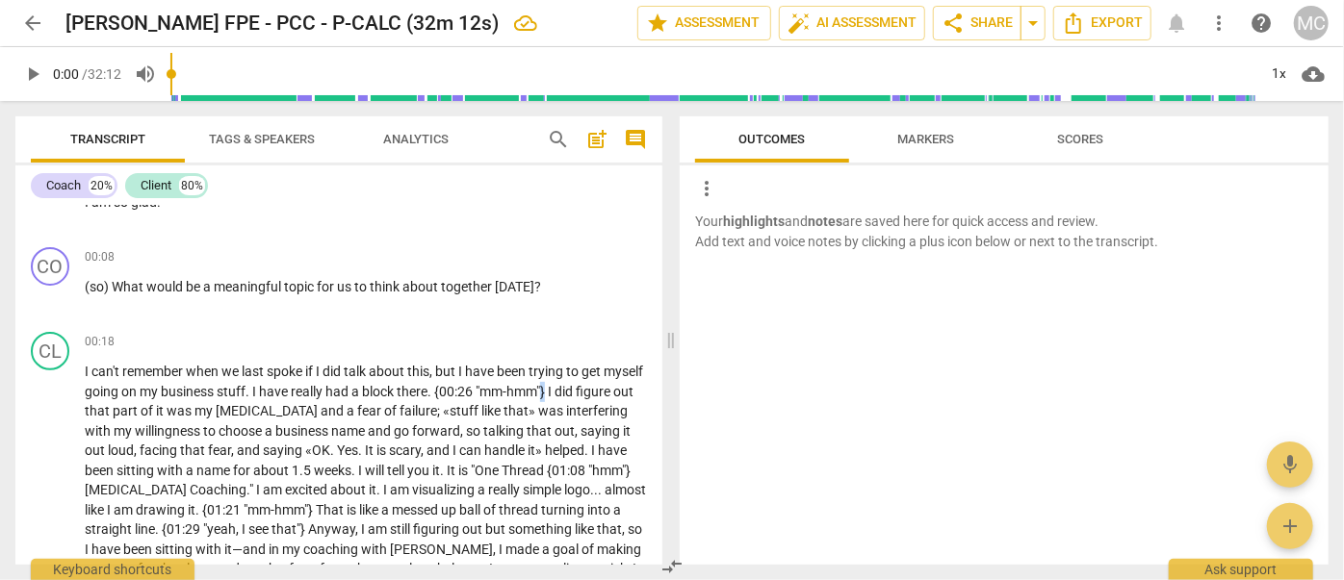
click at [433, 137] on span "Analytics" at bounding box center [415, 139] width 65 height 14
